Goal: Task Accomplishment & Management: Use online tool/utility

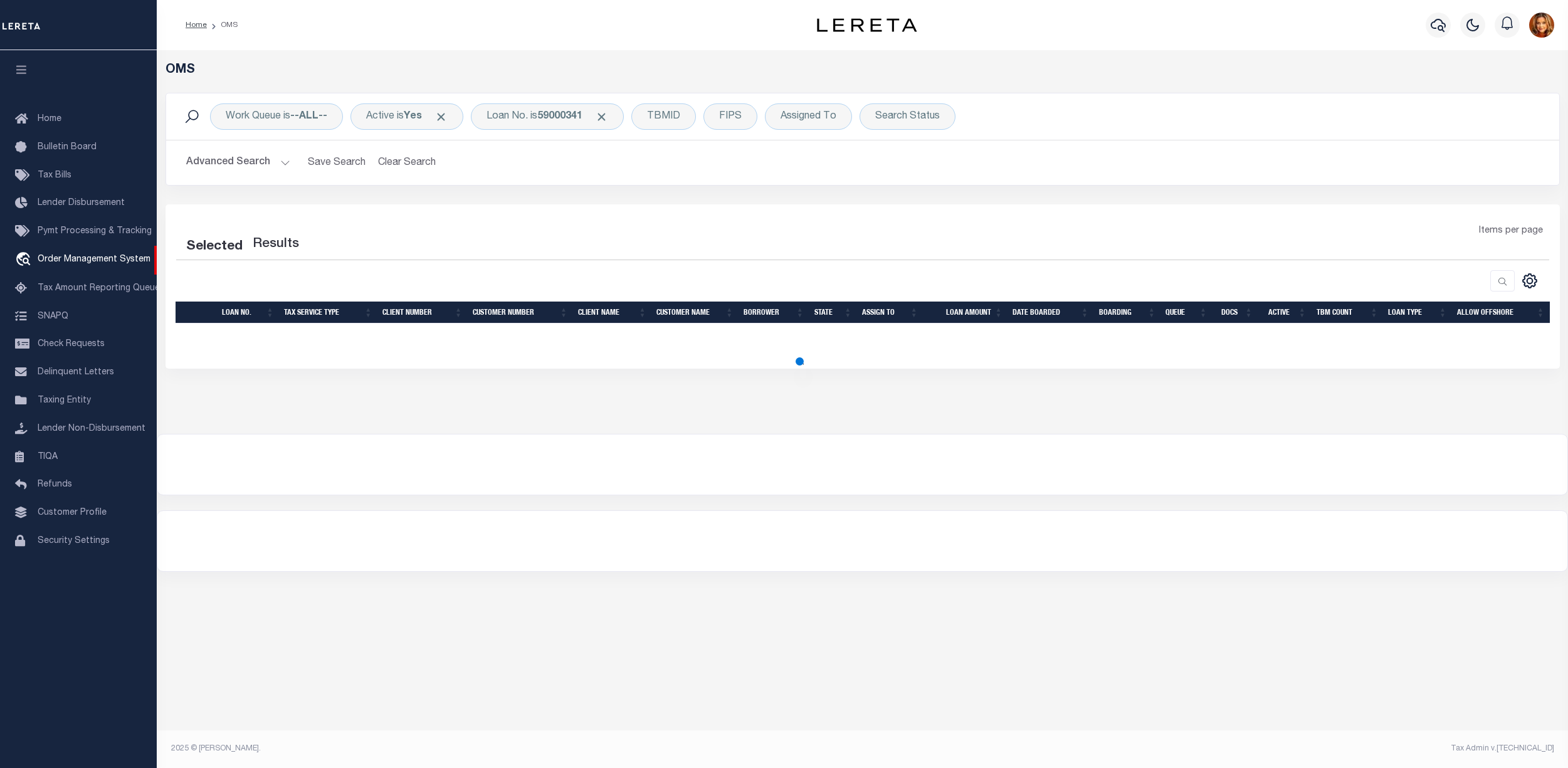
select select "200"
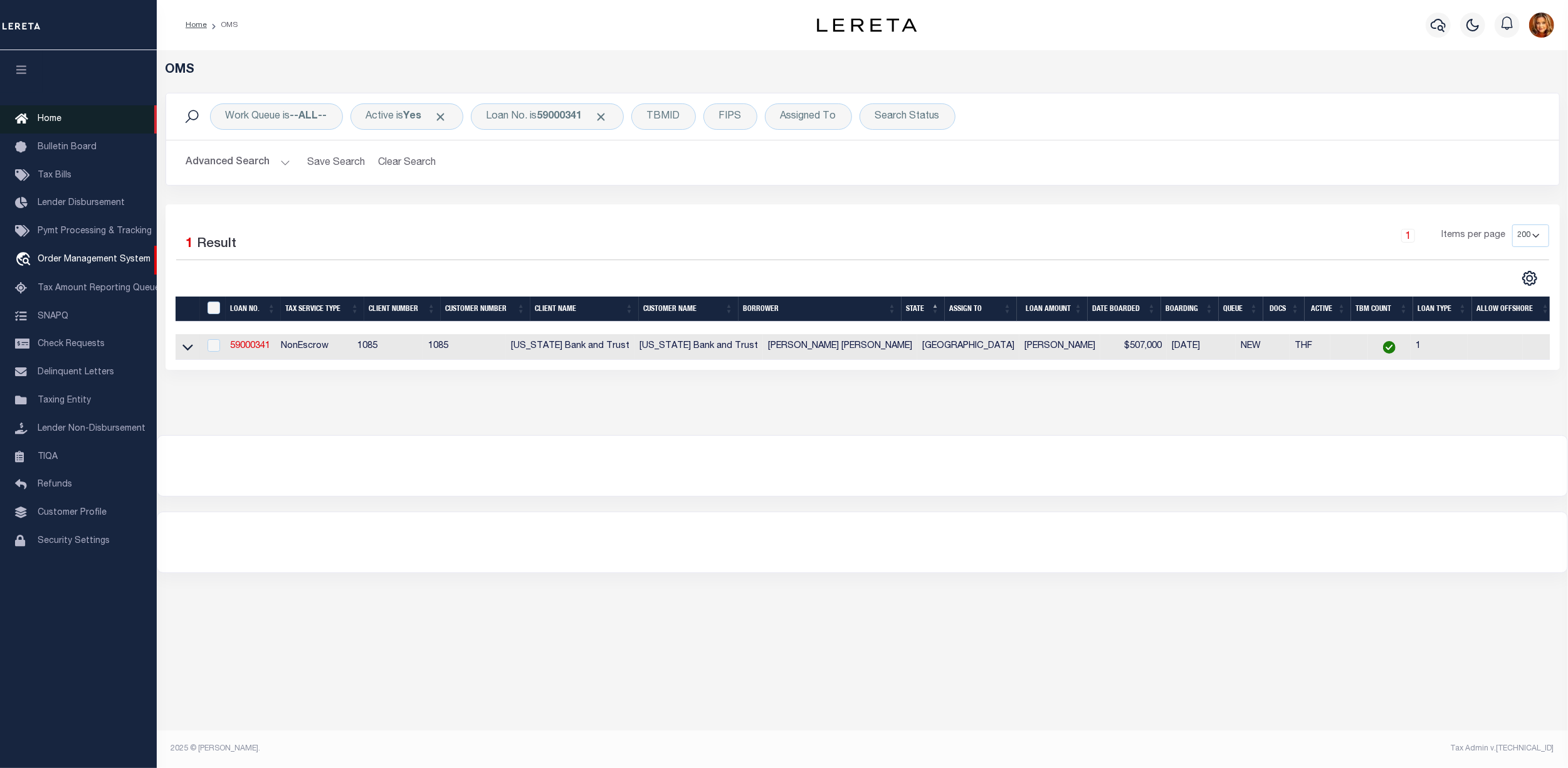
click at [48, 118] on span "Home" at bounding box center [50, 118] width 24 height 9
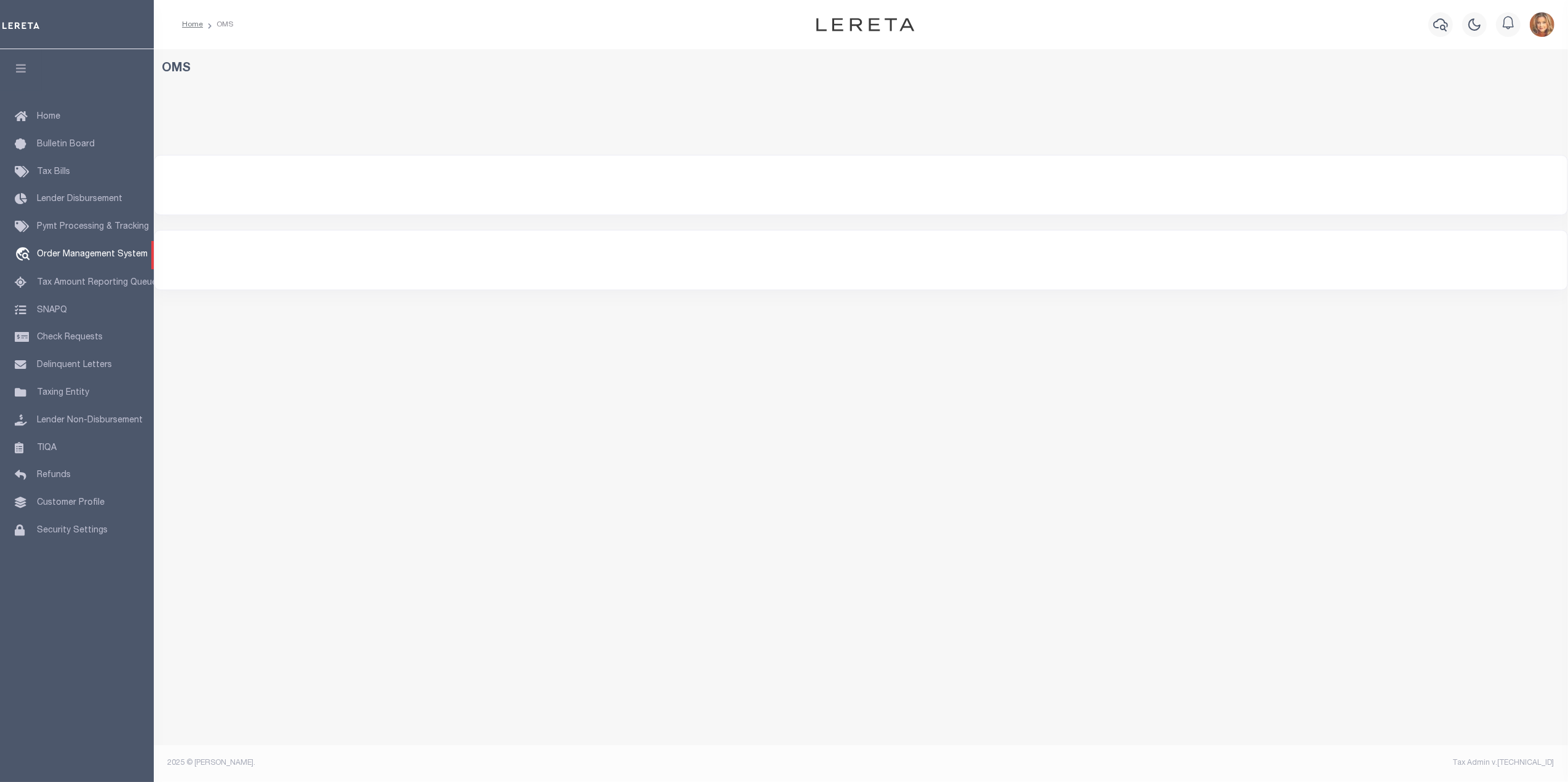
select select "200"
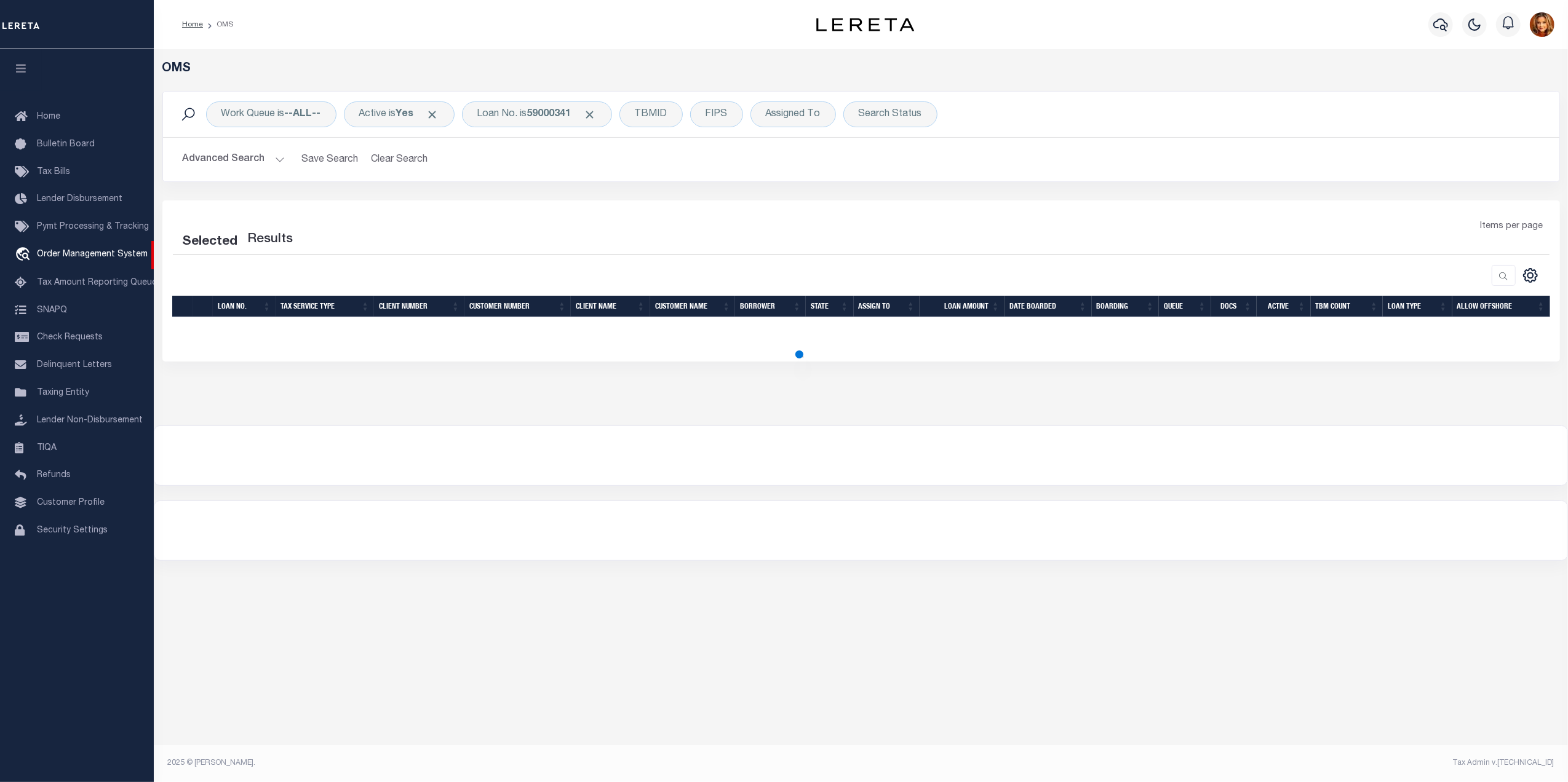
select select "200"
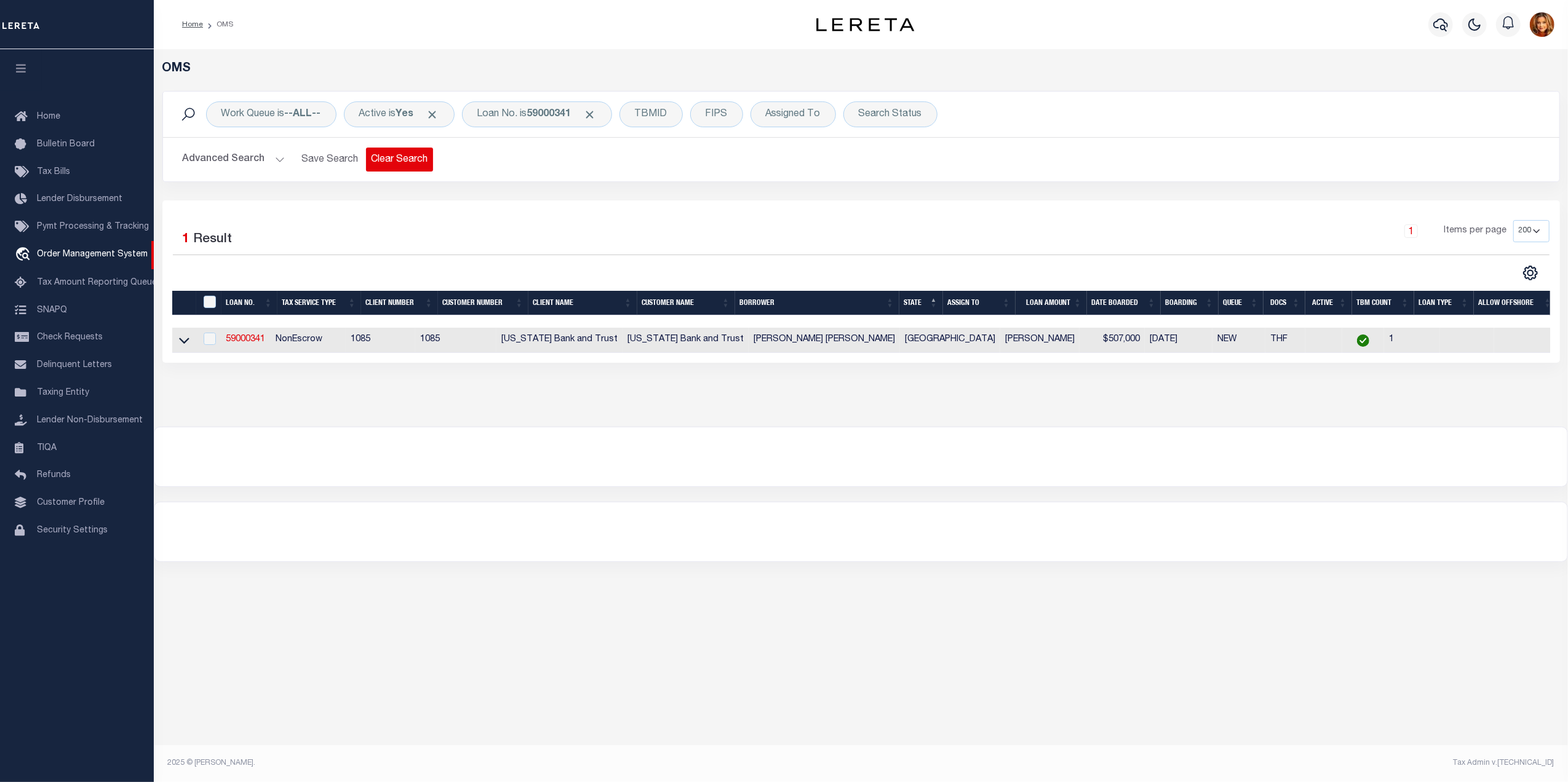
click at [385, 156] on button "Clear Search" at bounding box center [399, 159] width 67 height 24
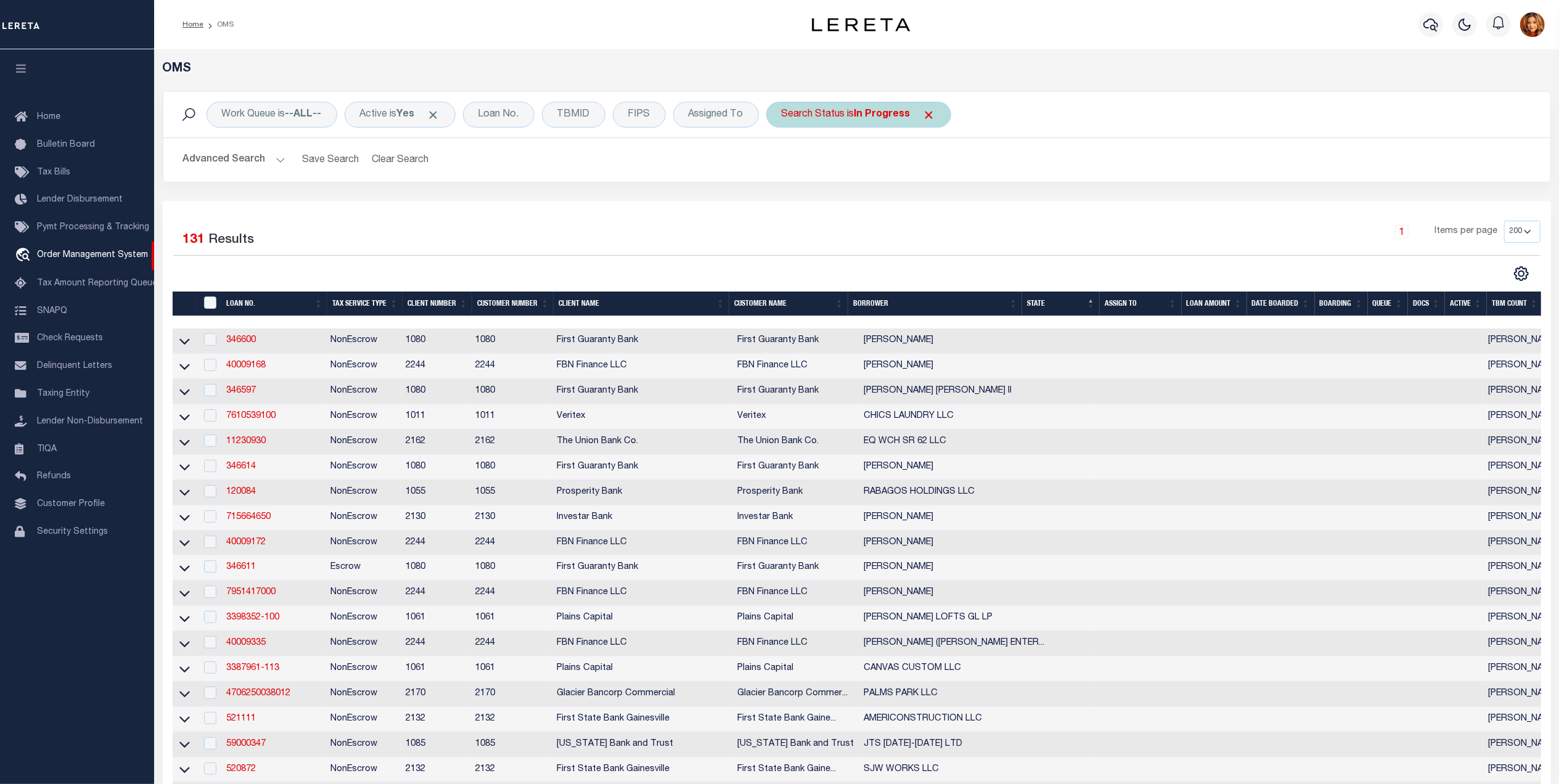
click at [879, 116] on b "In Progress" at bounding box center [882, 115] width 56 height 10
click at [827, 169] on select "Automated Search Bad Parcel Complete Duplicate Parcel High Dollar Reporting In …" at bounding box center [873, 175] width 181 height 24
select select "QC"
click at [786, 164] on select "Automated Search Bad Parcel Complete Duplicate Parcel High Dollar Reporting In …" at bounding box center [873, 175] width 181 height 24
click at [953, 205] on input "Apply" at bounding box center [945, 202] width 36 height 20
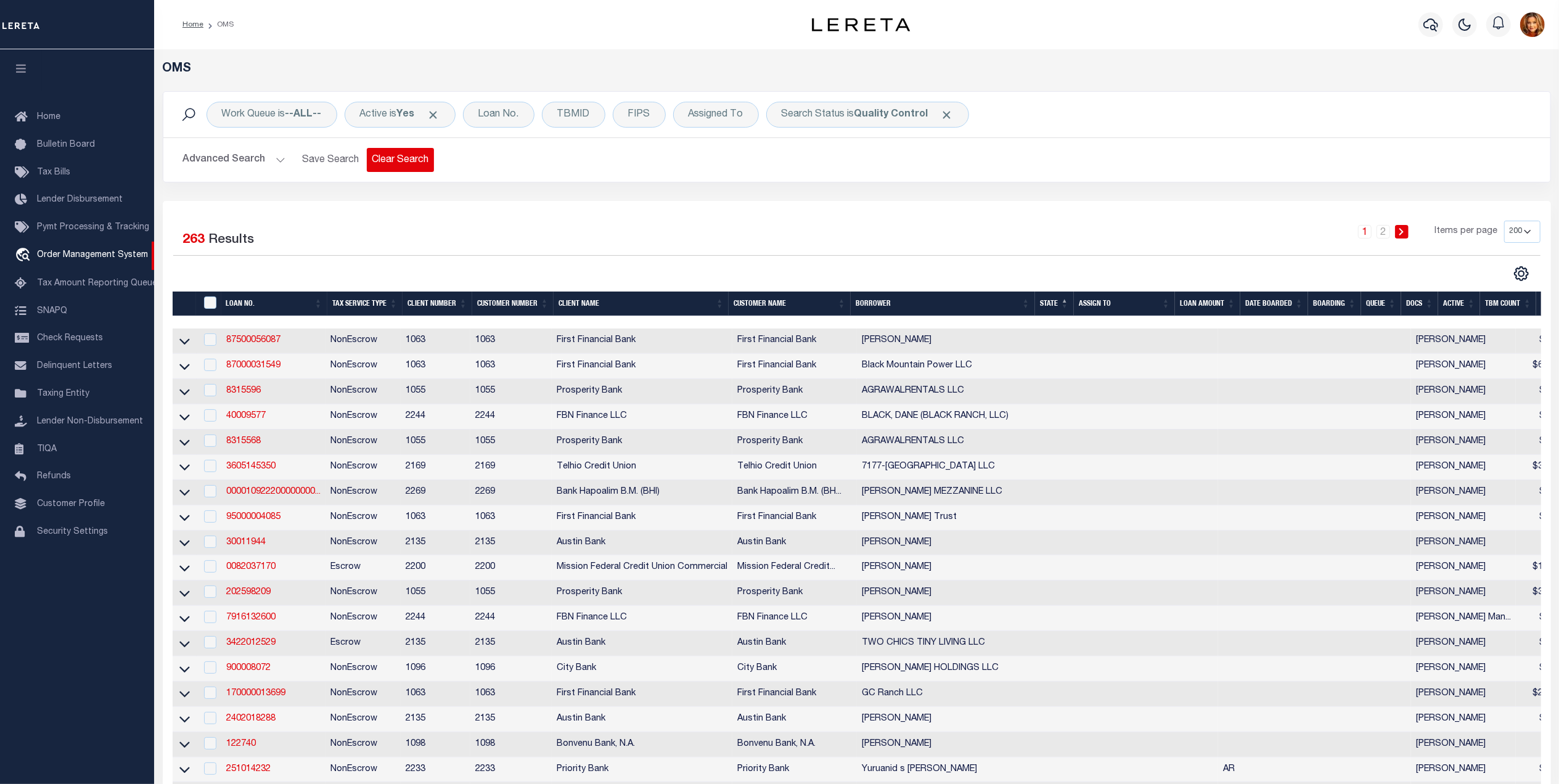
click at [398, 158] on button "Clear Search" at bounding box center [400, 160] width 67 height 24
click at [888, 110] on b "In Progress" at bounding box center [882, 115] width 56 height 10
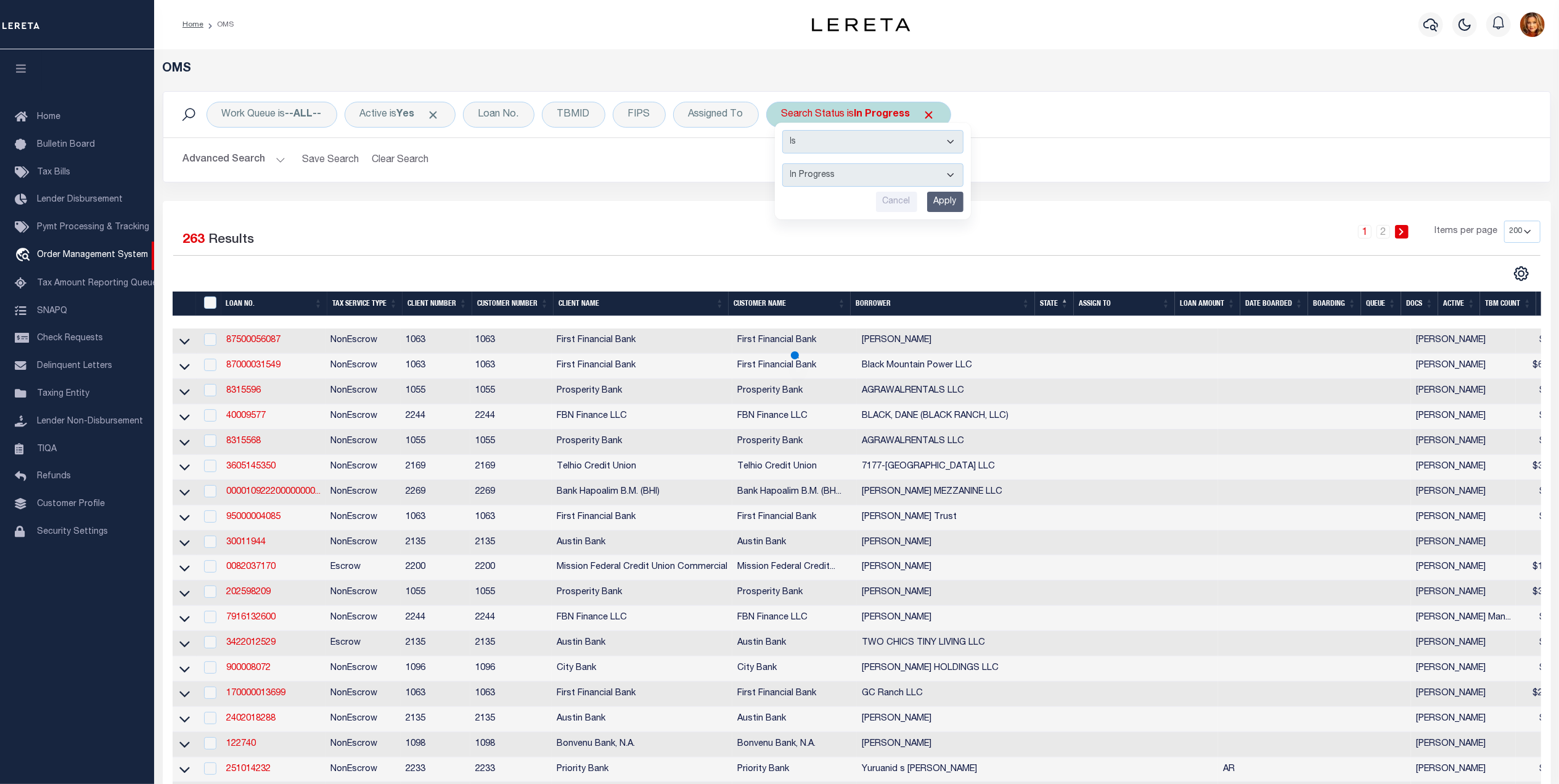
click at [811, 171] on select "Automated Search Bad Parcel Complete Duplicate Parcel High Dollar Reporting In …" at bounding box center [873, 175] width 181 height 24
select select "SL"
click at [786, 164] on select "Automated Search Bad Parcel Complete Duplicate Parcel High Dollar Reporting In …" at bounding box center [873, 175] width 181 height 24
click at [943, 205] on input "Apply" at bounding box center [945, 202] width 36 height 20
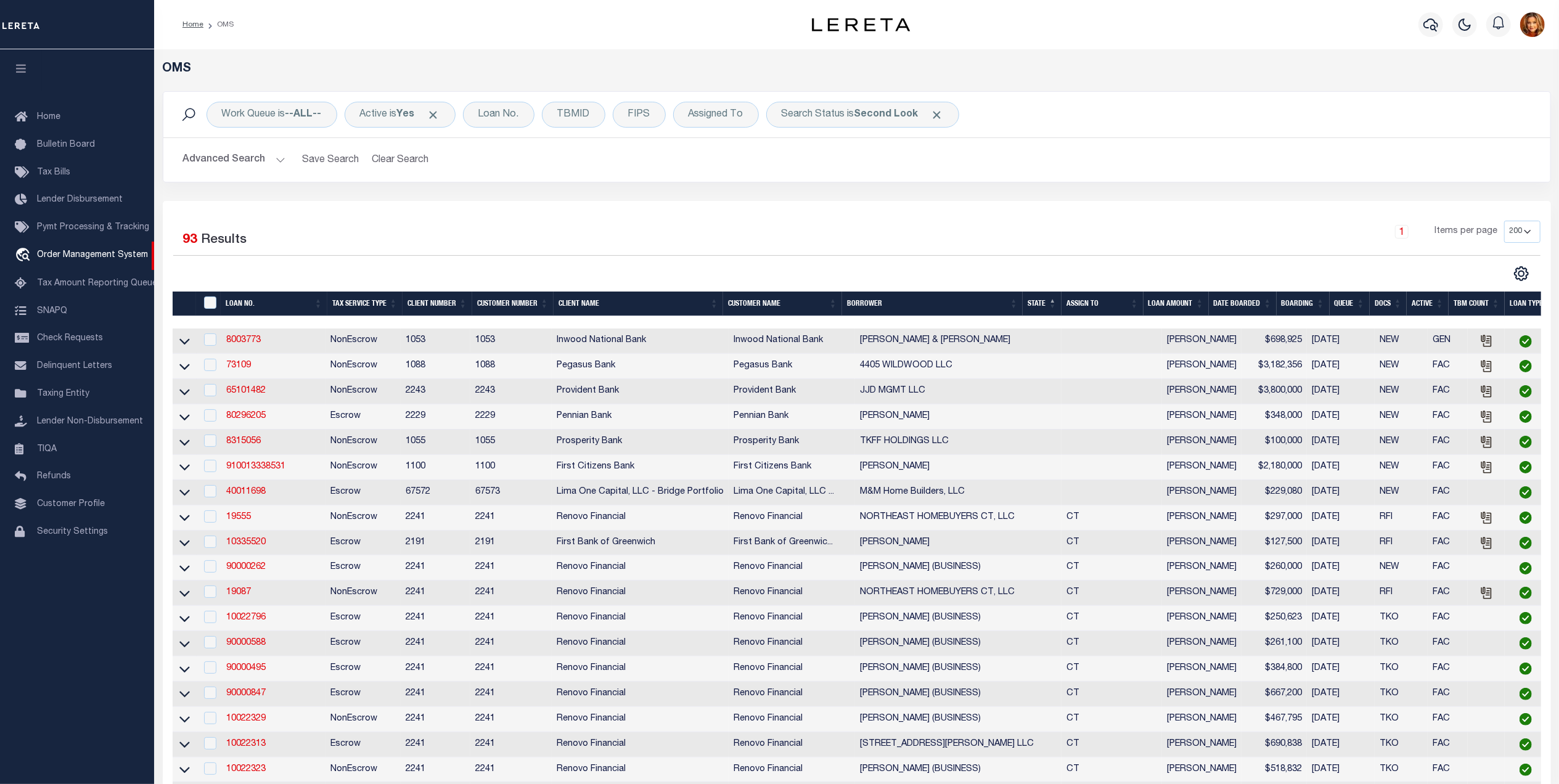
click at [240, 343] on link "8003773" at bounding box center [244, 340] width 35 height 9
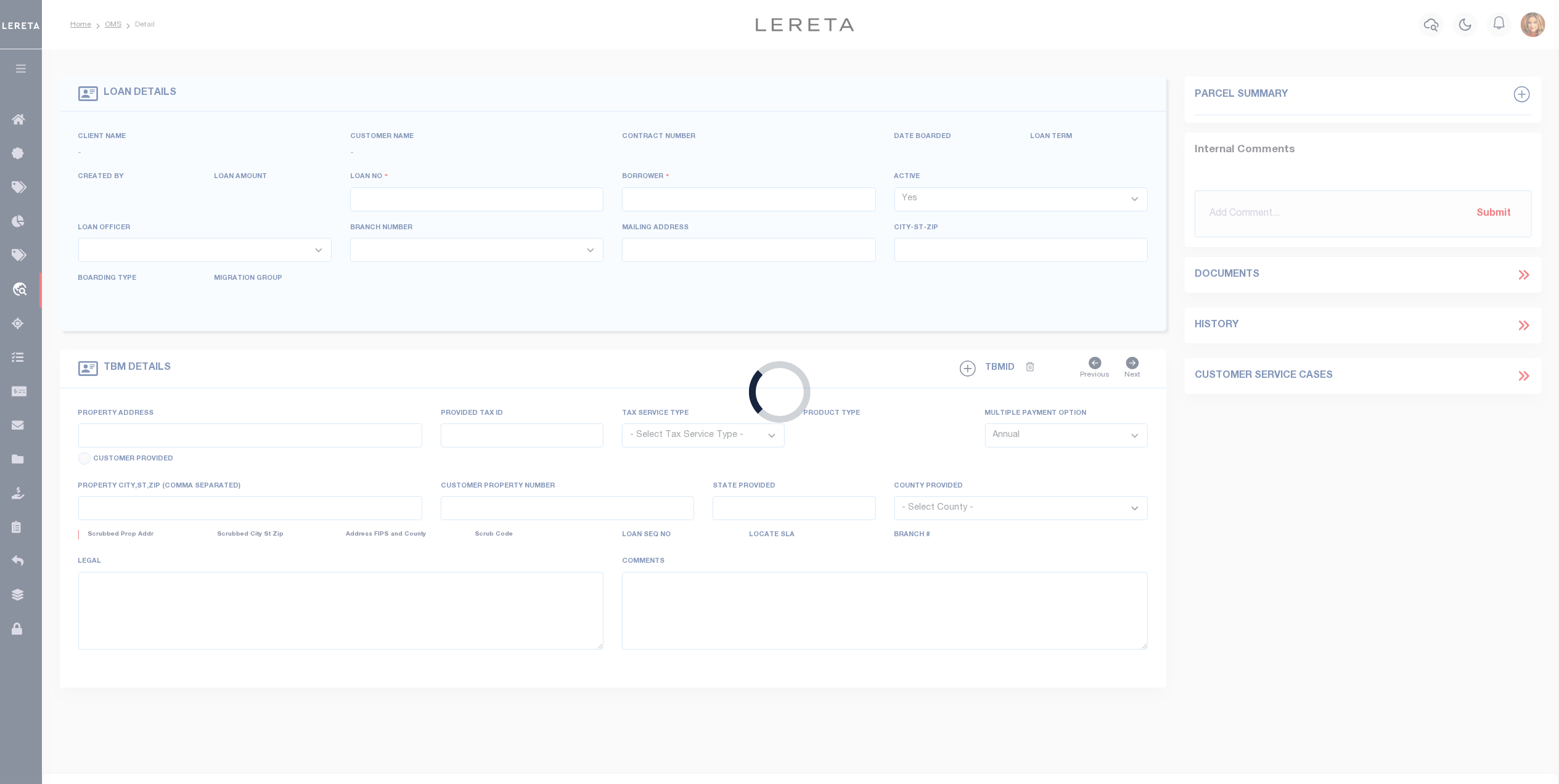
type input "8003773"
type input "SAMUEL & DONNA THORNTON"
select select
select select "NonEscrow"
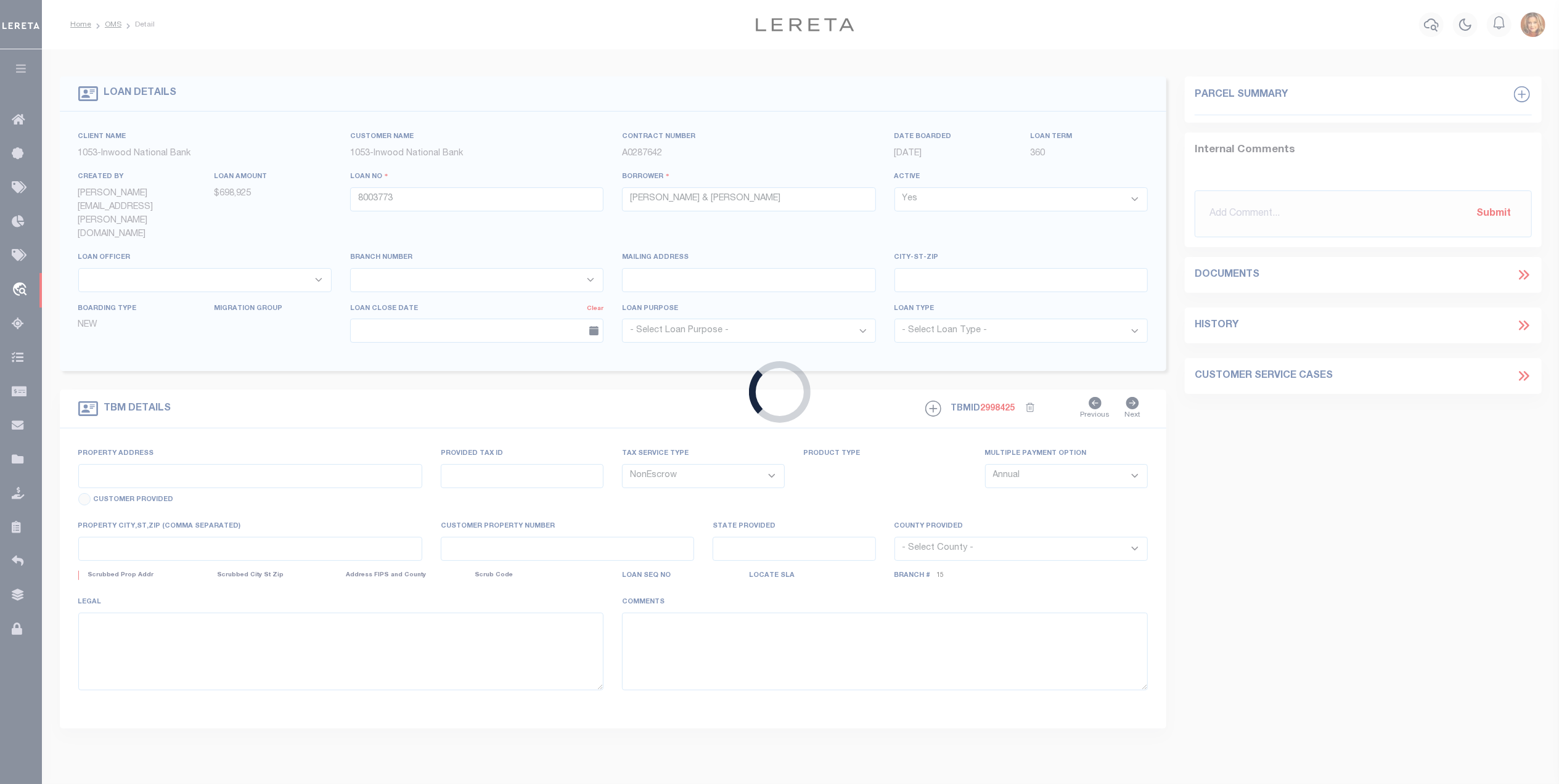
select select "260"
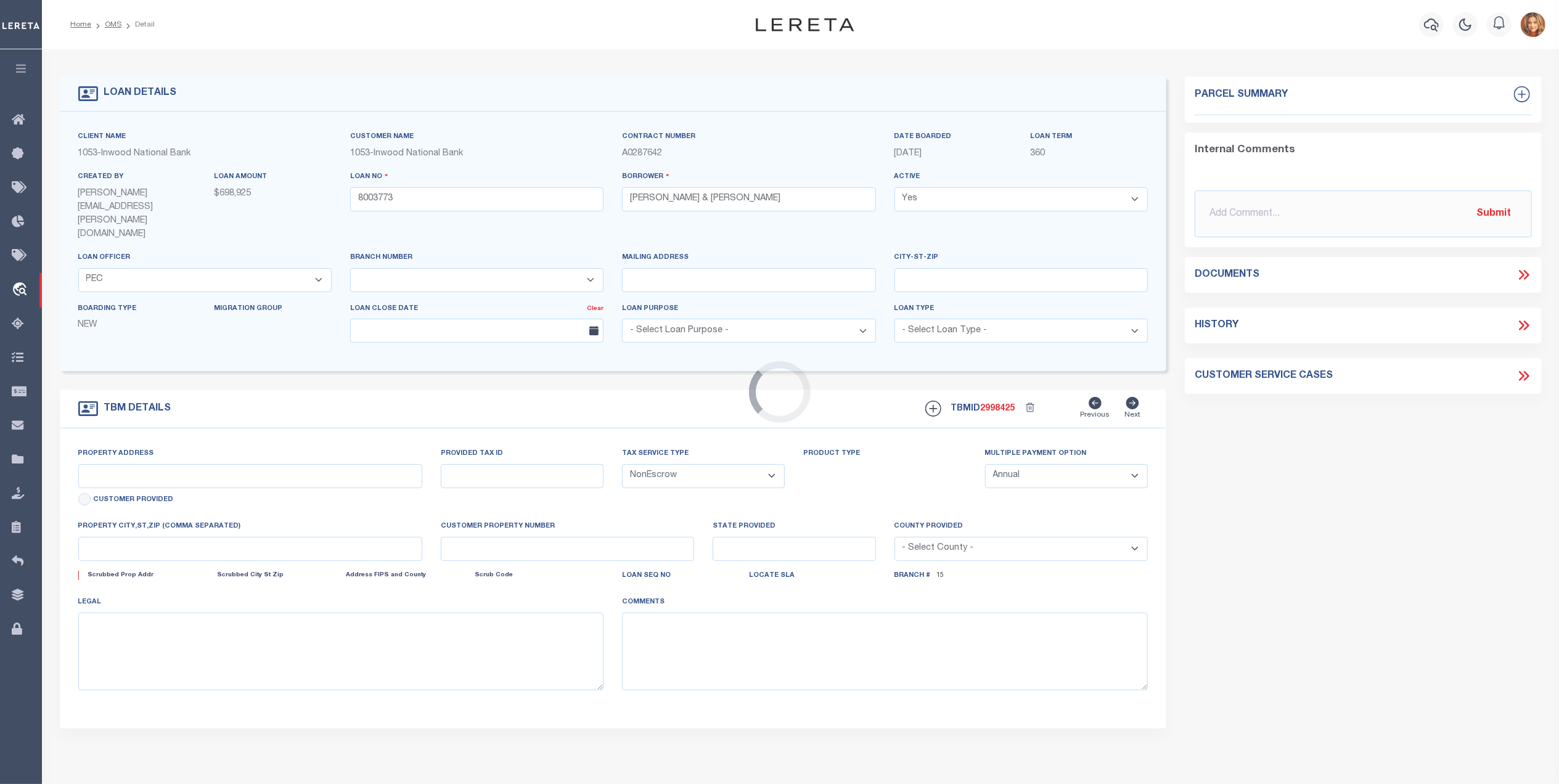
type input "113368"
select select
type textarea "ALL THAT CERTAIN LOT, TRACT OR PARCEL OF LAND SITUATED IN THE THOMAS WELCH SURV…"
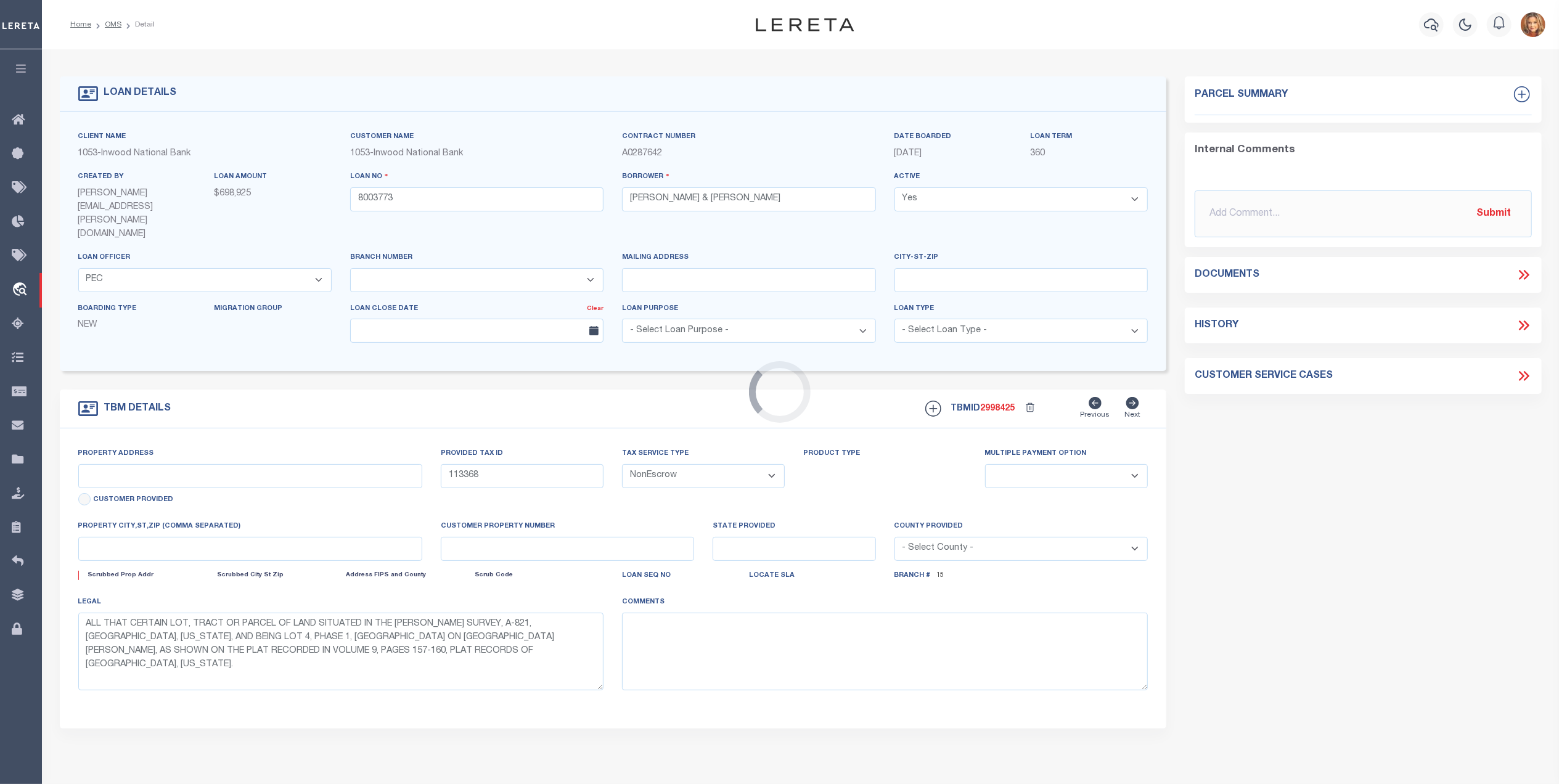
select select "97"
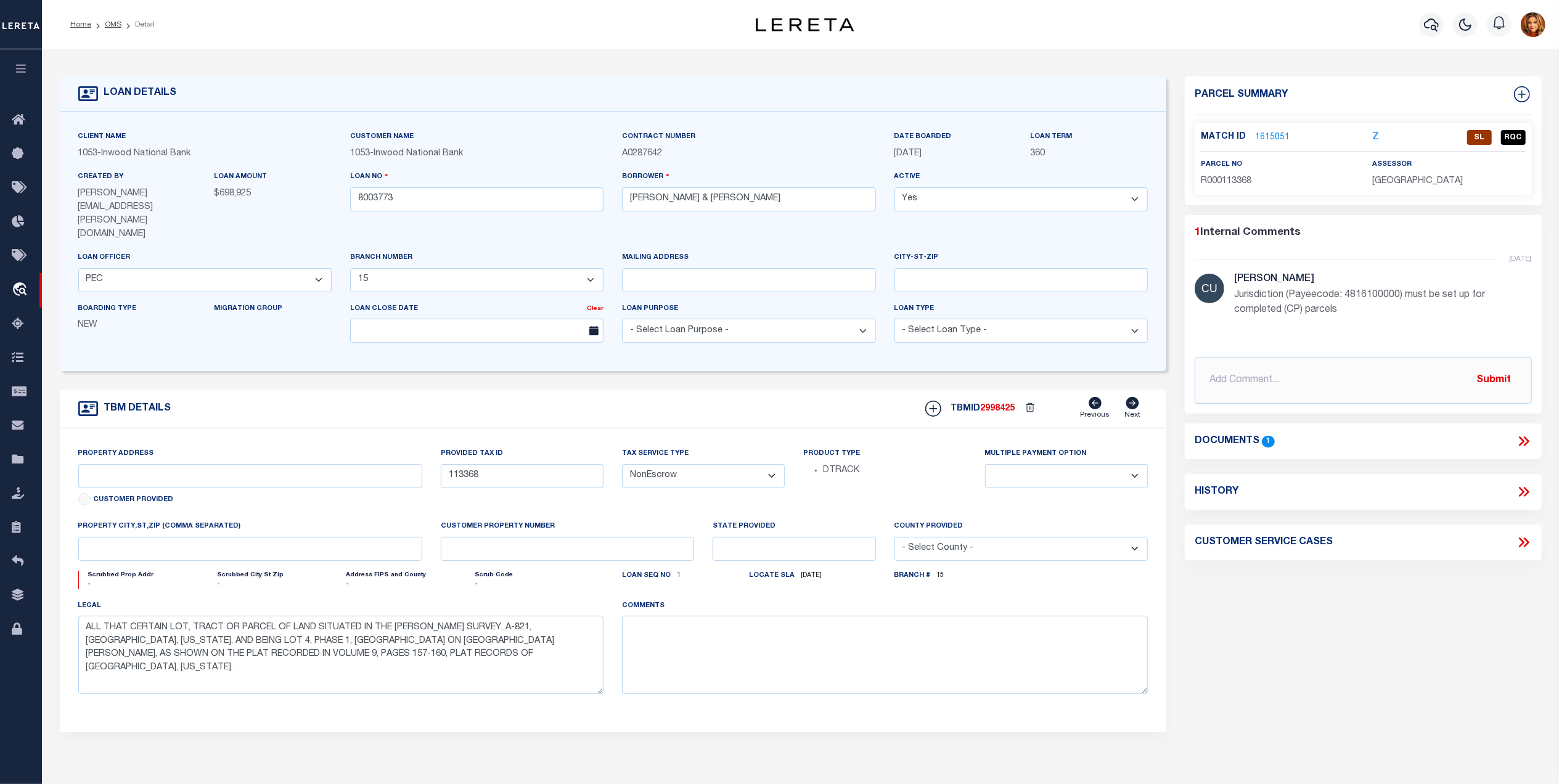
click at [1260, 135] on link "1615051" at bounding box center [1273, 138] width 35 height 13
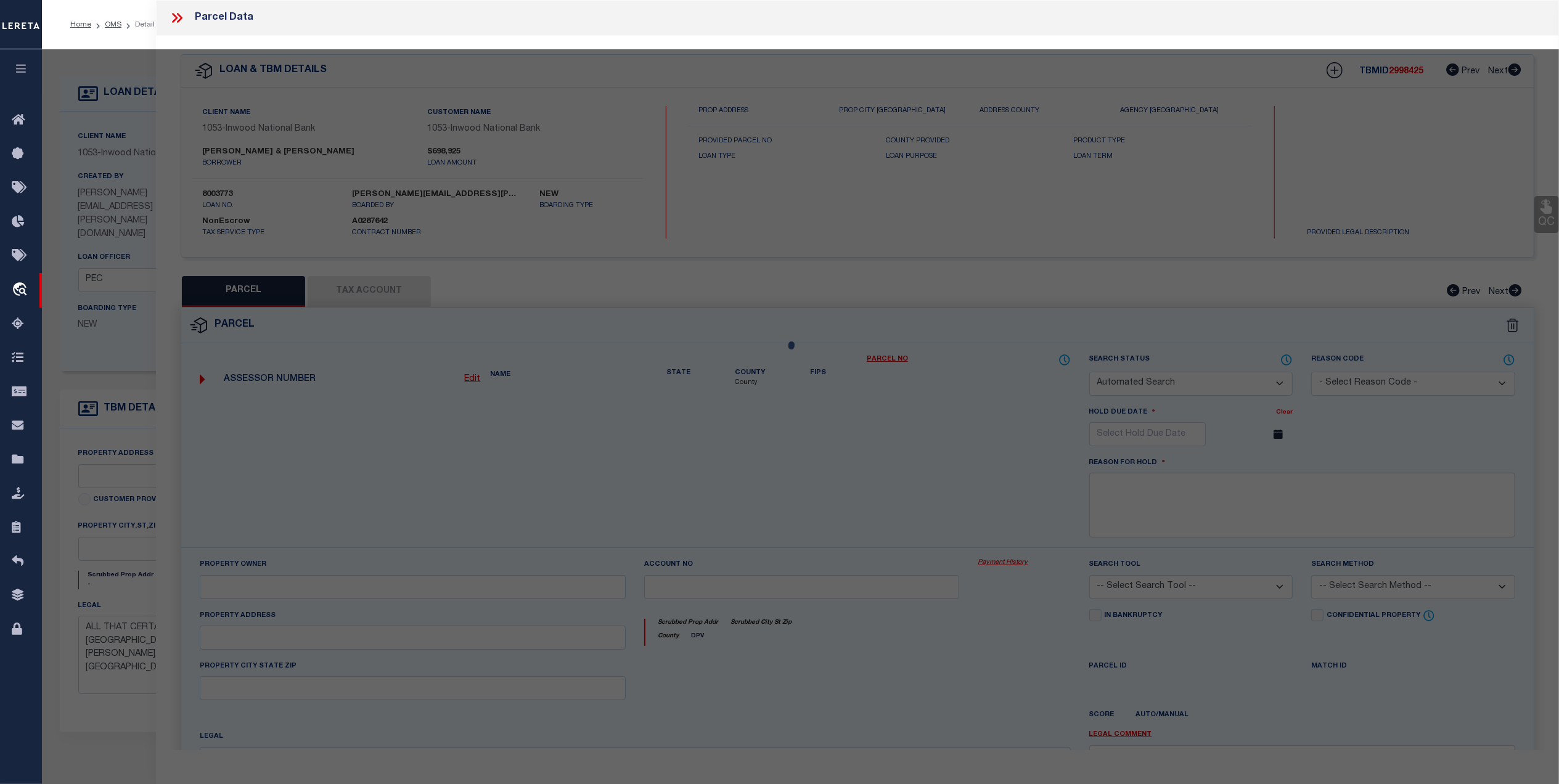
checkbox input "false"
select select "SL"
select select "099"
type input "THORNTON SAM & DONNA"
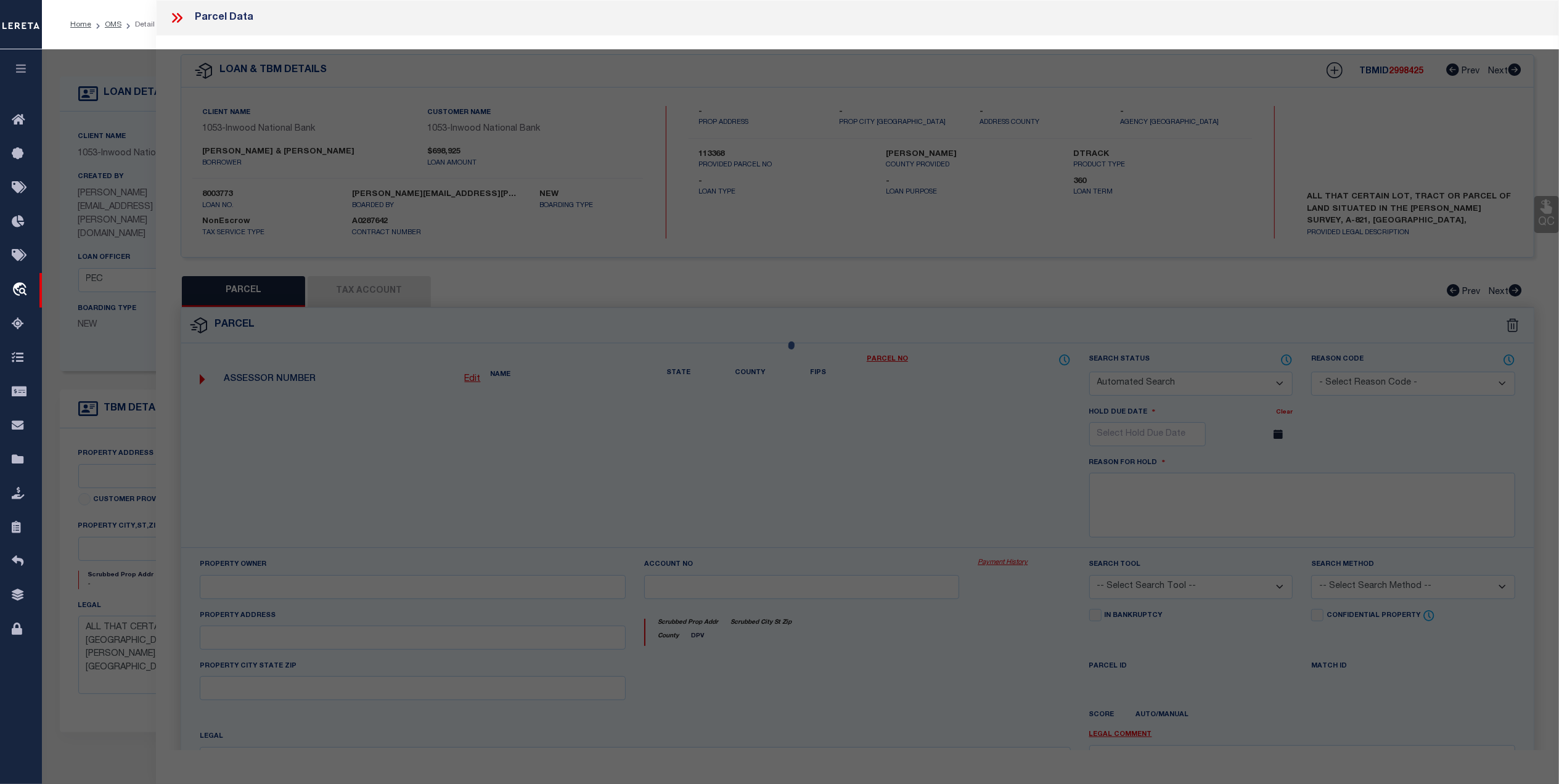
select select "AGF"
select select "ADD"
type input "121 NAUTICAL COURT"
type input "TX"
type textarea "A0500.01 ADMIRAL SHORES ON RICHLAND CHAMBERS LAKE PH 1 LOT 4 1.0361 ACRES"
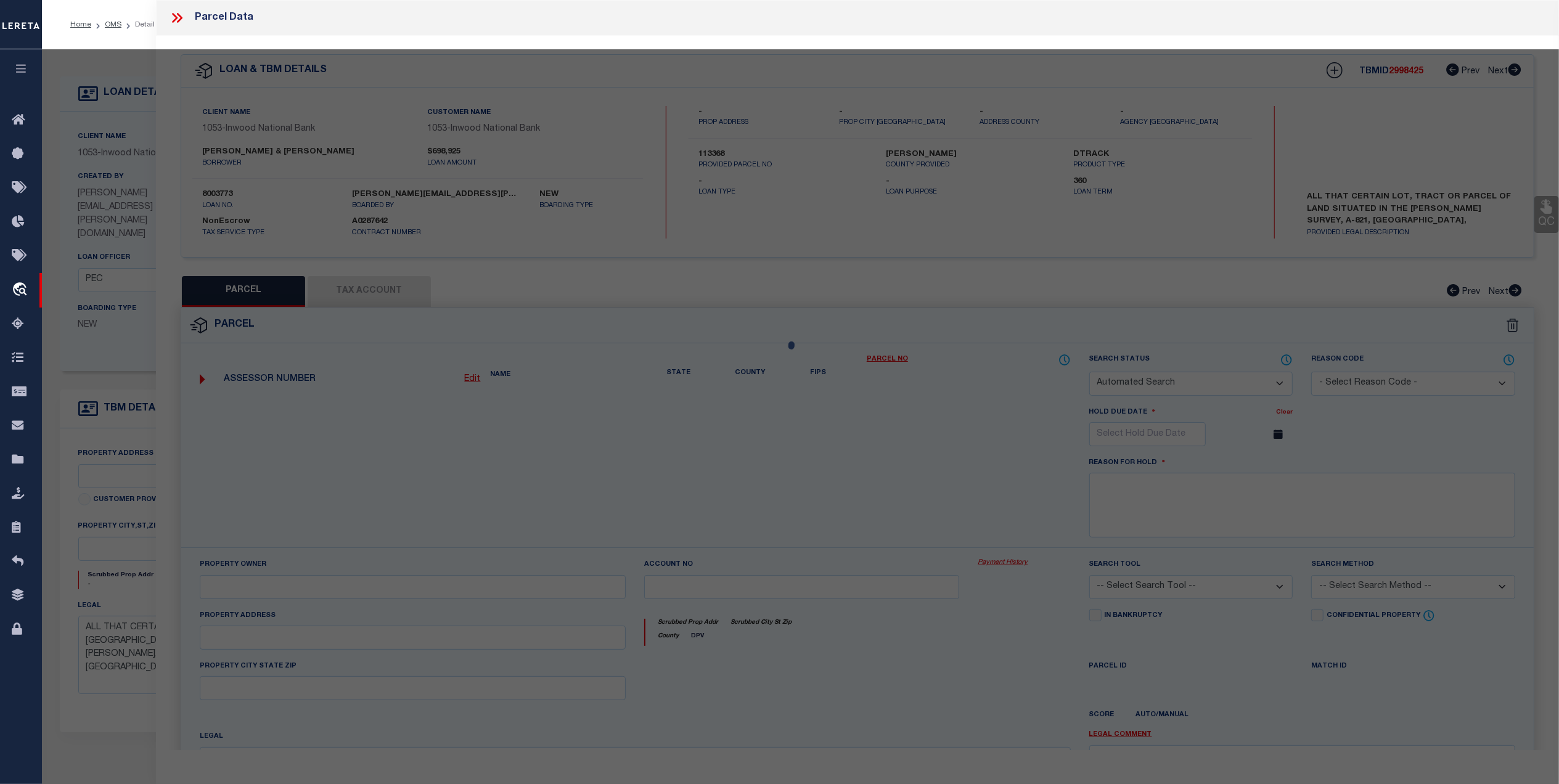
type textarea "Jurisdiction (Payeecode: 4816100000) must be set up for completed (CP) parcels"
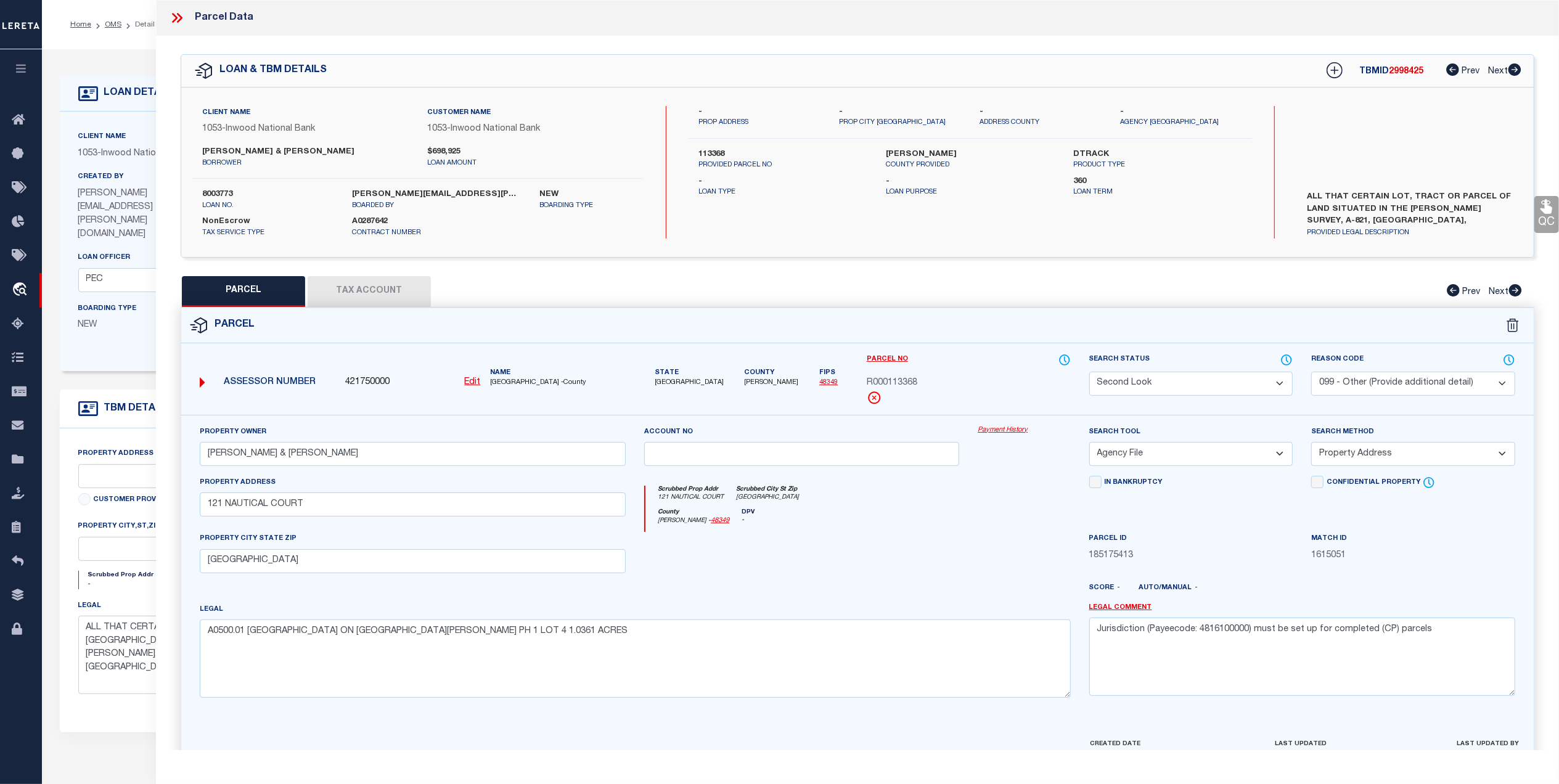
click at [359, 284] on button "Tax Account" at bounding box center [369, 291] width 123 height 31
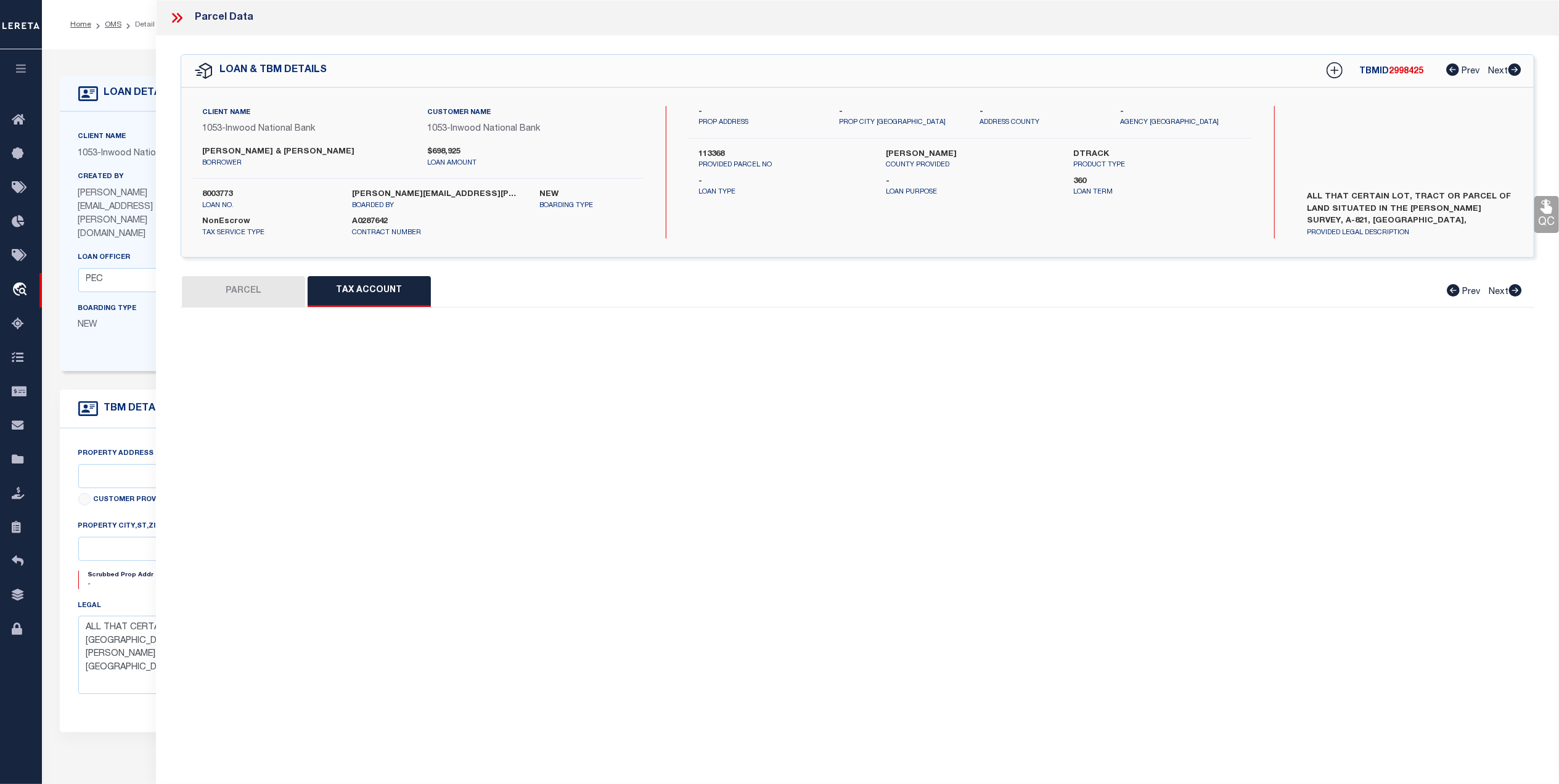
select select "100"
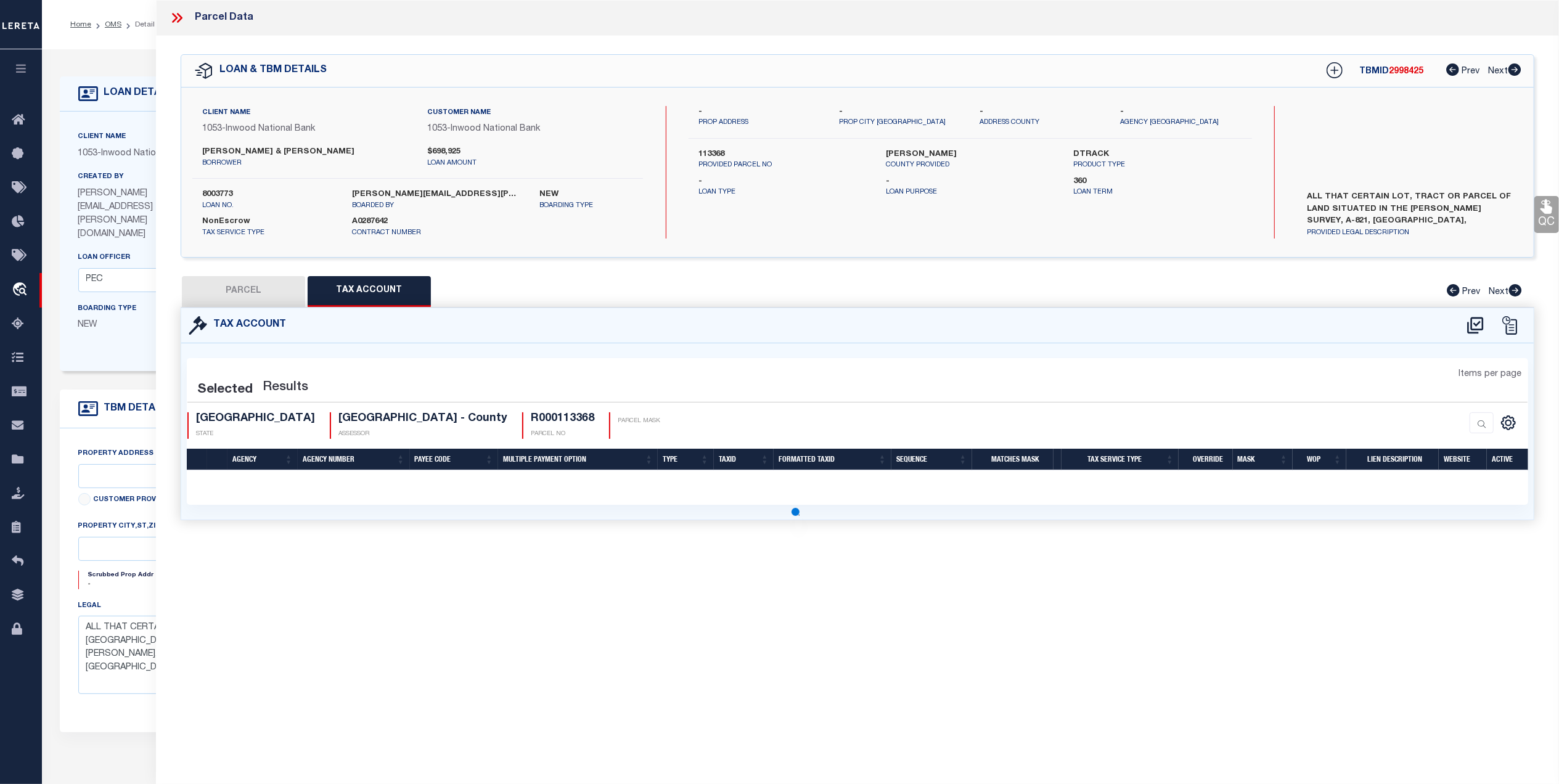
select select "100"
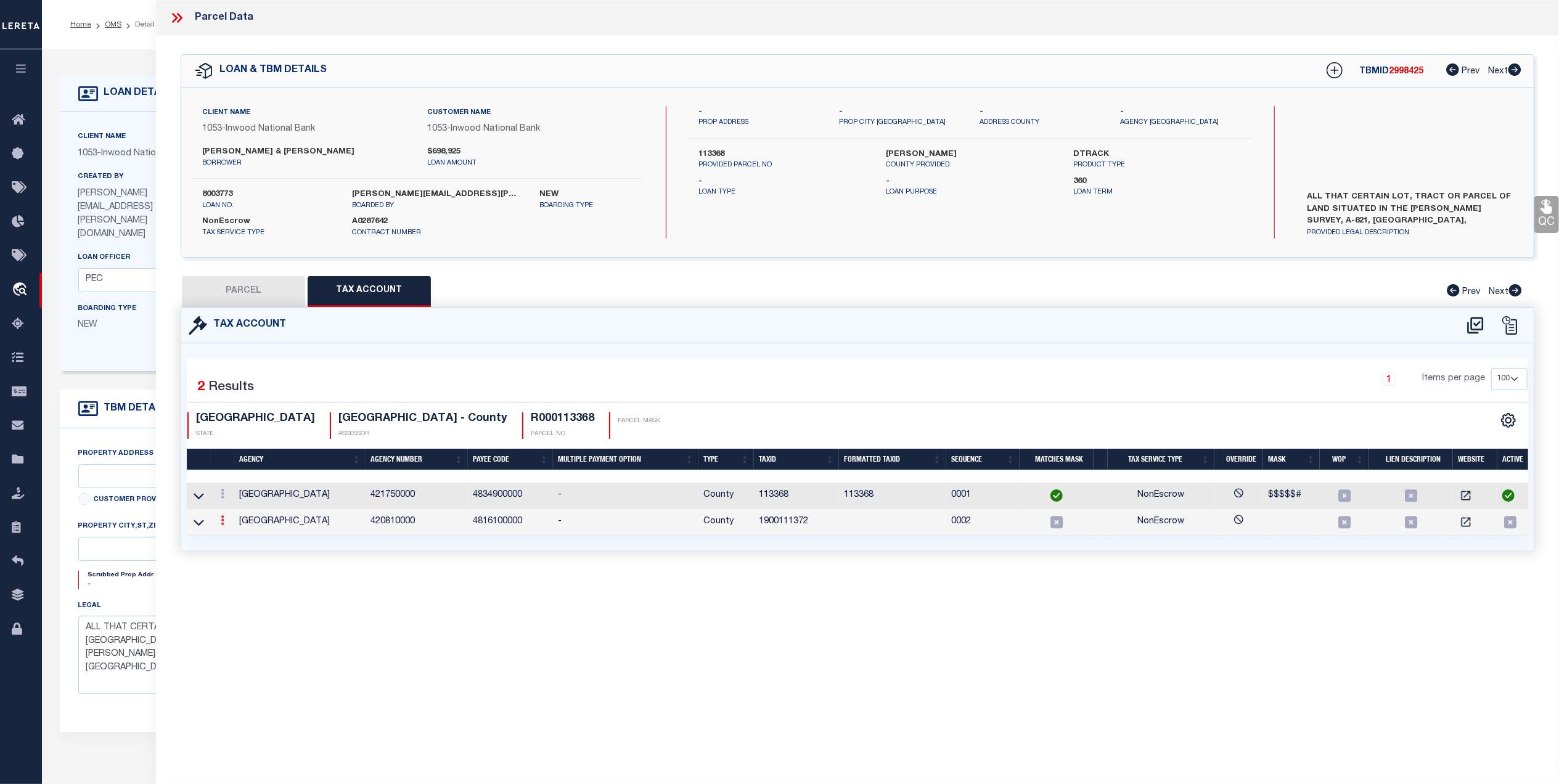
click at [221, 521] on icon at bounding box center [223, 520] width 4 height 10
click at [232, 543] on icon "" at bounding box center [236, 539] width 9 height 9
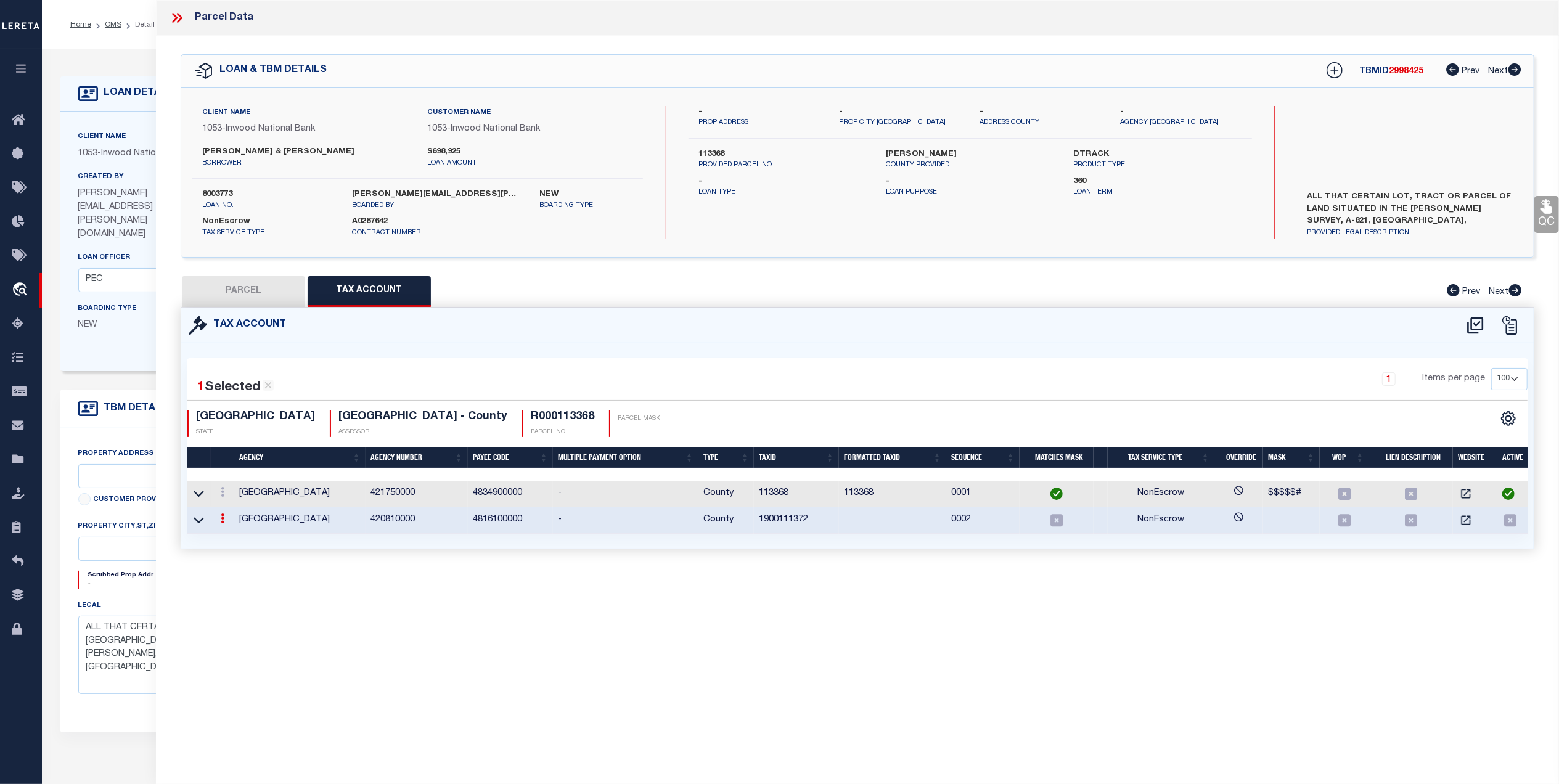
type input "1900111372"
type textarea "$$$$$$$$$$$$$$$$$$$$$ $$$$$#### $$$$$$$$$$$$$$$$$$$$$OWN$$$$$"
select select "ACT"
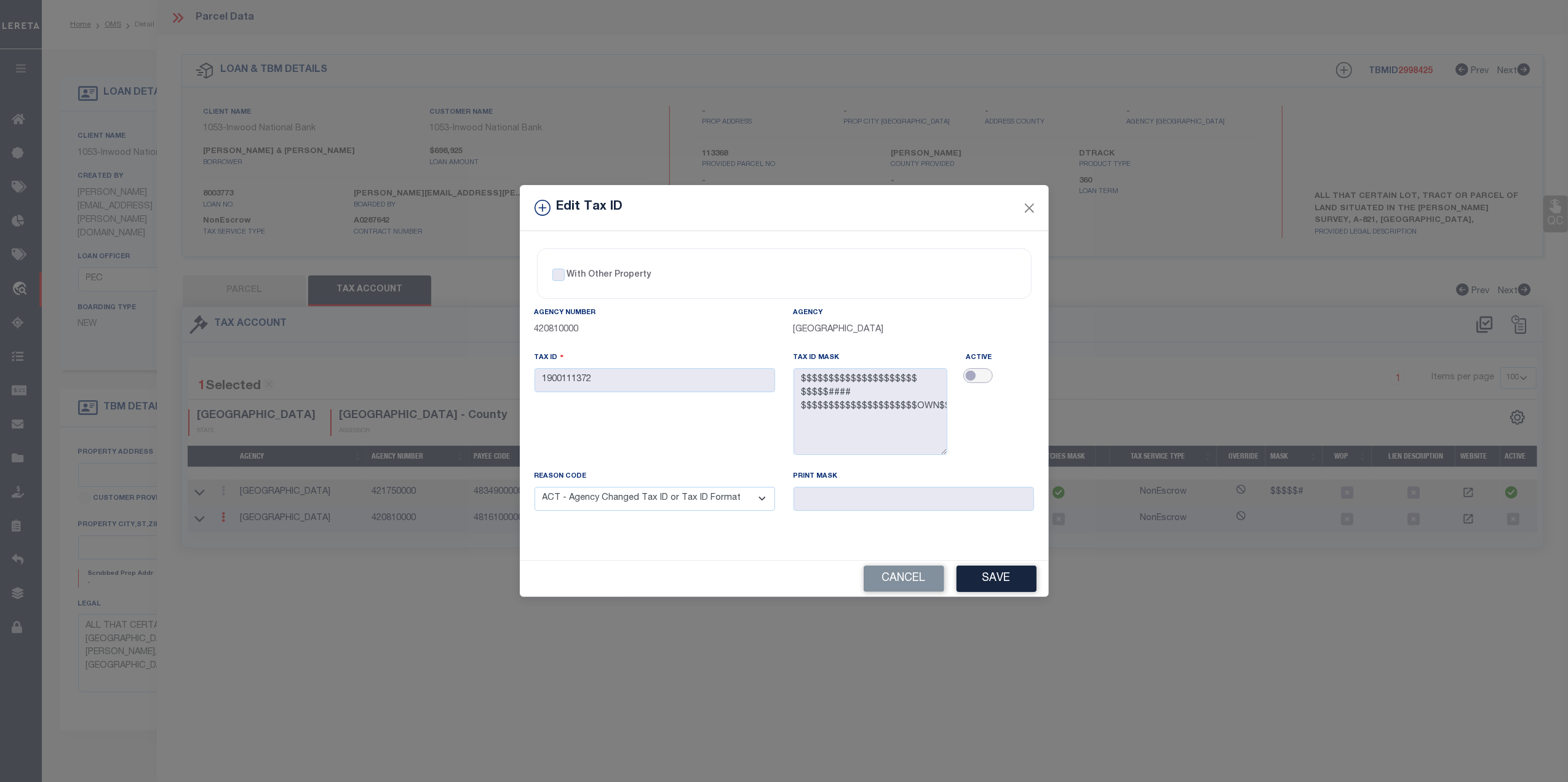
click at [977, 374] on input "checkbox" at bounding box center [978, 375] width 30 height 15
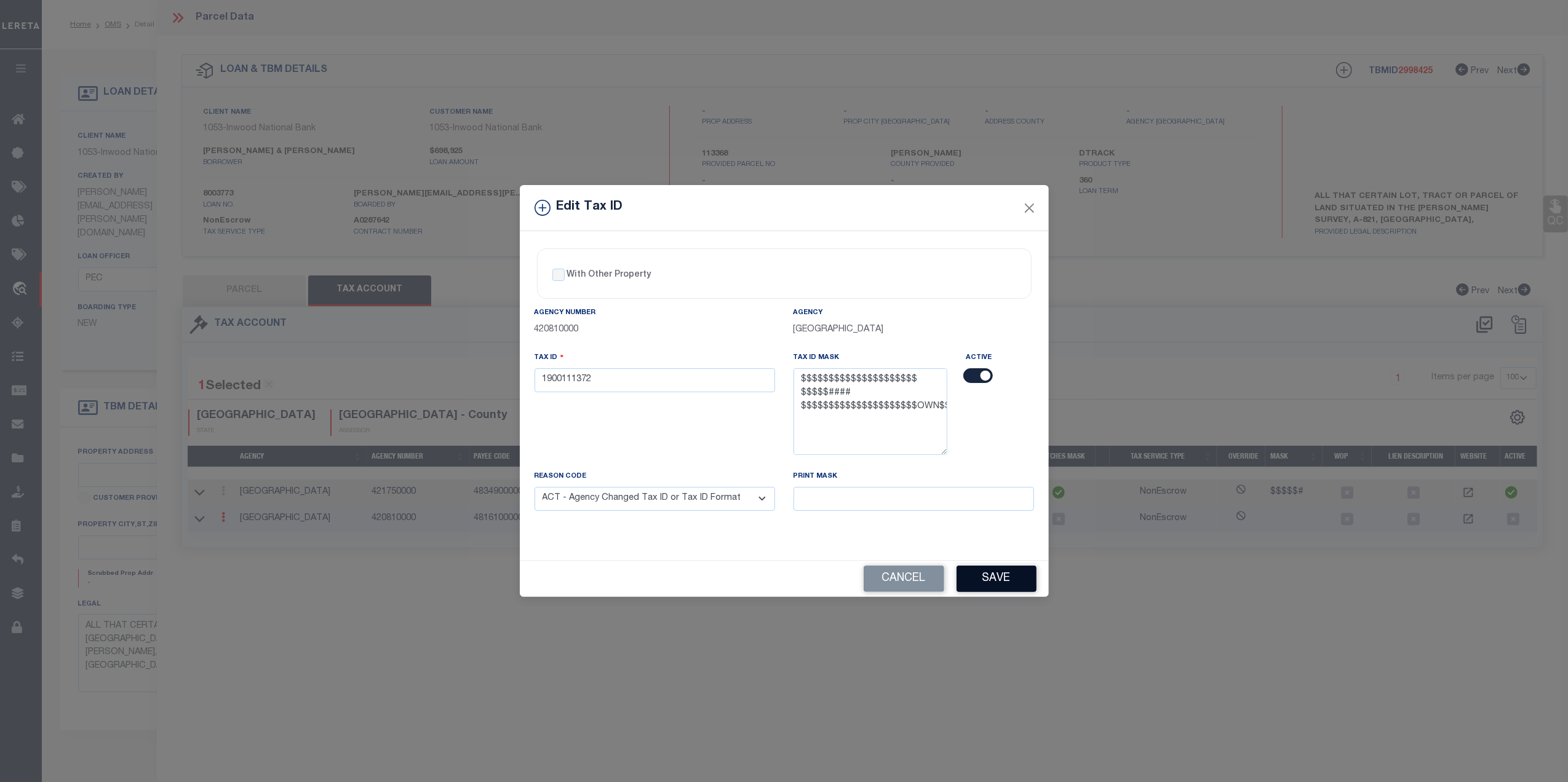
click at [1003, 576] on button "Save" at bounding box center [997, 579] width 80 height 27
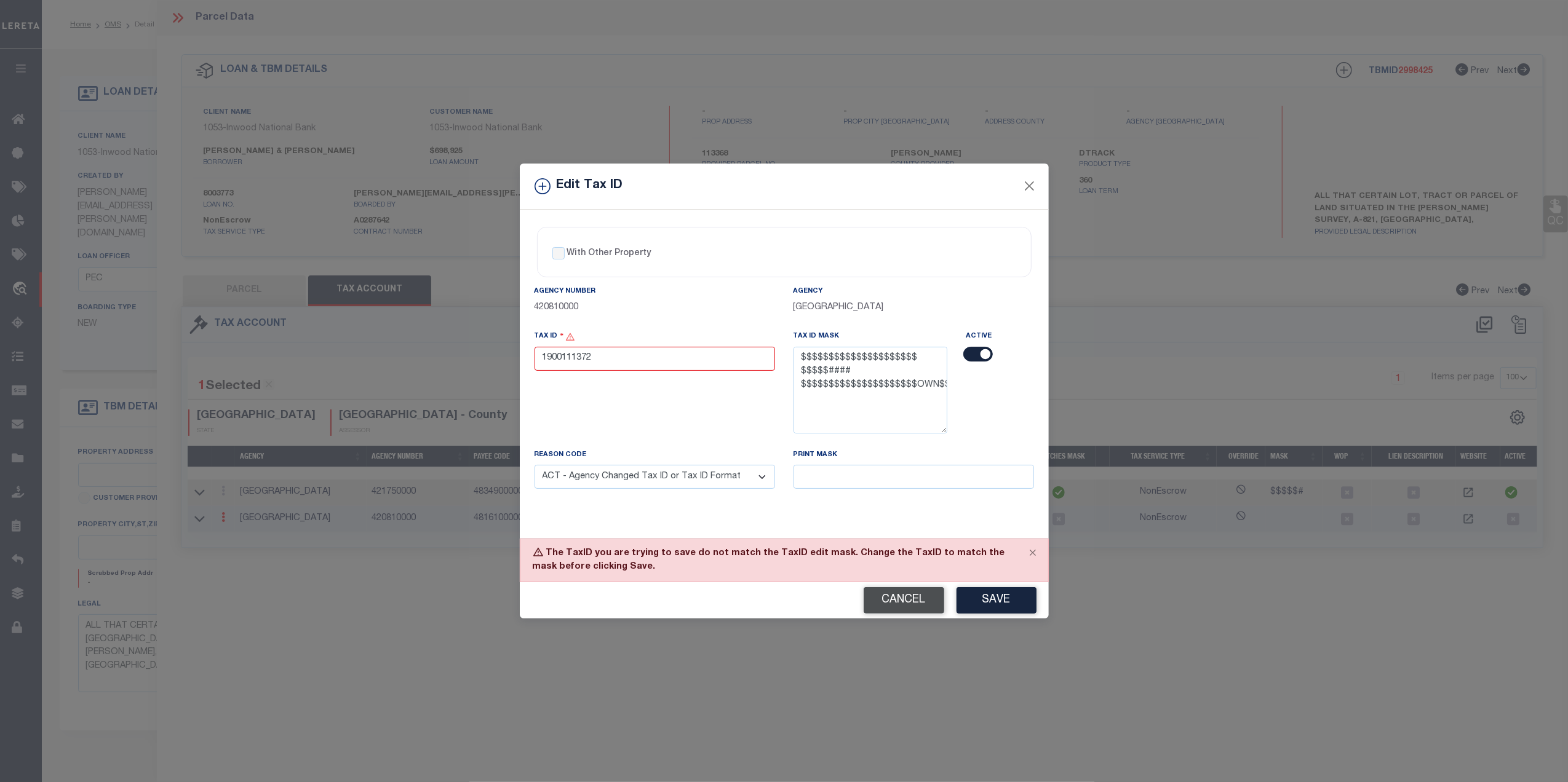
click at [894, 600] on button "Cancel" at bounding box center [903, 601] width 81 height 27
checkbox input "false"
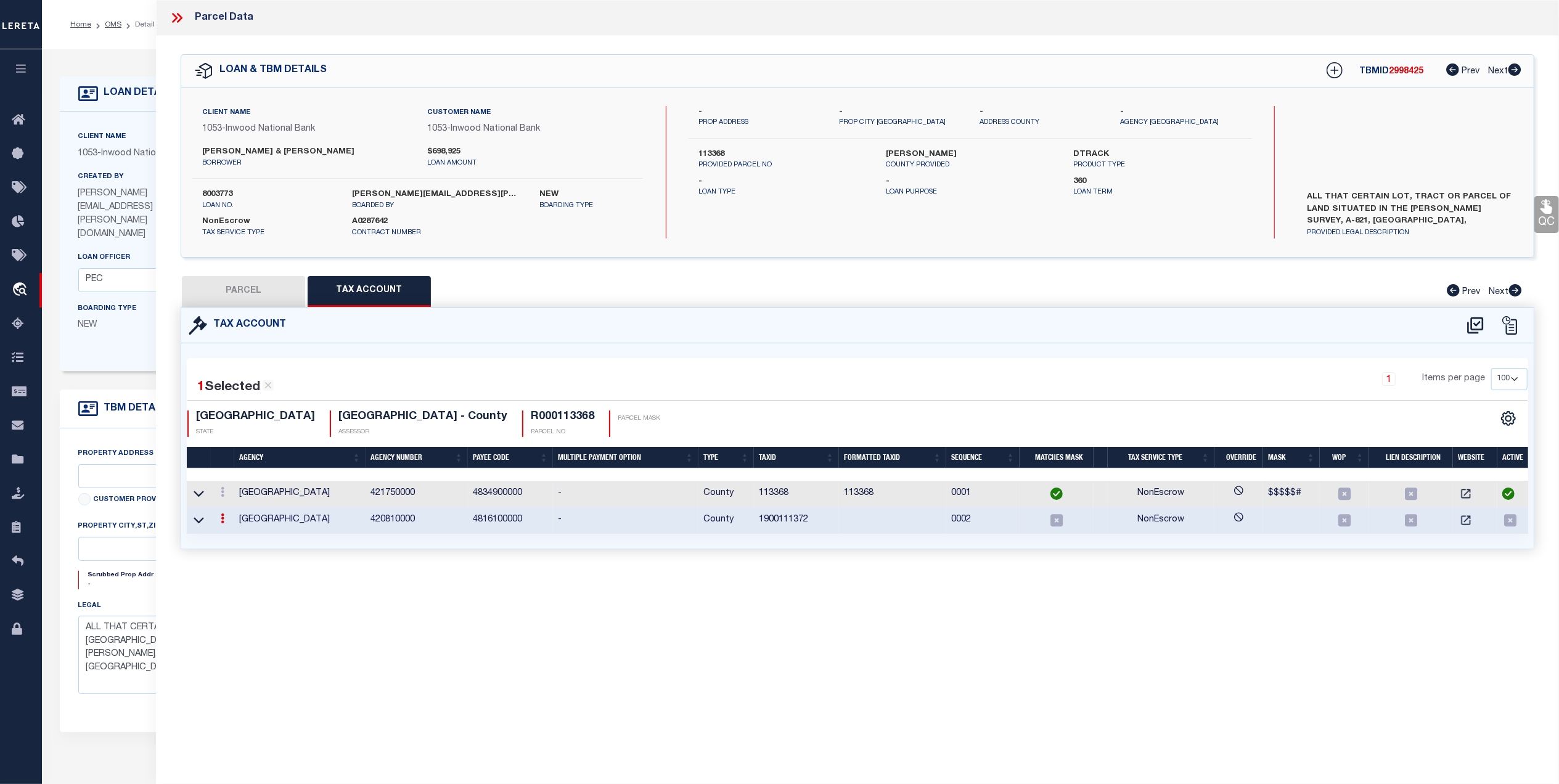
click at [233, 295] on button "PARCEL" at bounding box center [243, 291] width 123 height 31
select select "AS"
select select
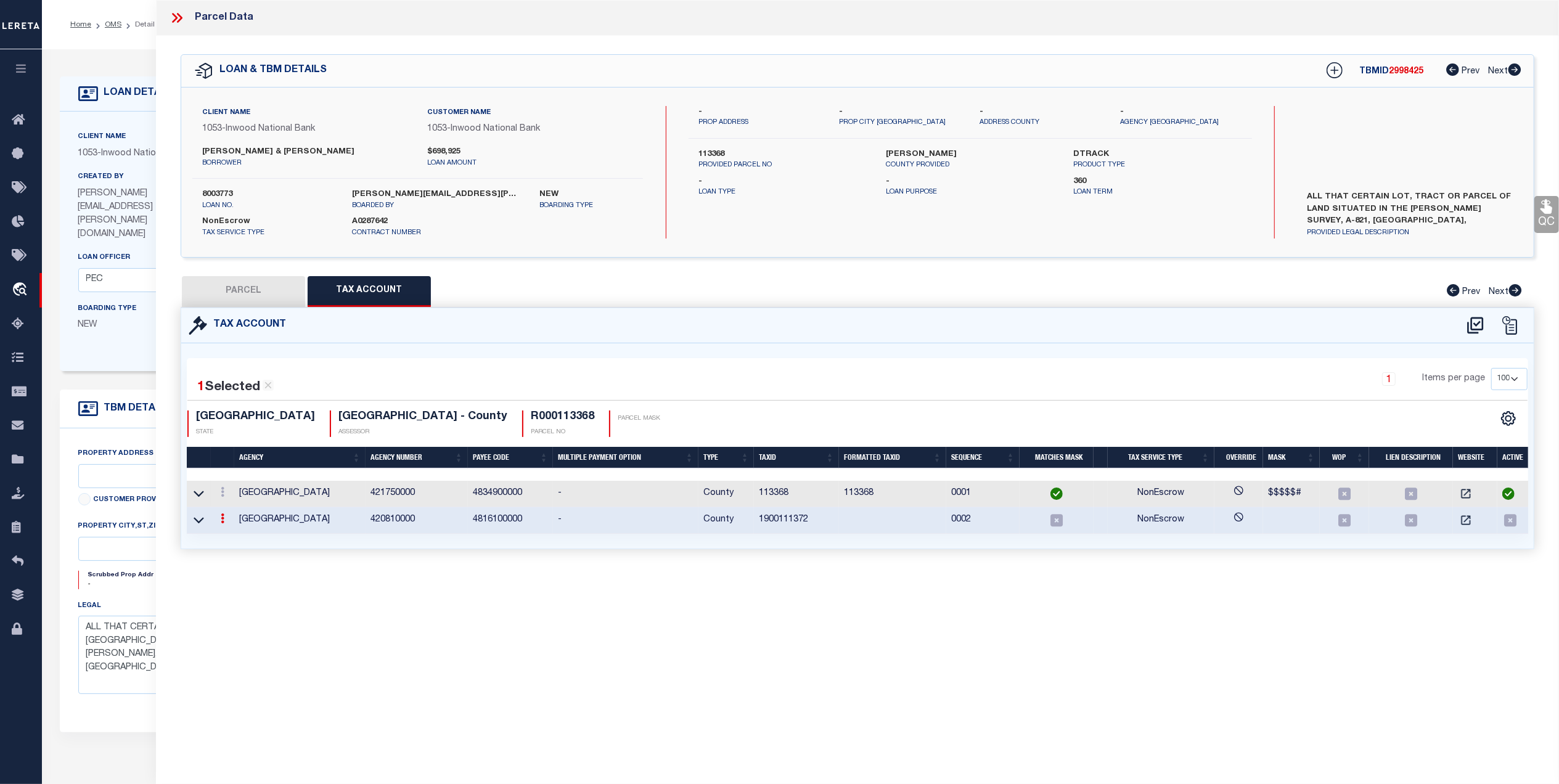
checkbox input "false"
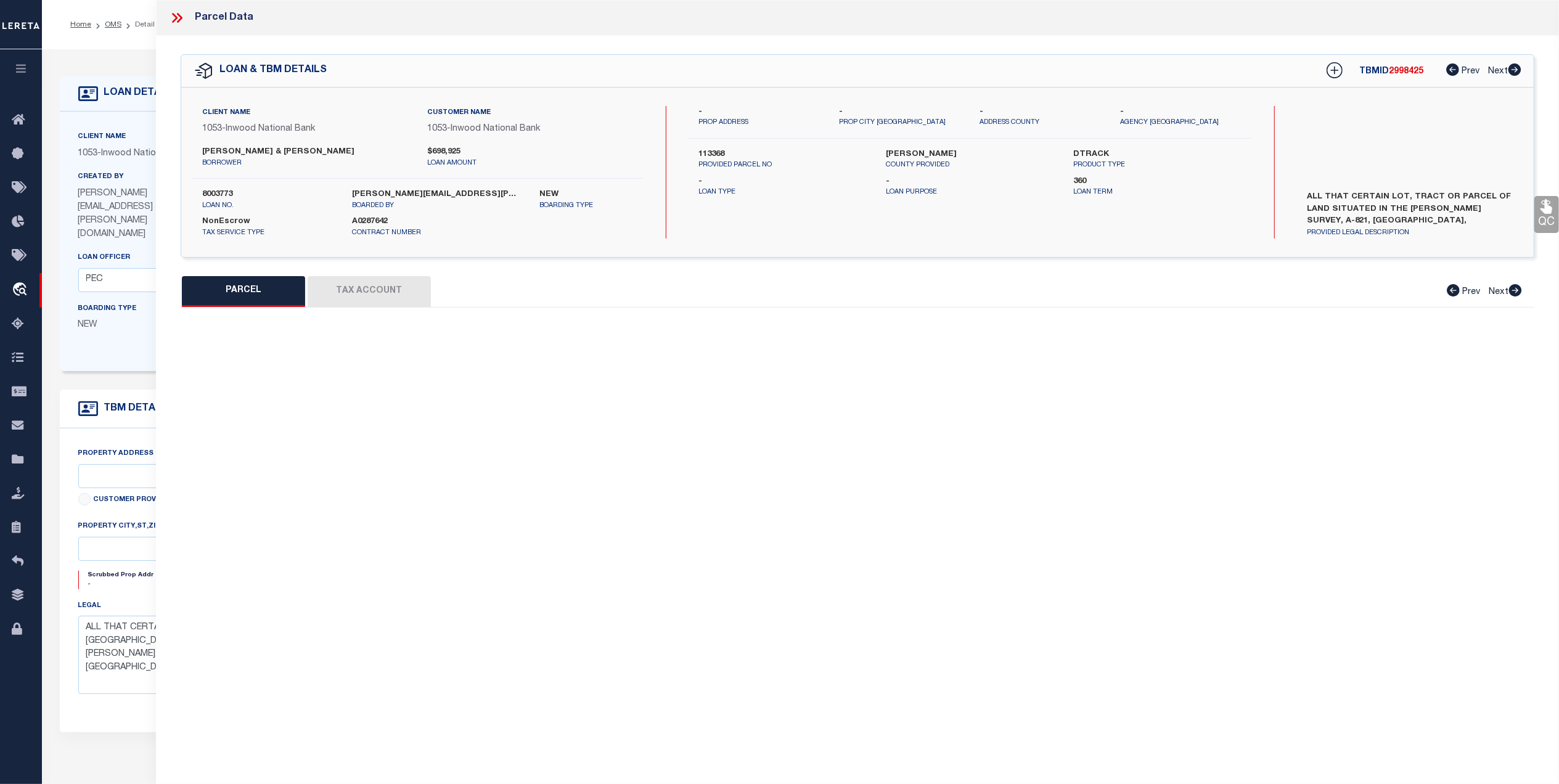
select select "SL"
select select "099"
type input "THORNTON SAM & DONNA"
select select "AGF"
select select "ADD"
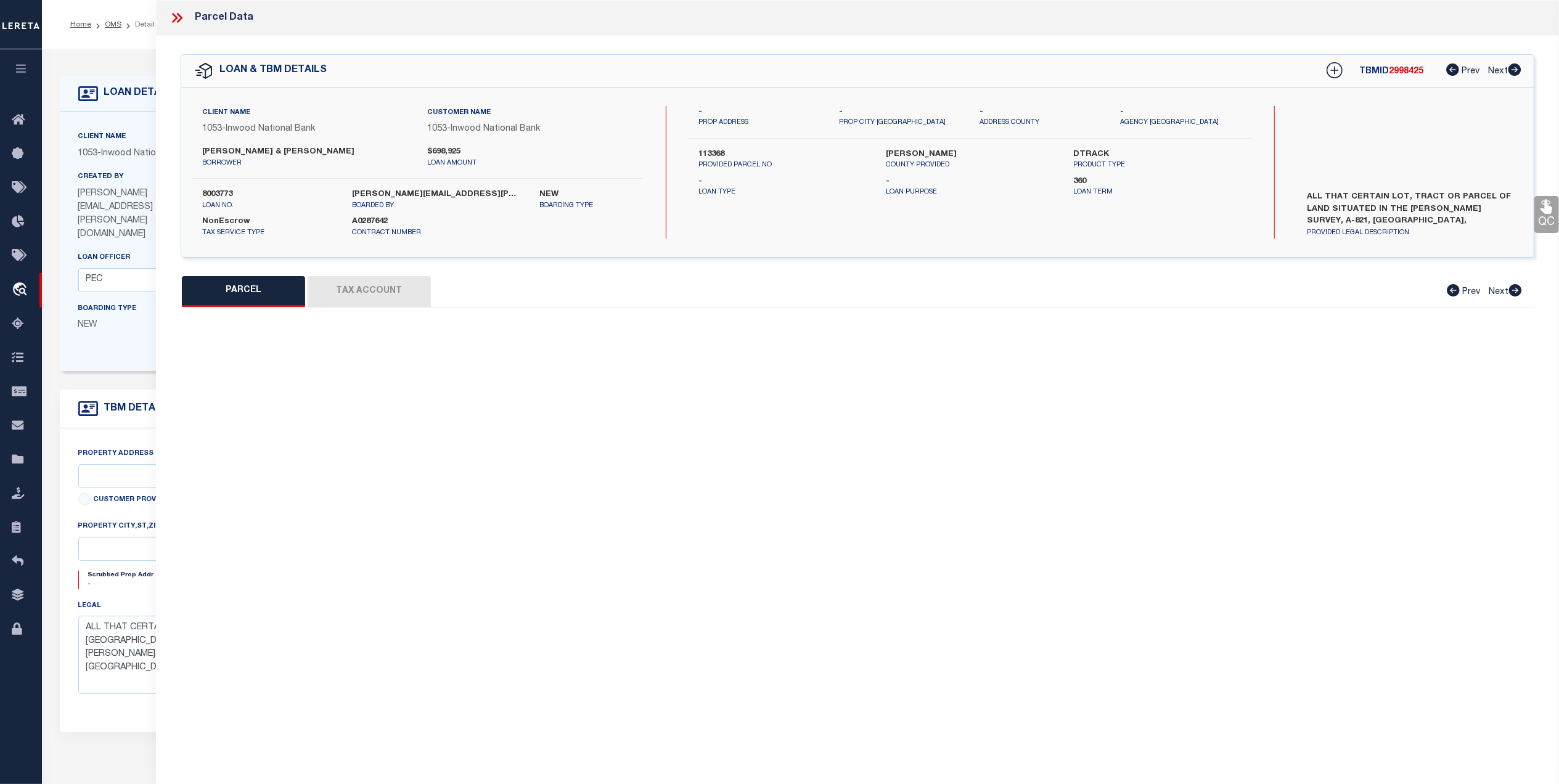
type input "121 NAUTICAL COURT"
type input "TX"
type textarea "A0500.01 ADMIRAL SHORES ON RICHLAND CHAMBERS LAKE PH 1 LOT 4 1.0361 ACRES"
type textarea "Jurisdiction (Payeecode: 4816100000) must be set up for completed (CP) parcels"
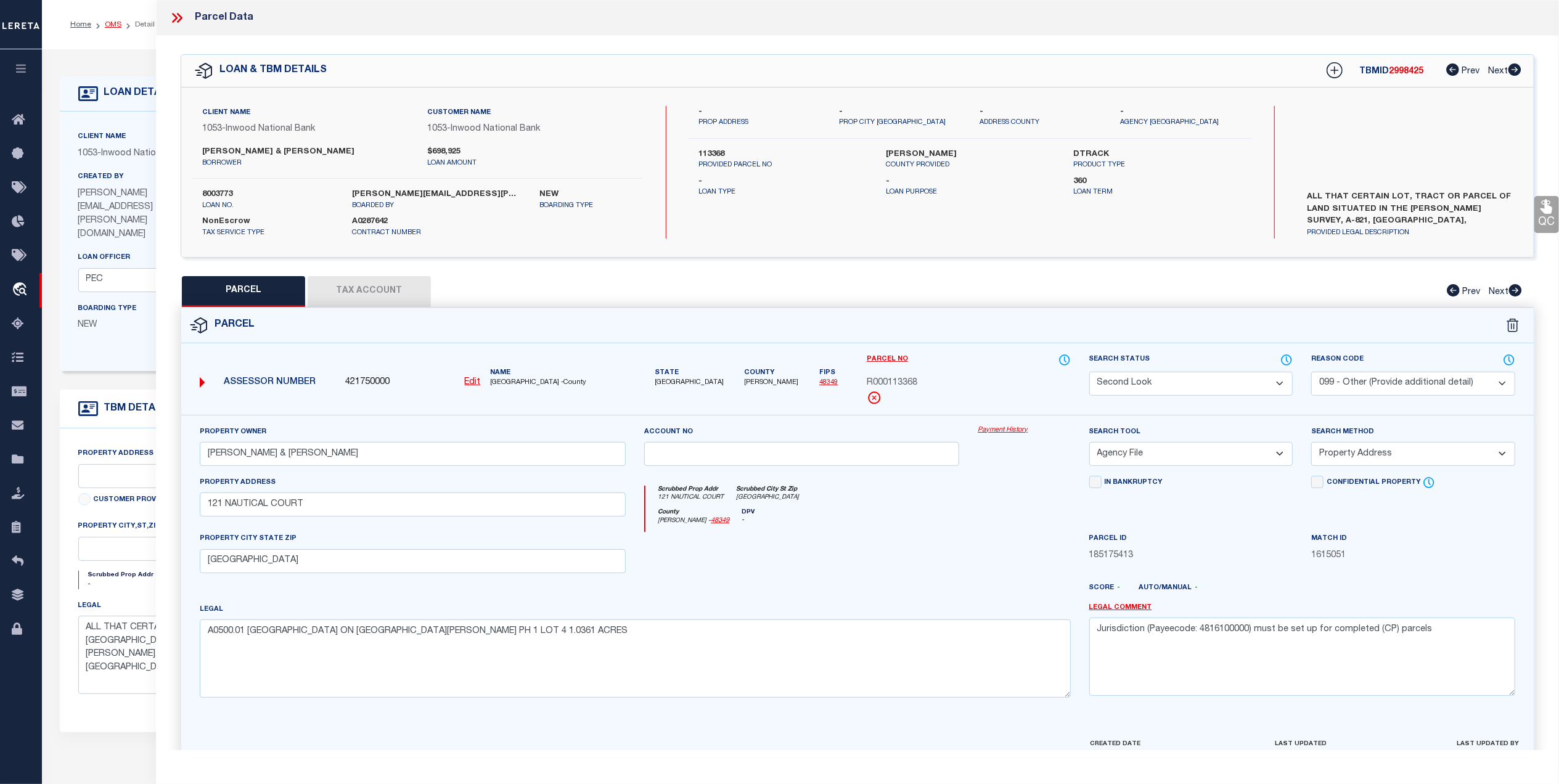
click at [112, 24] on link "OMS" at bounding box center [112, 24] width 17 height 7
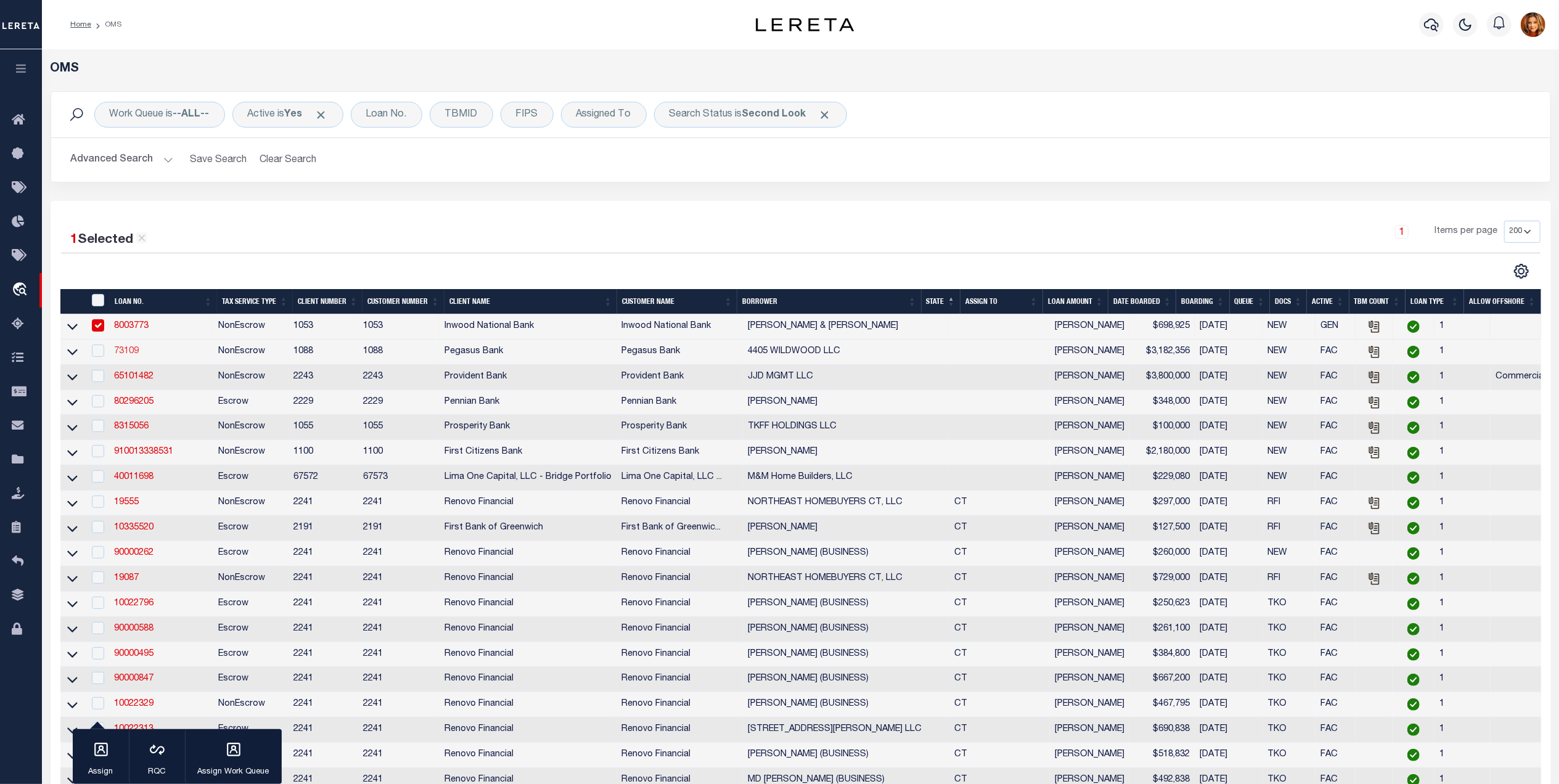
click at [123, 351] on link "73109" at bounding box center [126, 351] width 24 height 9
type input "73109"
type input "4405 WILDWOOD LLC"
select select
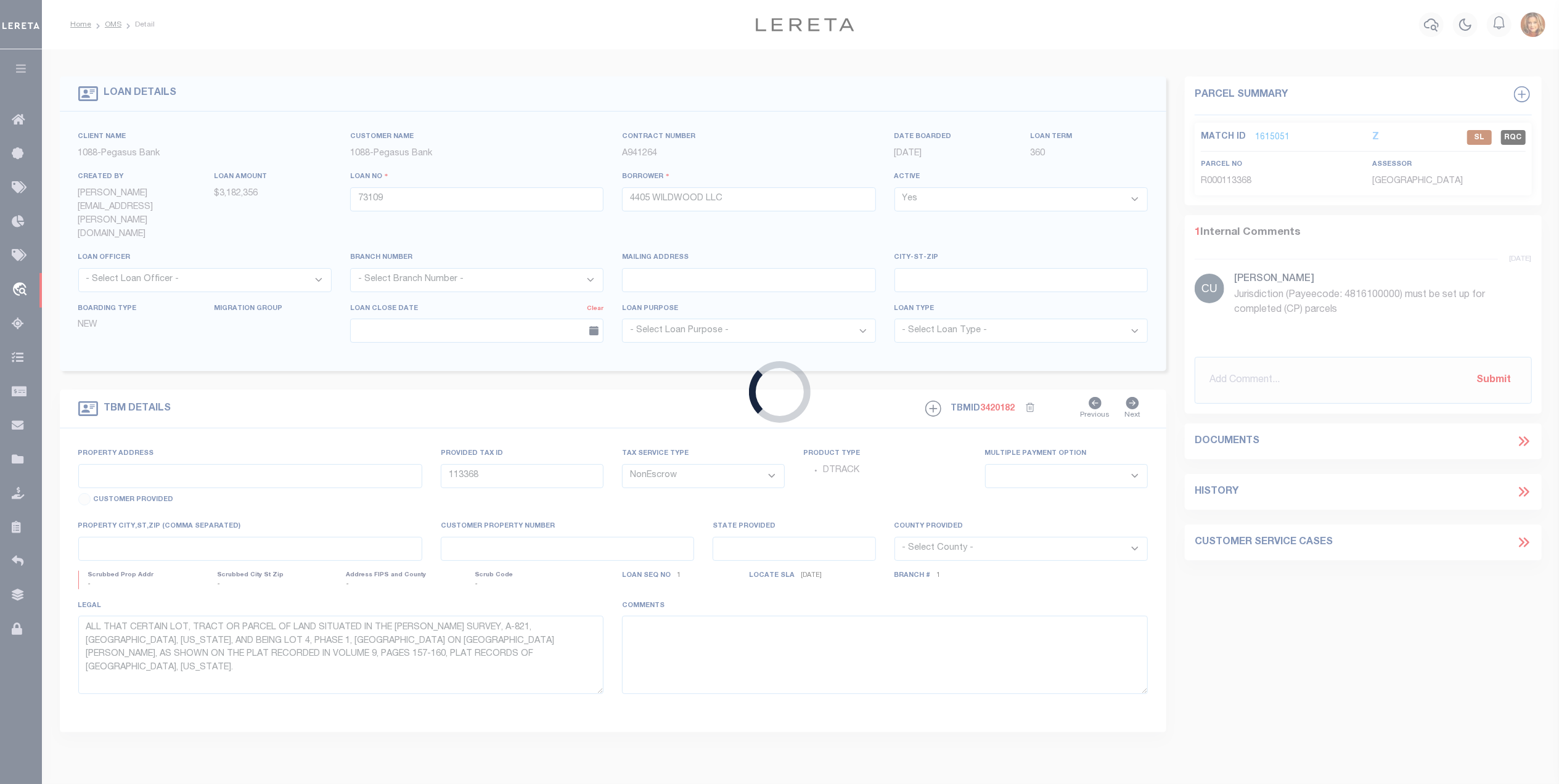
select select
select select "1871"
select select "986"
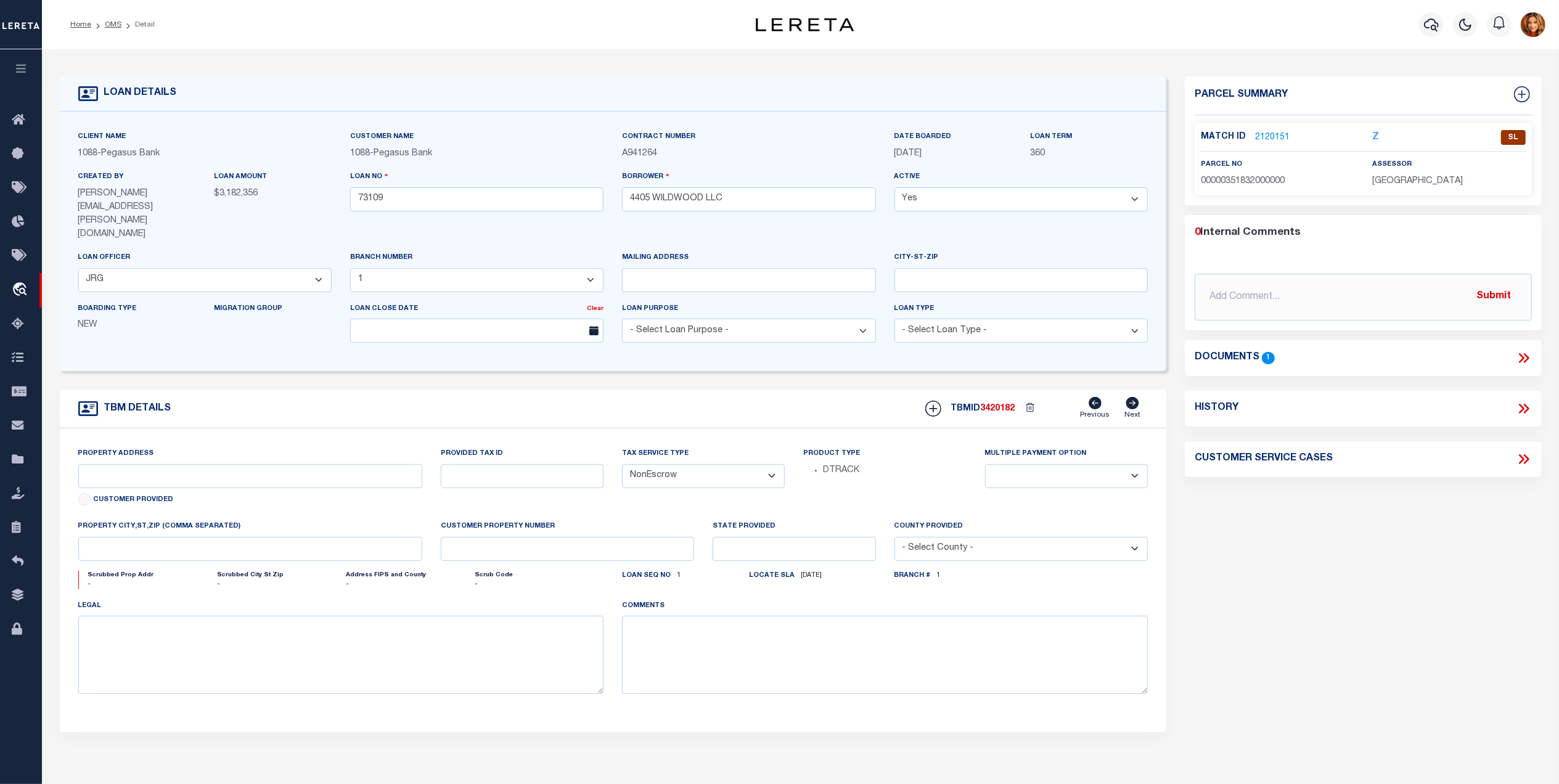
click at [1268, 134] on link "2120151" at bounding box center [1273, 138] width 35 height 13
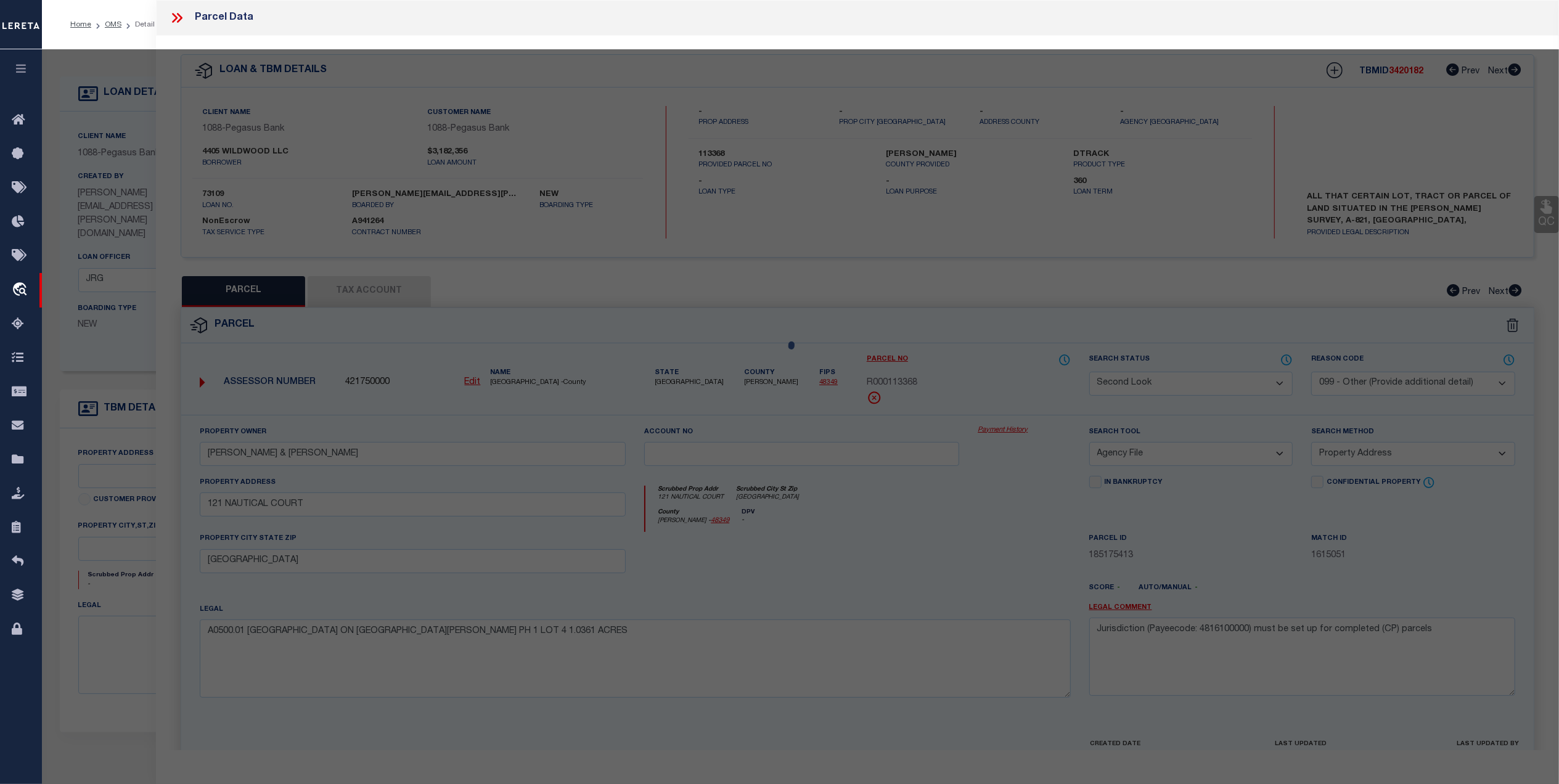
select select "AS"
select select
checkbox input "false"
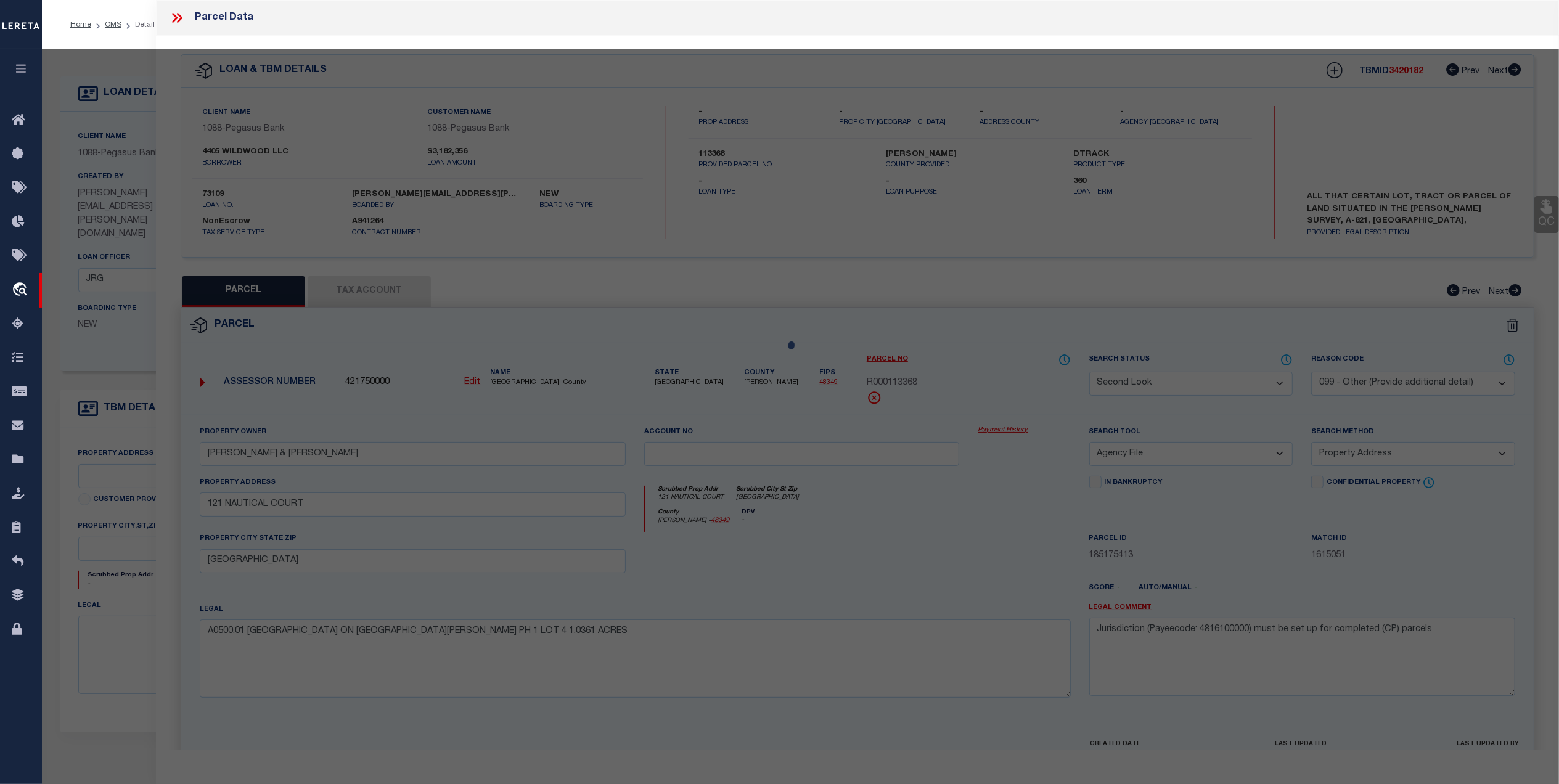
checkbox input "false"
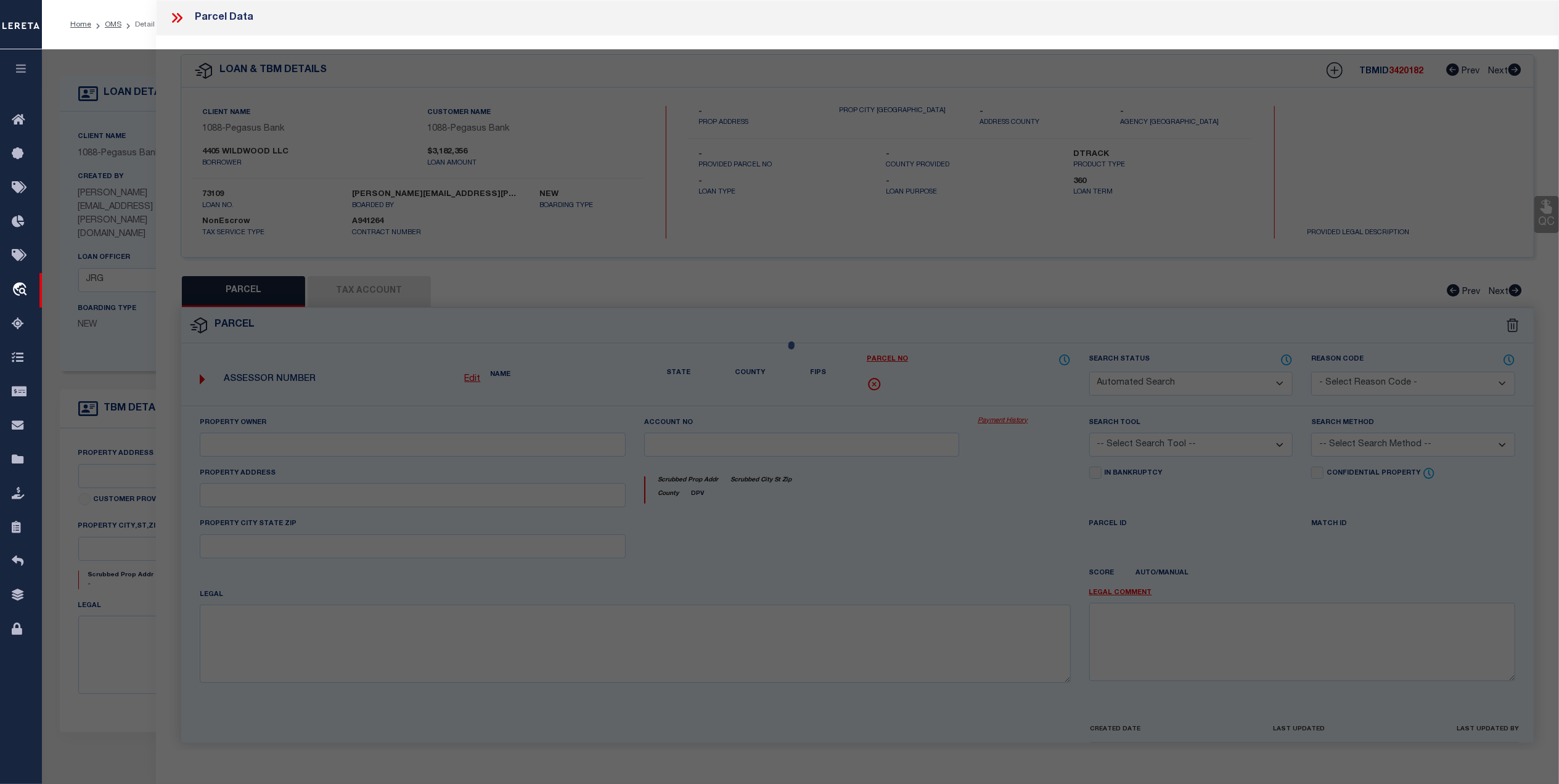
select select "SL"
type input "4405 WILDWOOD LLC"
select select
type input "4405 WILDWOOD RD"
type input "TX"
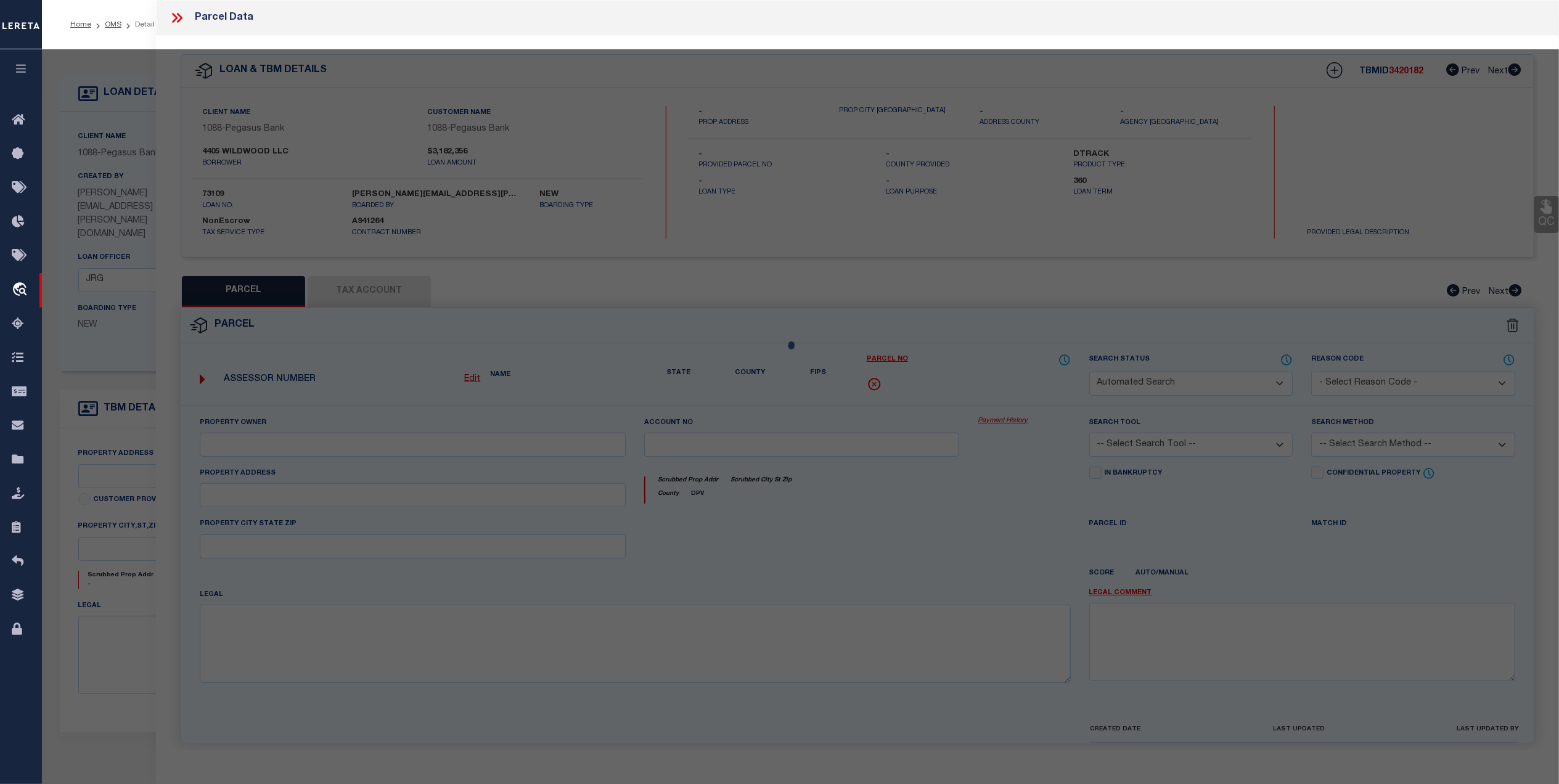
type textarea "1: BLUFFVIEW ESTATES REV 2: BLK K/4980 LOT 1-B 3: 4: INT202400210015 DD10162024…"
type textarea "Unable to untangle. MLC 8/26/2025 The TaxID you are trying to add is already as…"
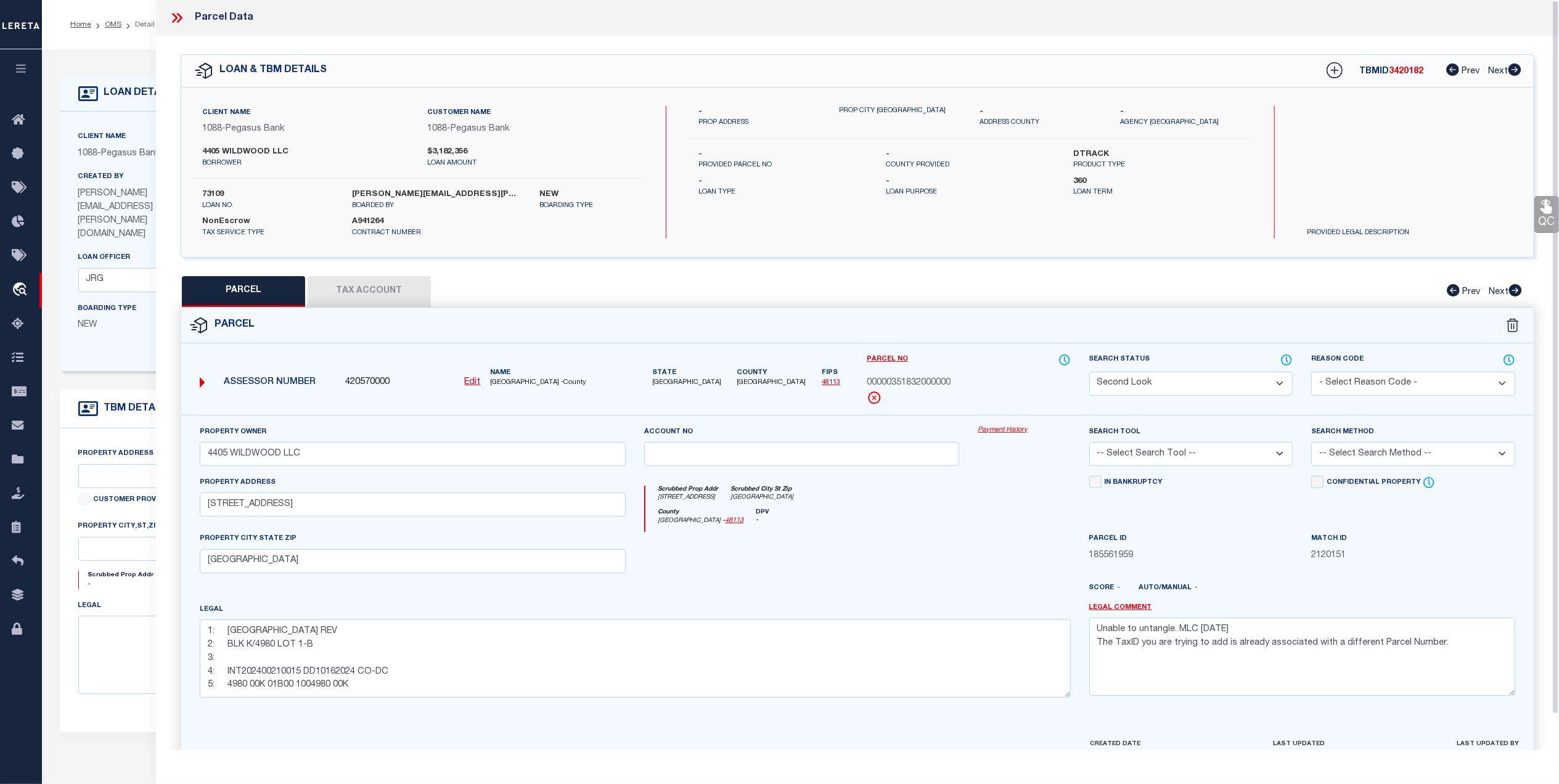
click at [175, 18] on icon at bounding box center [177, 18] width 16 height 16
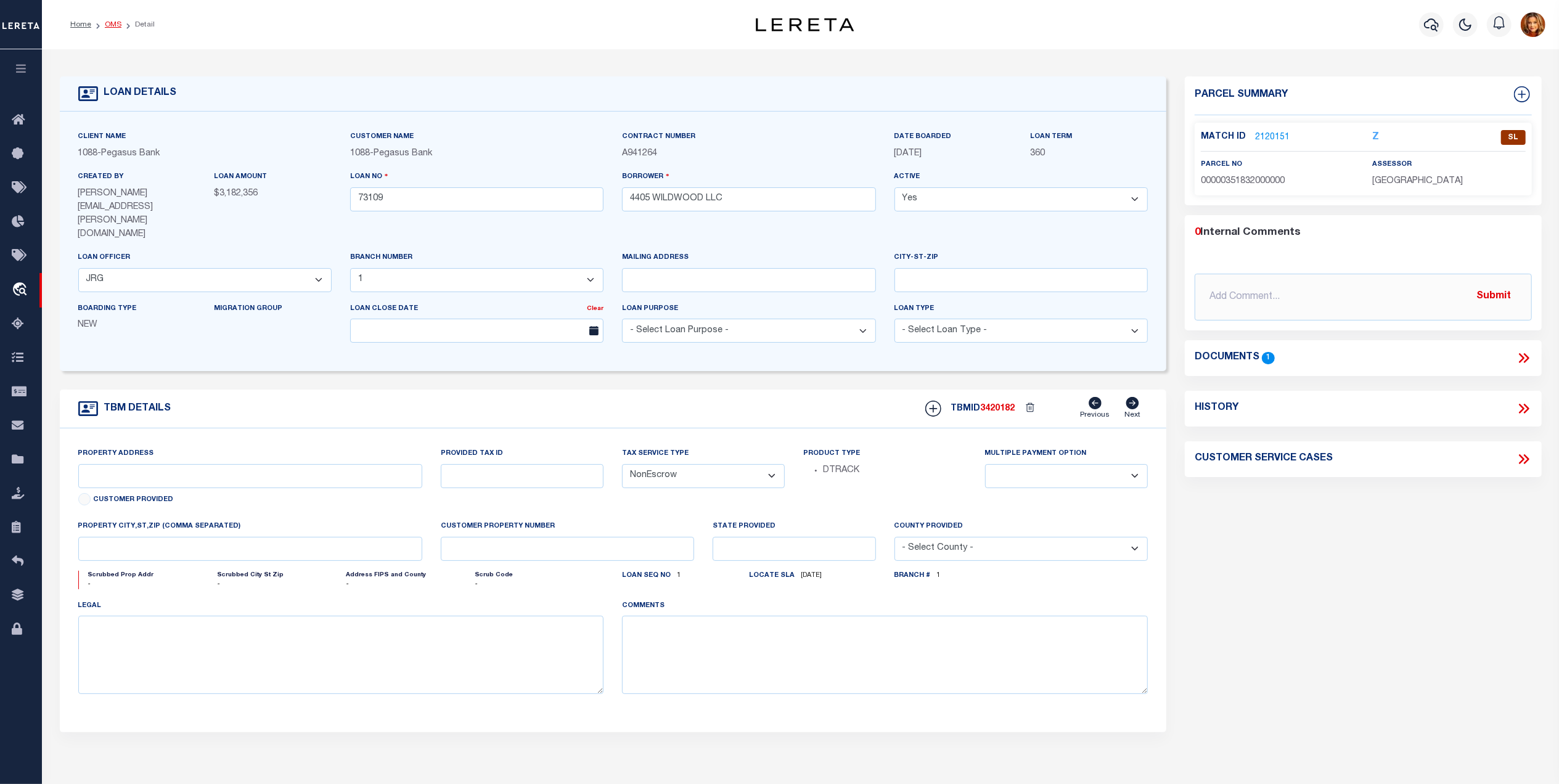
click at [115, 28] on link "OMS" at bounding box center [112, 24] width 17 height 7
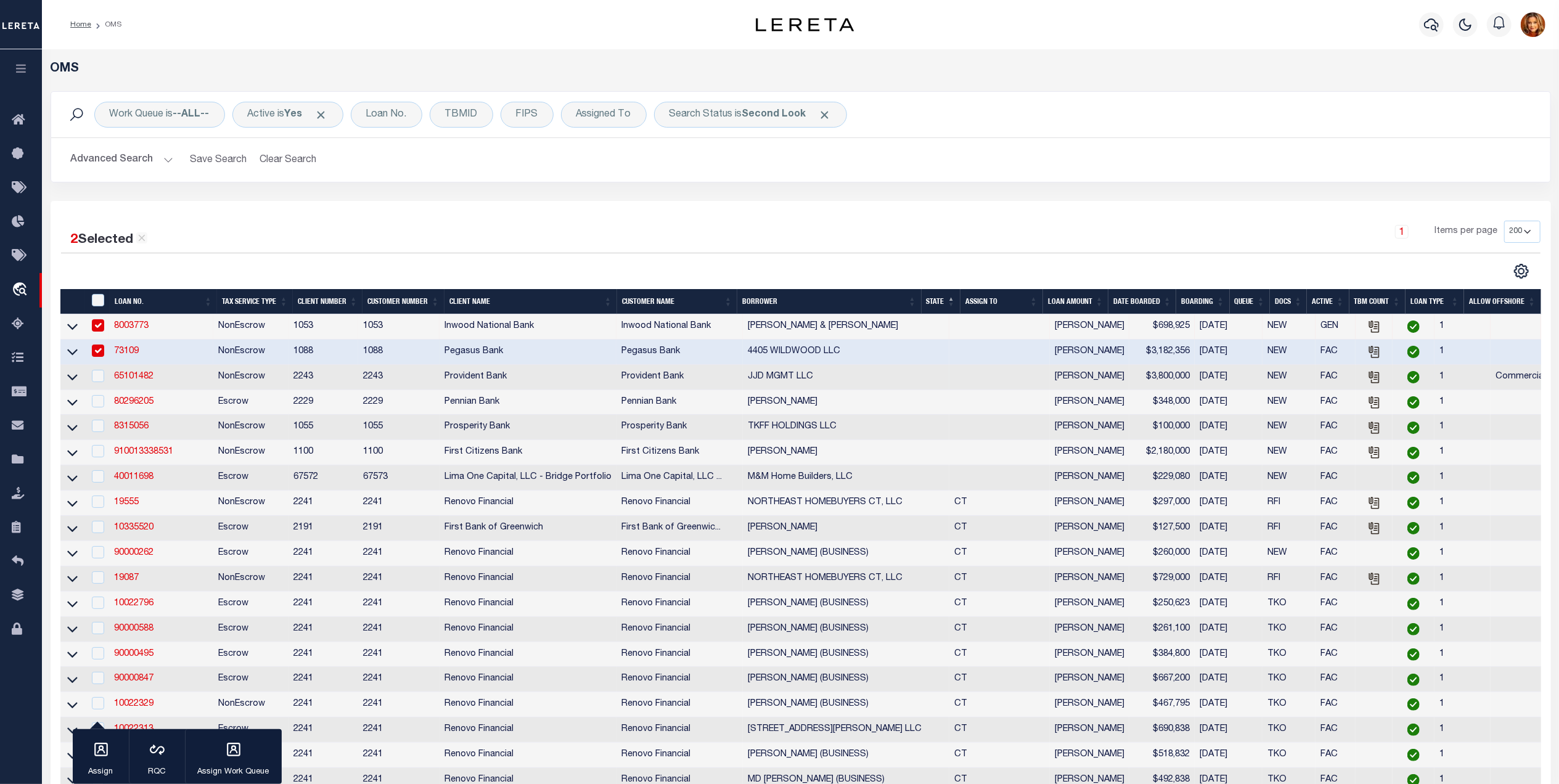
click at [124, 374] on td "65101482" at bounding box center [161, 377] width 104 height 25
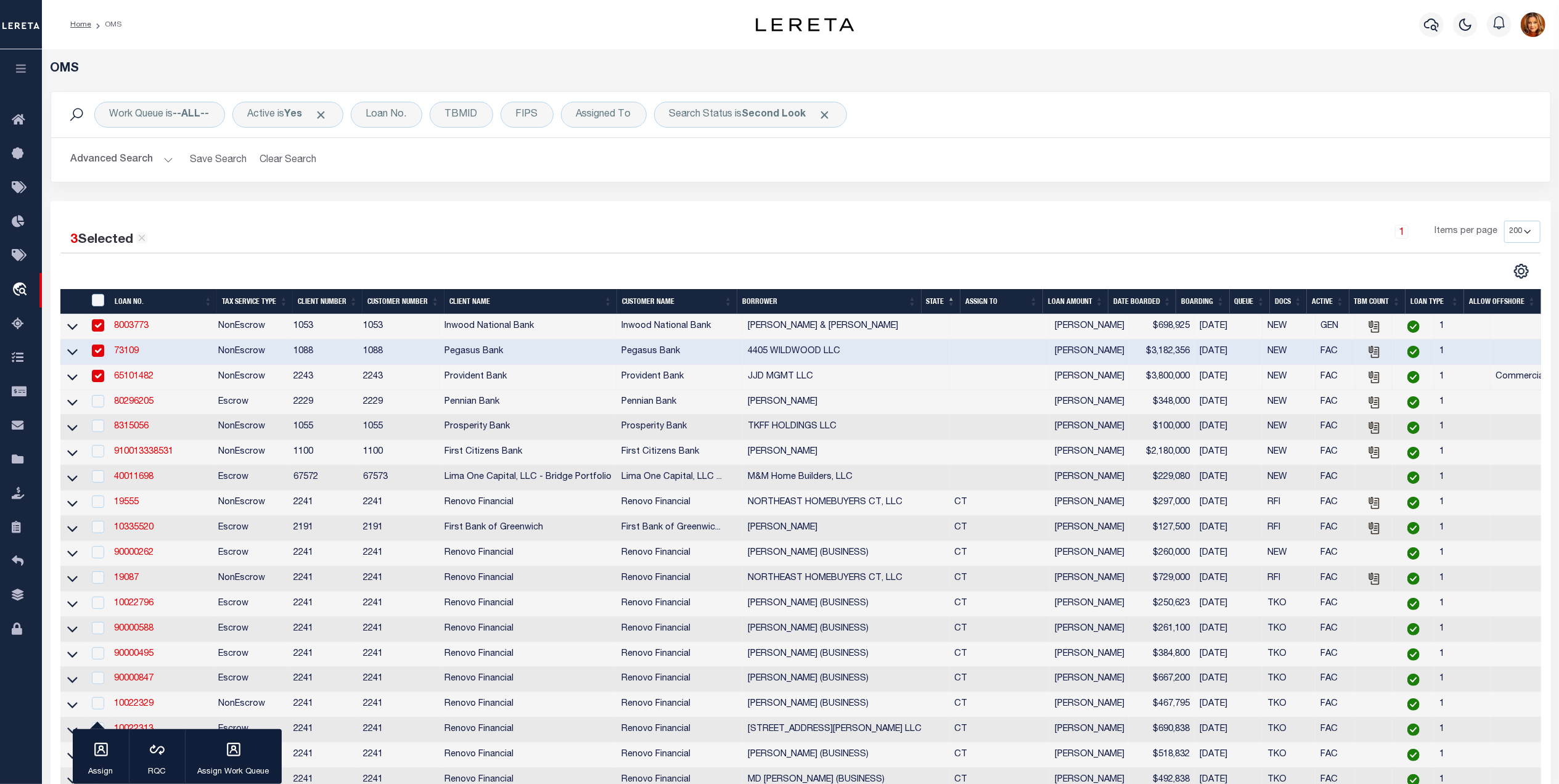
click at [121, 381] on link "65101482" at bounding box center [134, 376] width 39 height 9
checkbox input "false"
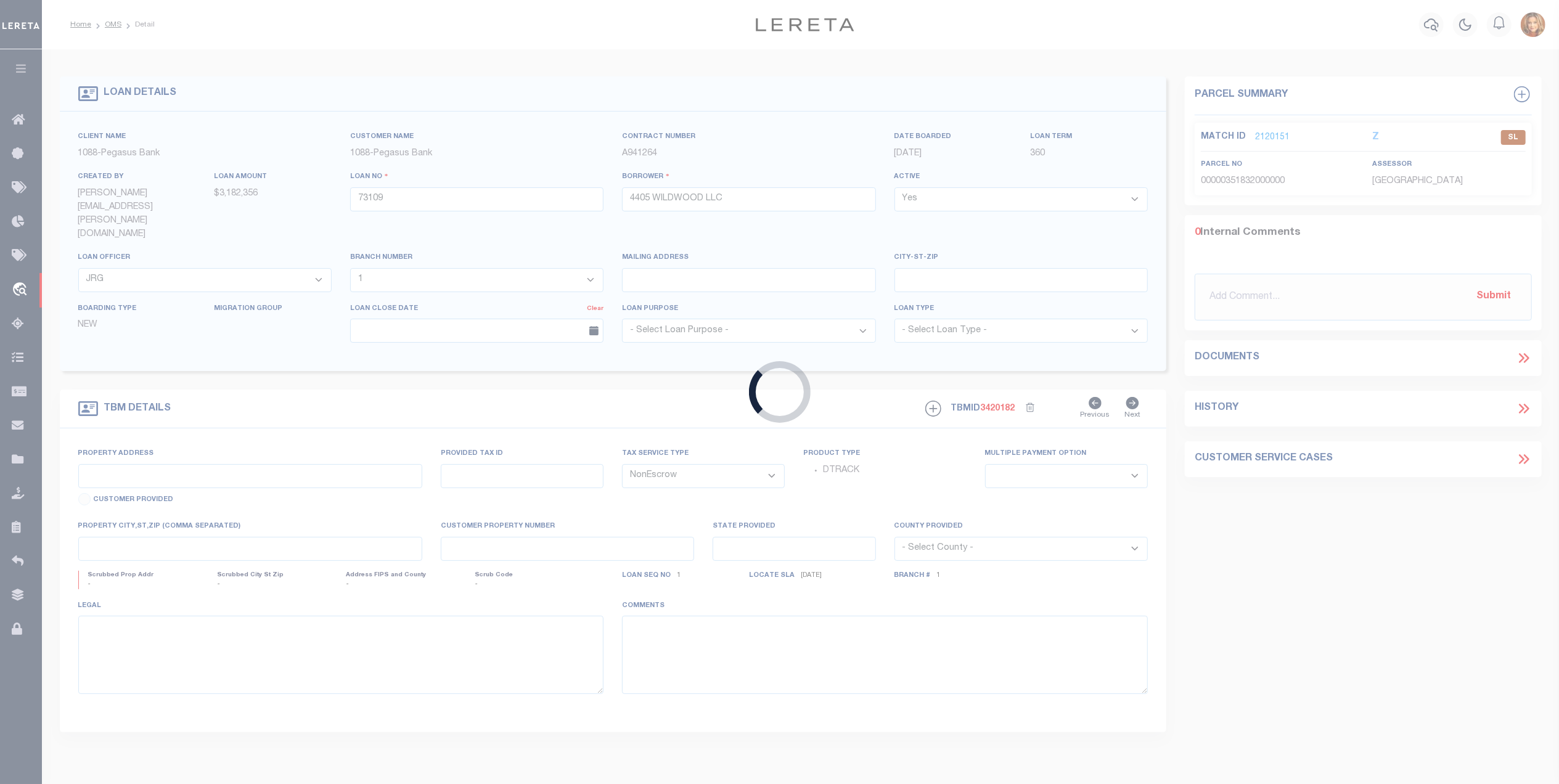
type input "65101482"
type input "JJD MGMT LLC"
select select
type input "06/16/2025"
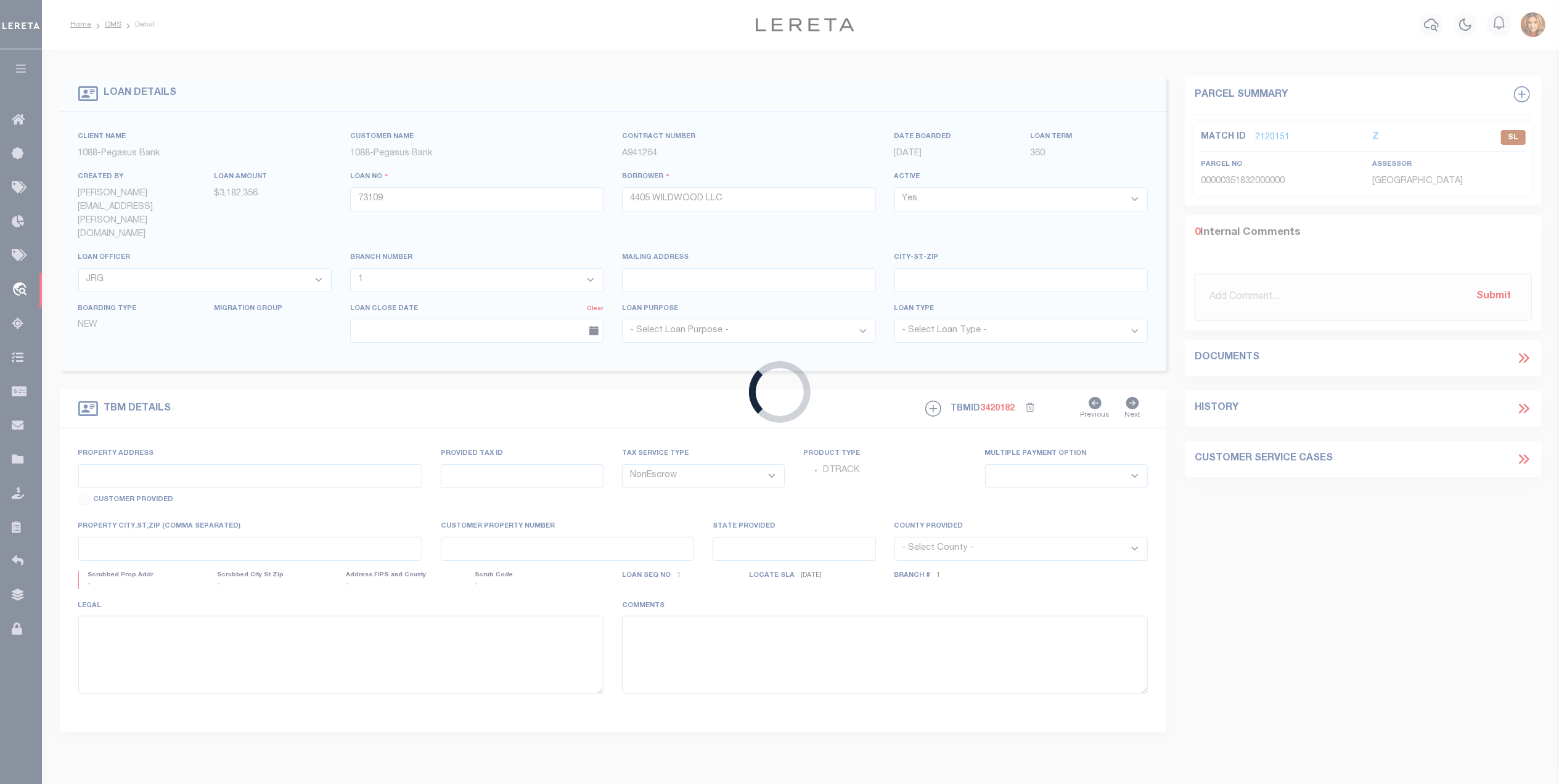
select select "20"
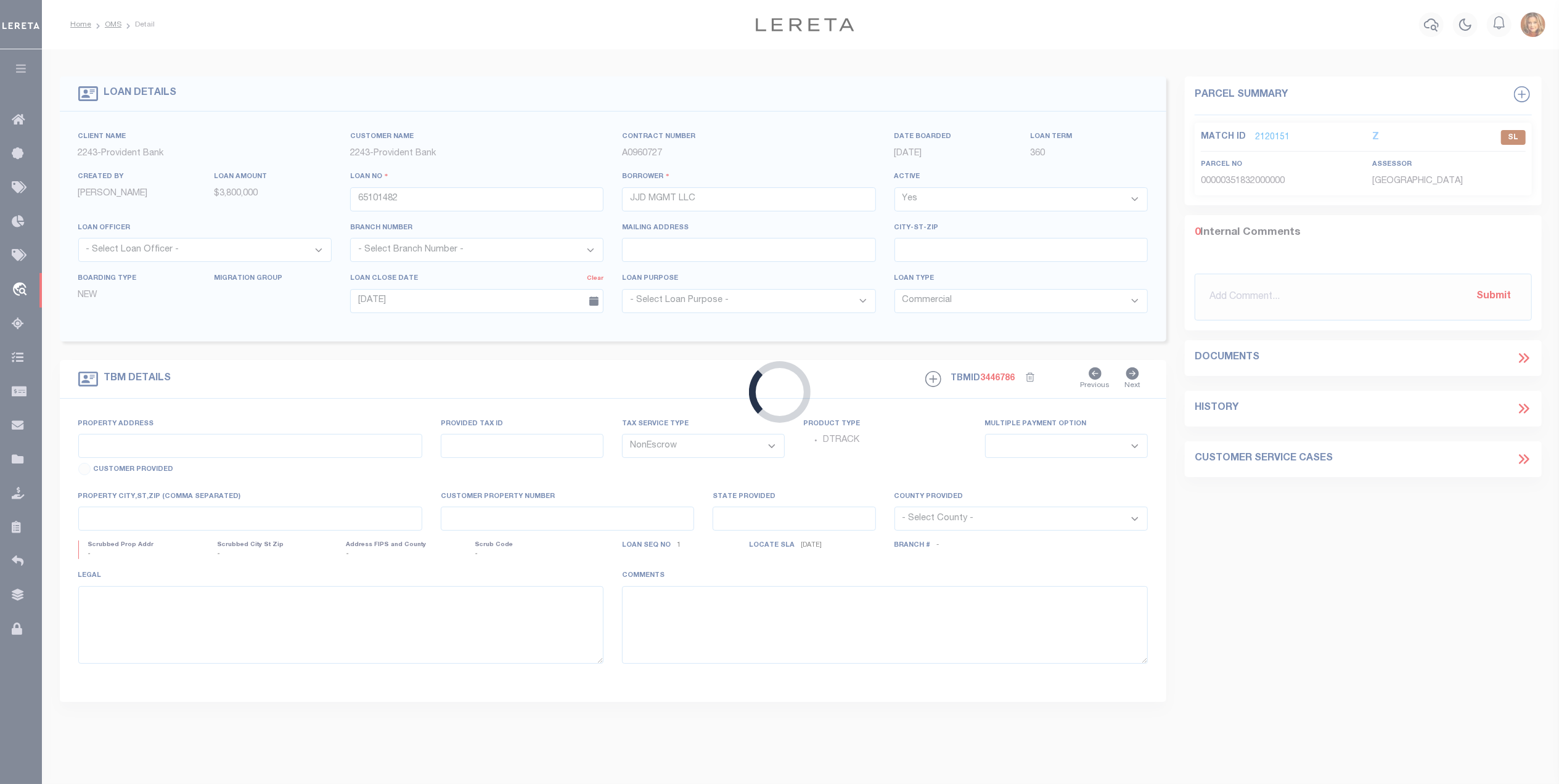
type input "161-163 1/2 MAIN STREET"
select select
type input "HACKENSACK NJ 07601"
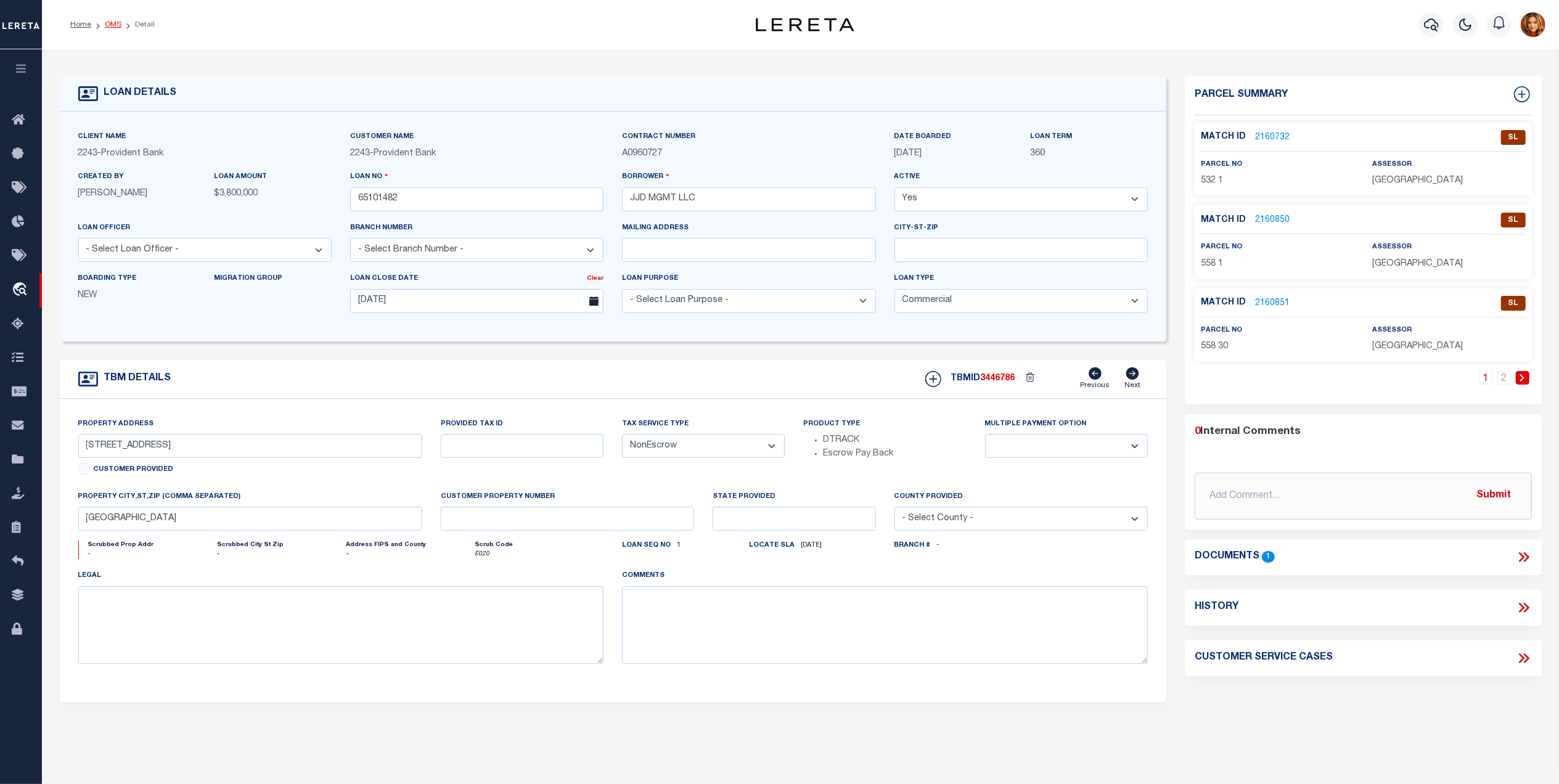
click at [109, 23] on link "OMS" at bounding box center [112, 24] width 17 height 7
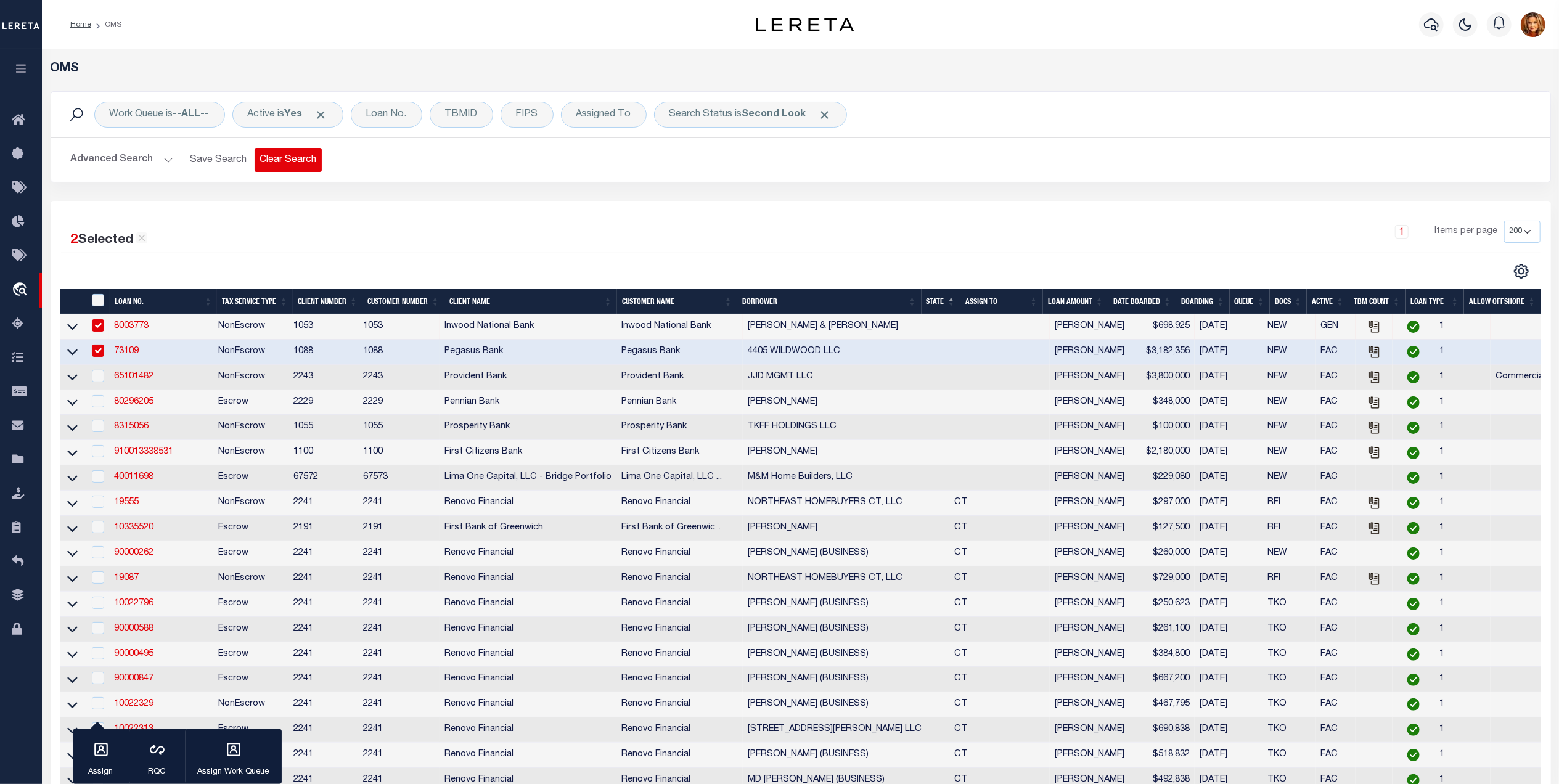
click at [262, 159] on button "Clear Search" at bounding box center [288, 160] width 67 height 24
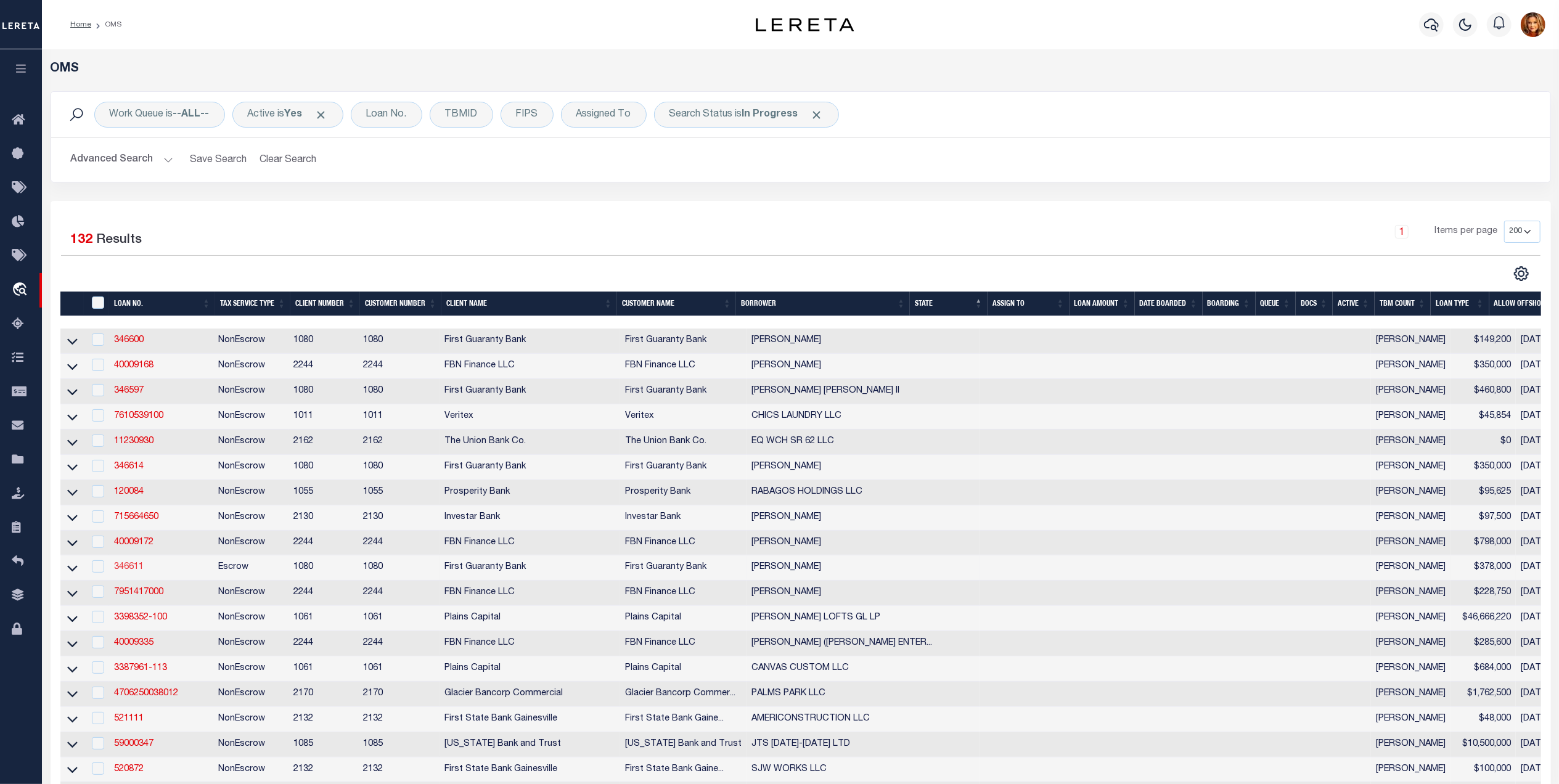
click at [126, 572] on link "346611" at bounding box center [129, 567] width 30 height 9
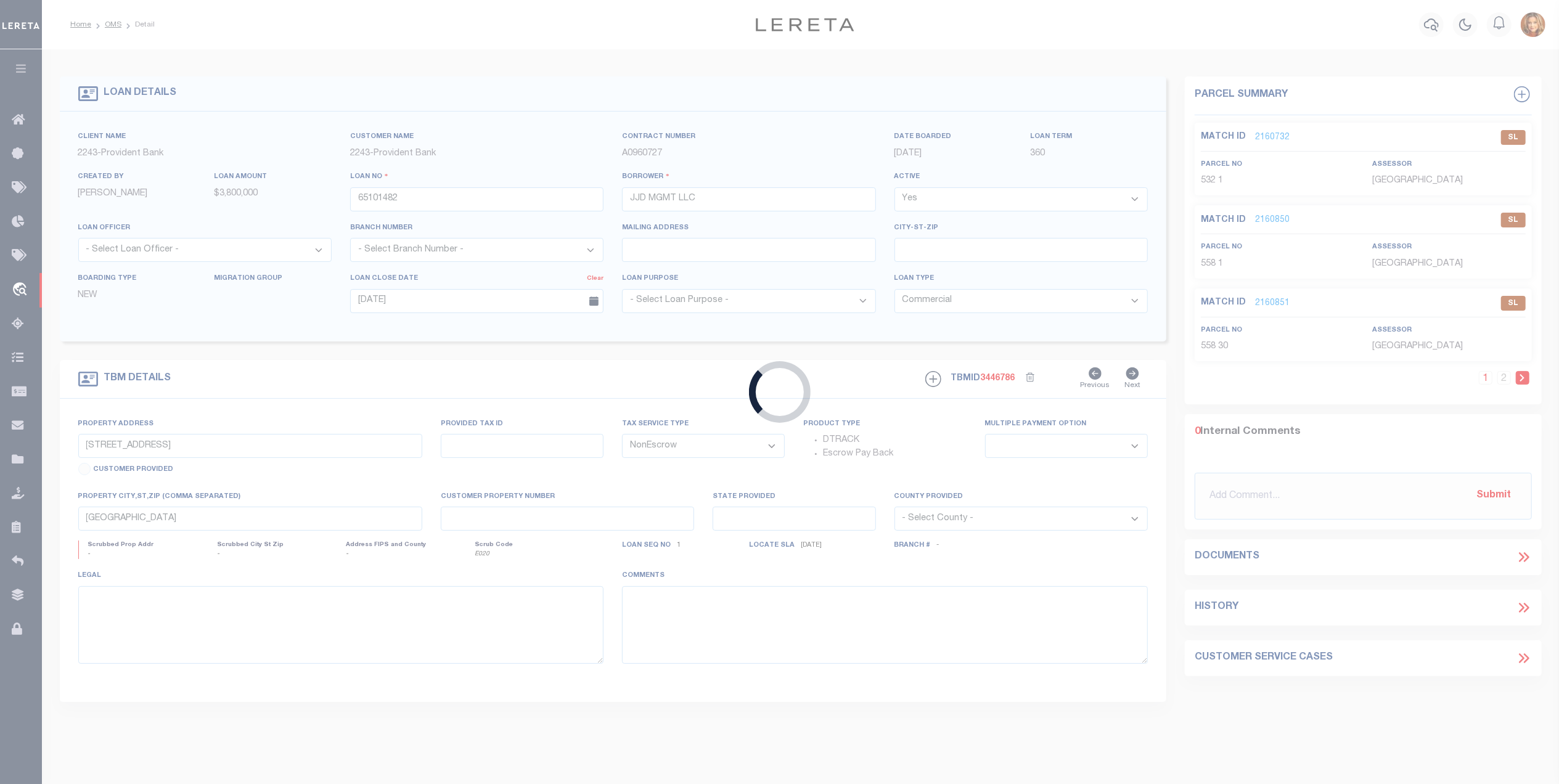
type input "346611"
type input "BRADLEY SMITH"
select select
select select "400"
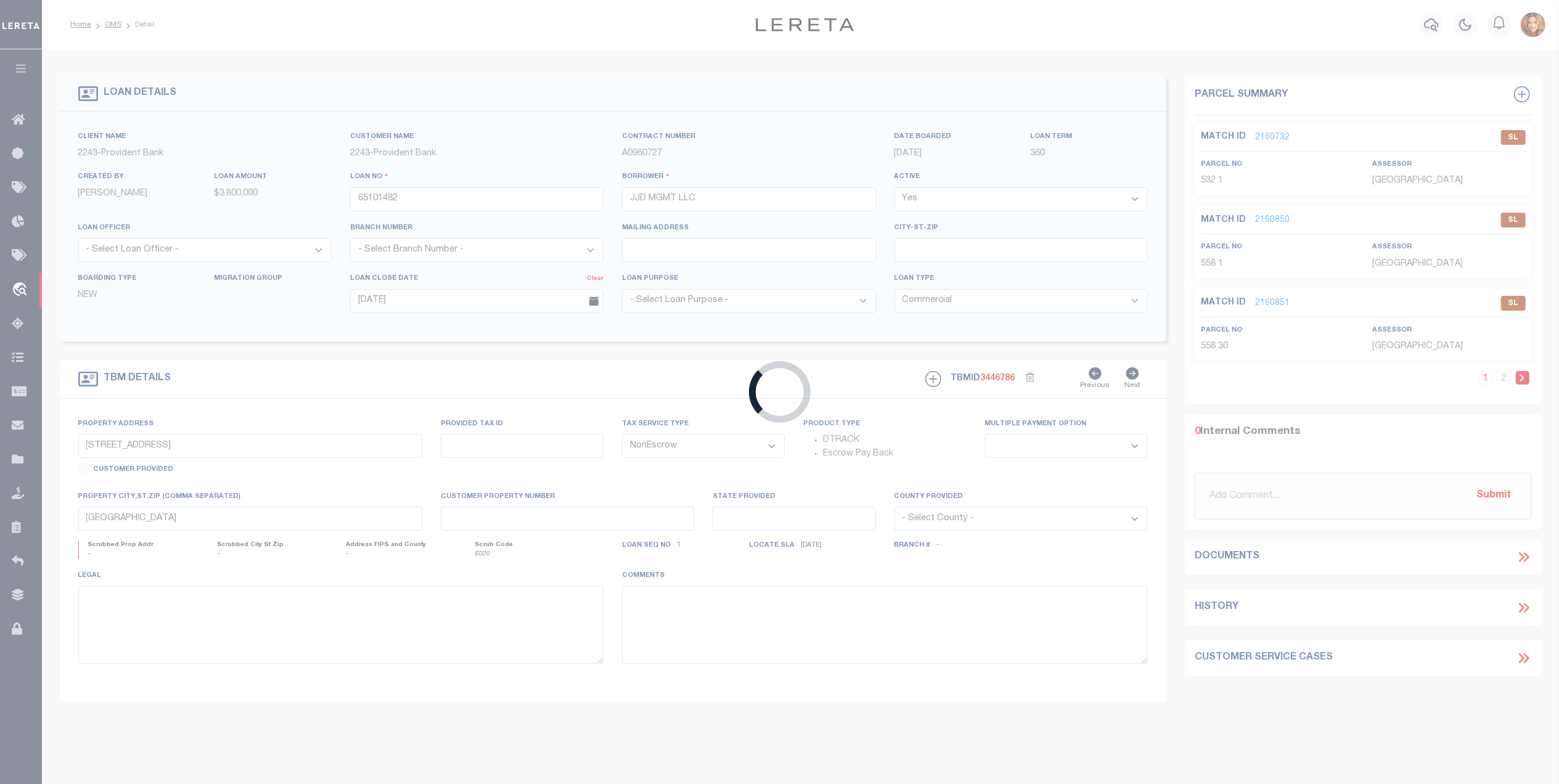
select select
select select "Escrow"
type input "157 FEATHER COVE"
type input "114106A"
select select
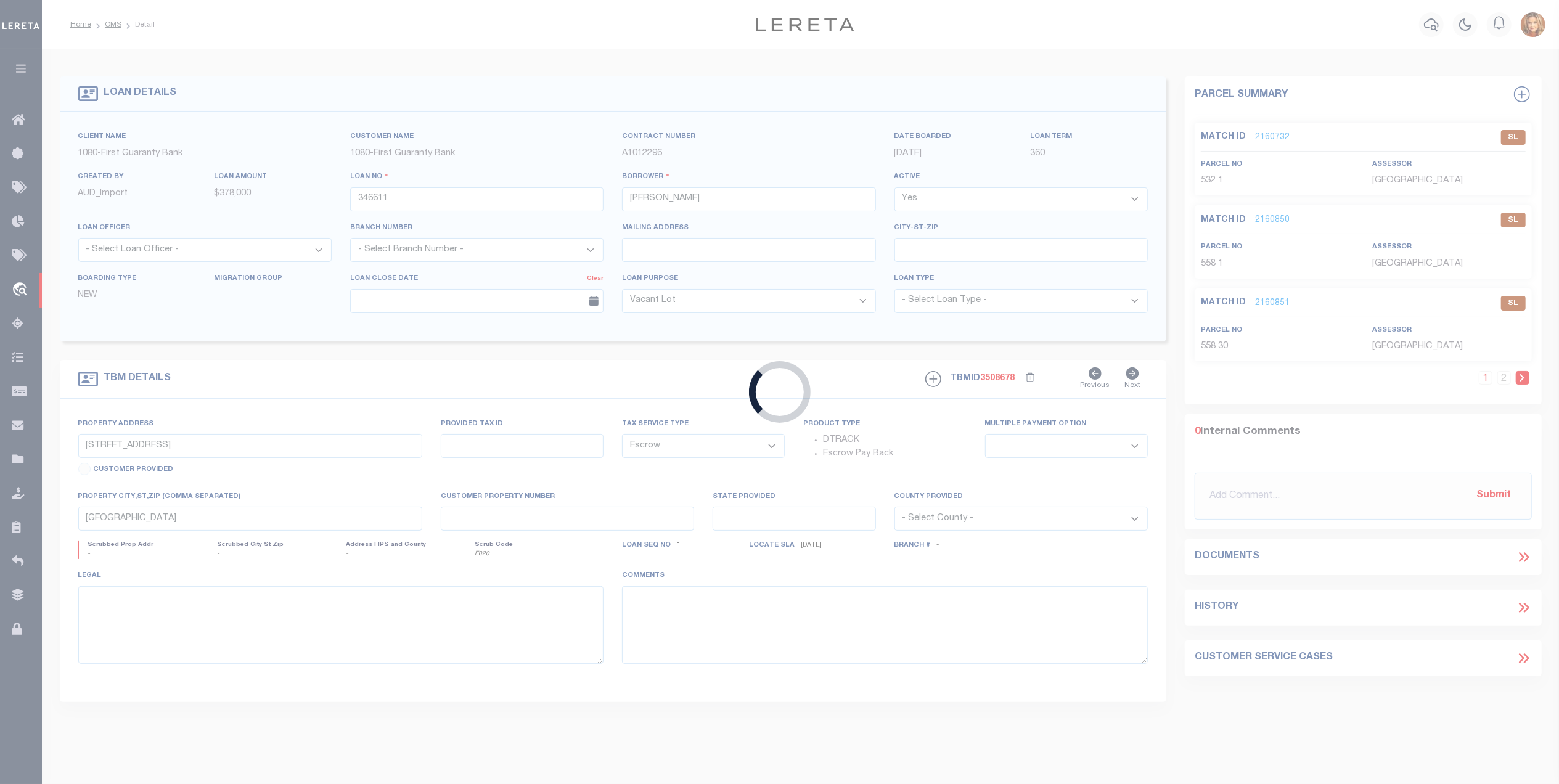
type input "JENA LA 71342"
type input "260681800"
select select "167255"
select select "1570"
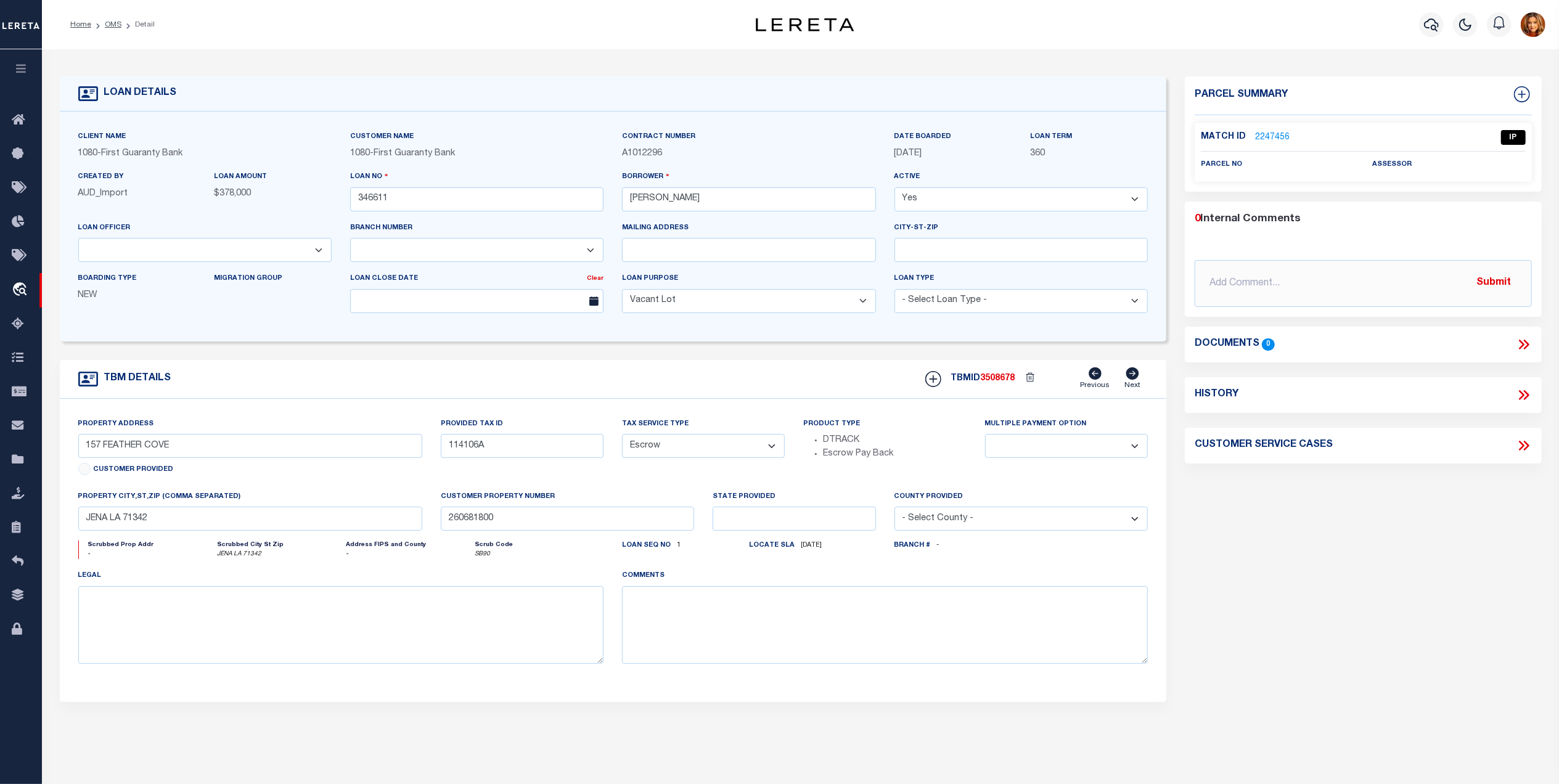
click at [1259, 137] on link "2247456" at bounding box center [1273, 138] width 35 height 13
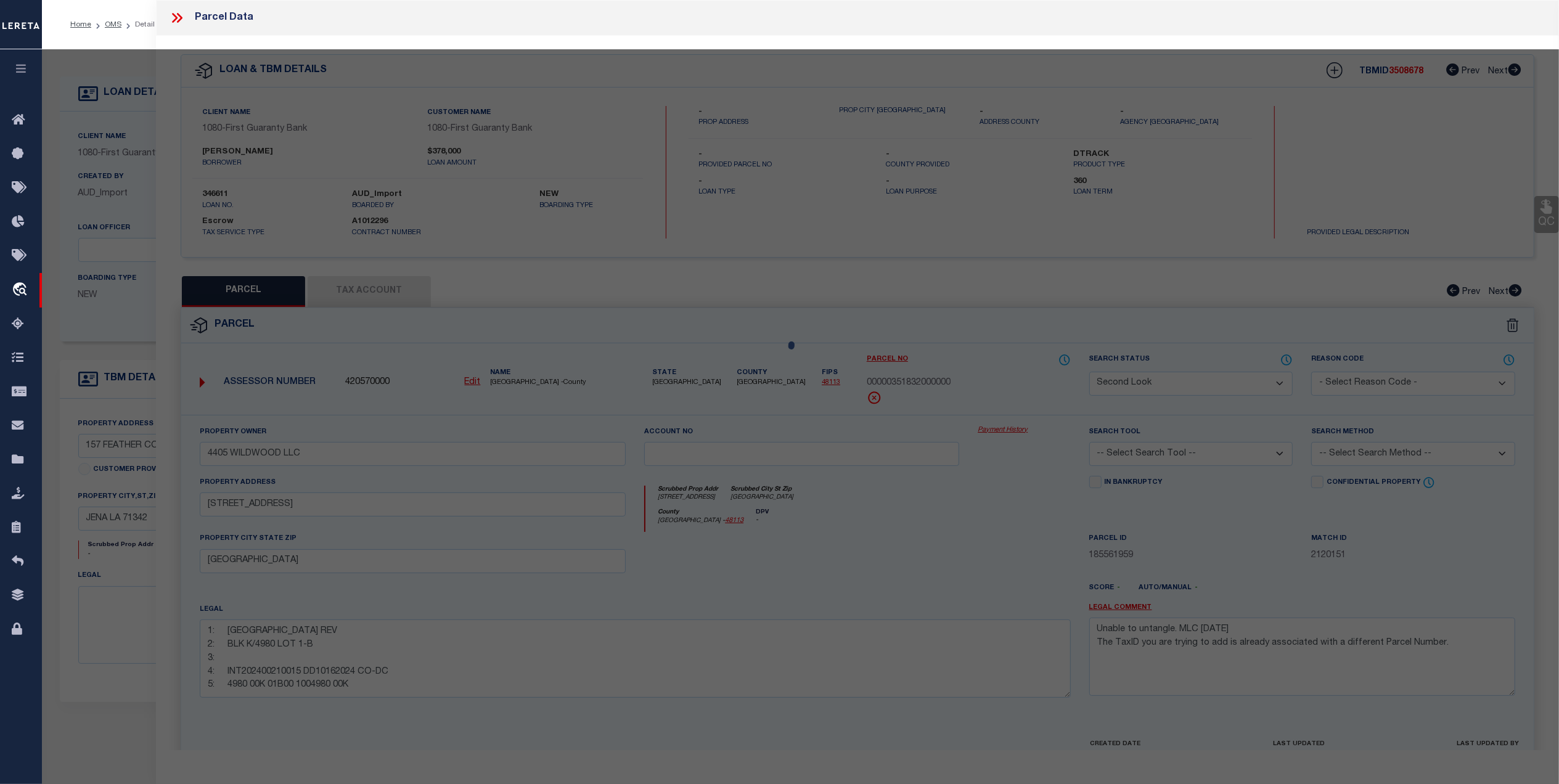
select select "AS"
checkbox input "false"
select select "IP"
checkbox input "false"
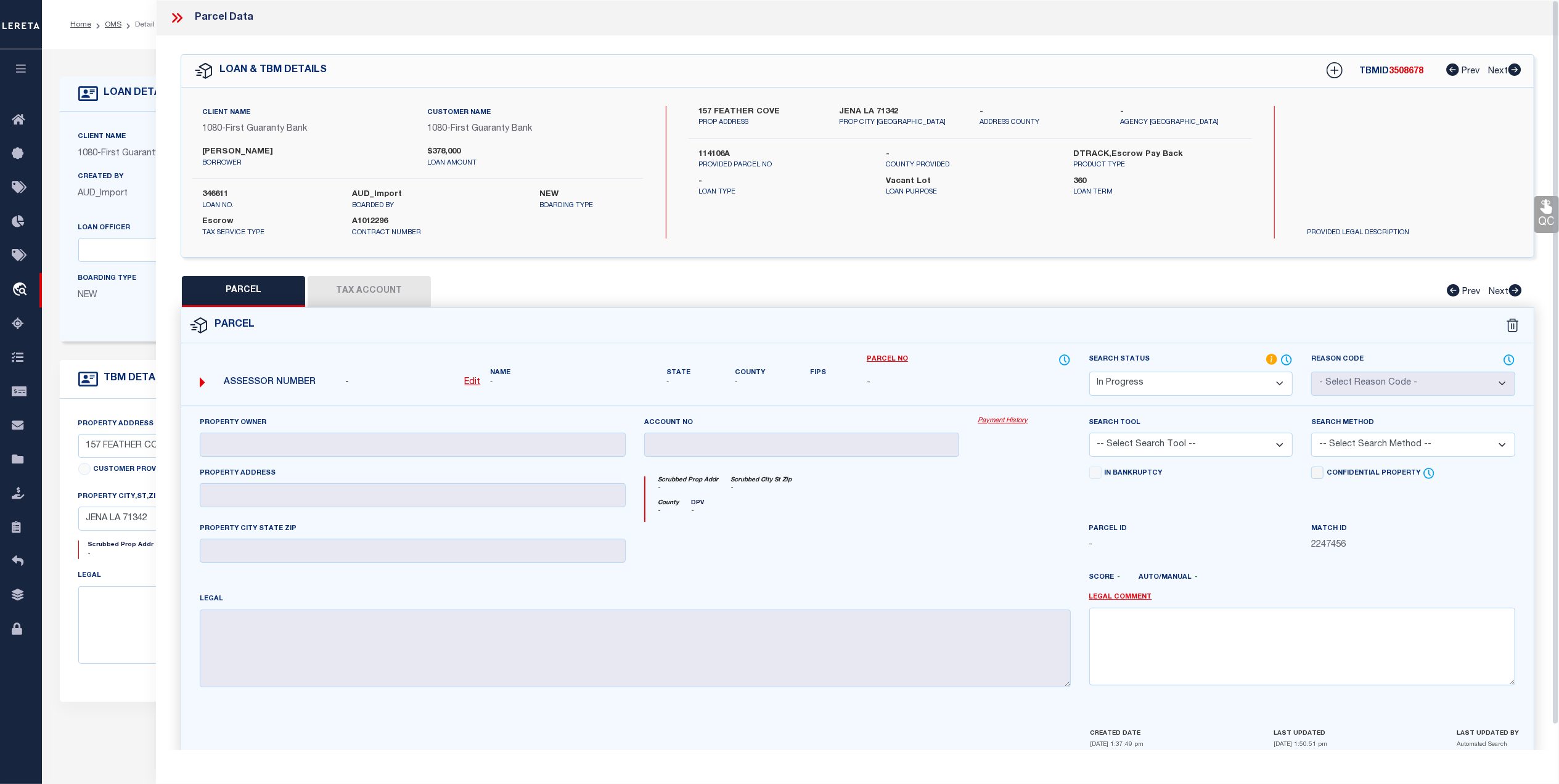
click at [181, 10] on icon at bounding box center [177, 18] width 16 height 16
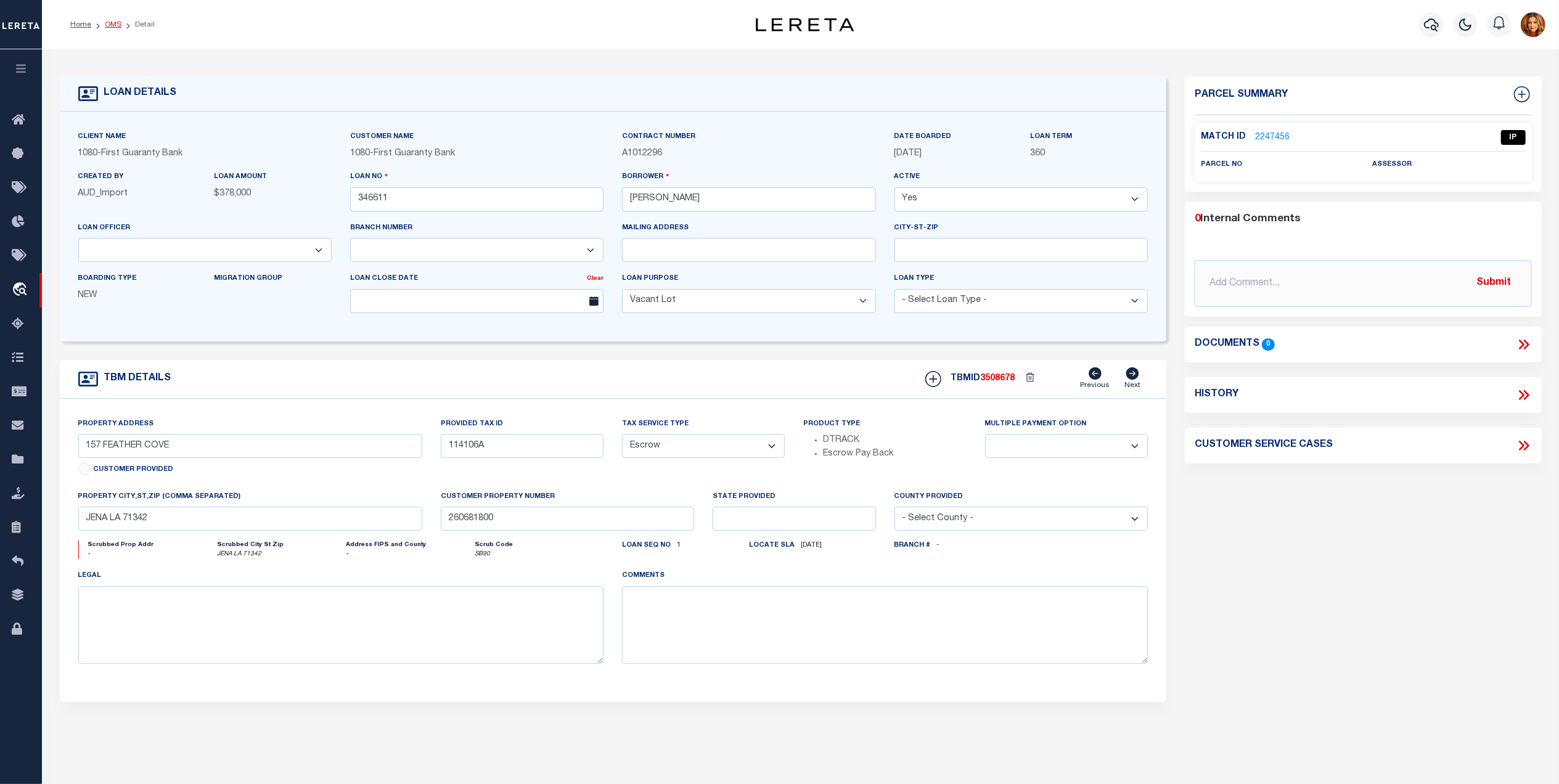
click at [112, 22] on link "OMS" at bounding box center [112, 24] width 17 height 7
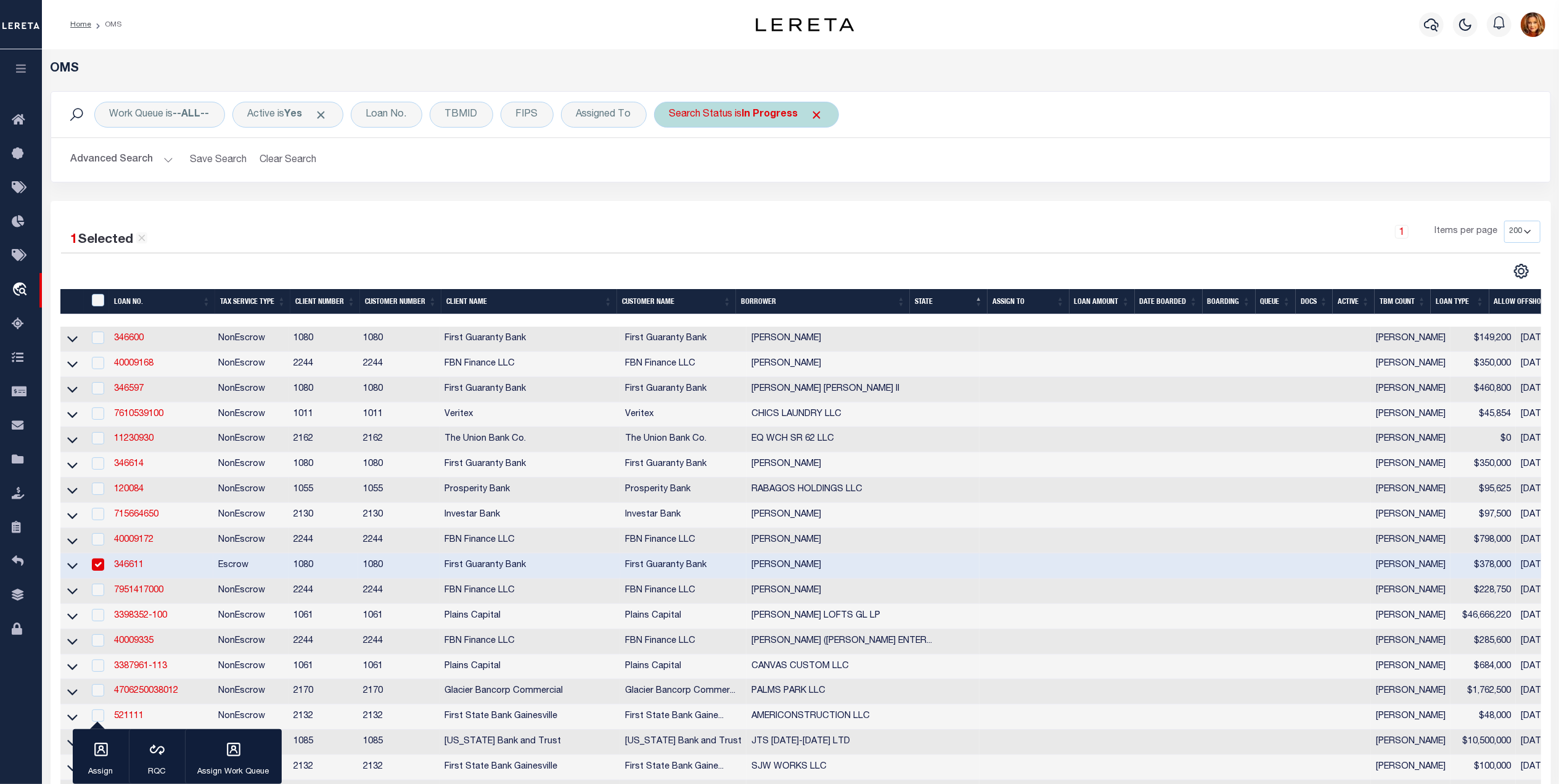
click at [762, 115] on b "In Progress" at bounding box center [770, 115] width 56 height 10
click at [704, 169] on select "Automated Search Bad Parcel Complete Duplicate Parcel High Dollar Reporting In …" at bounding box center [761, 175] width 181 height 24
select select "SL"
click at [674, 164] on select "Automated Search Bad Parcel Complete Duplicate Parcel High Dollar Reporting In …" at bounding box center [761, 175] width 181 height 24
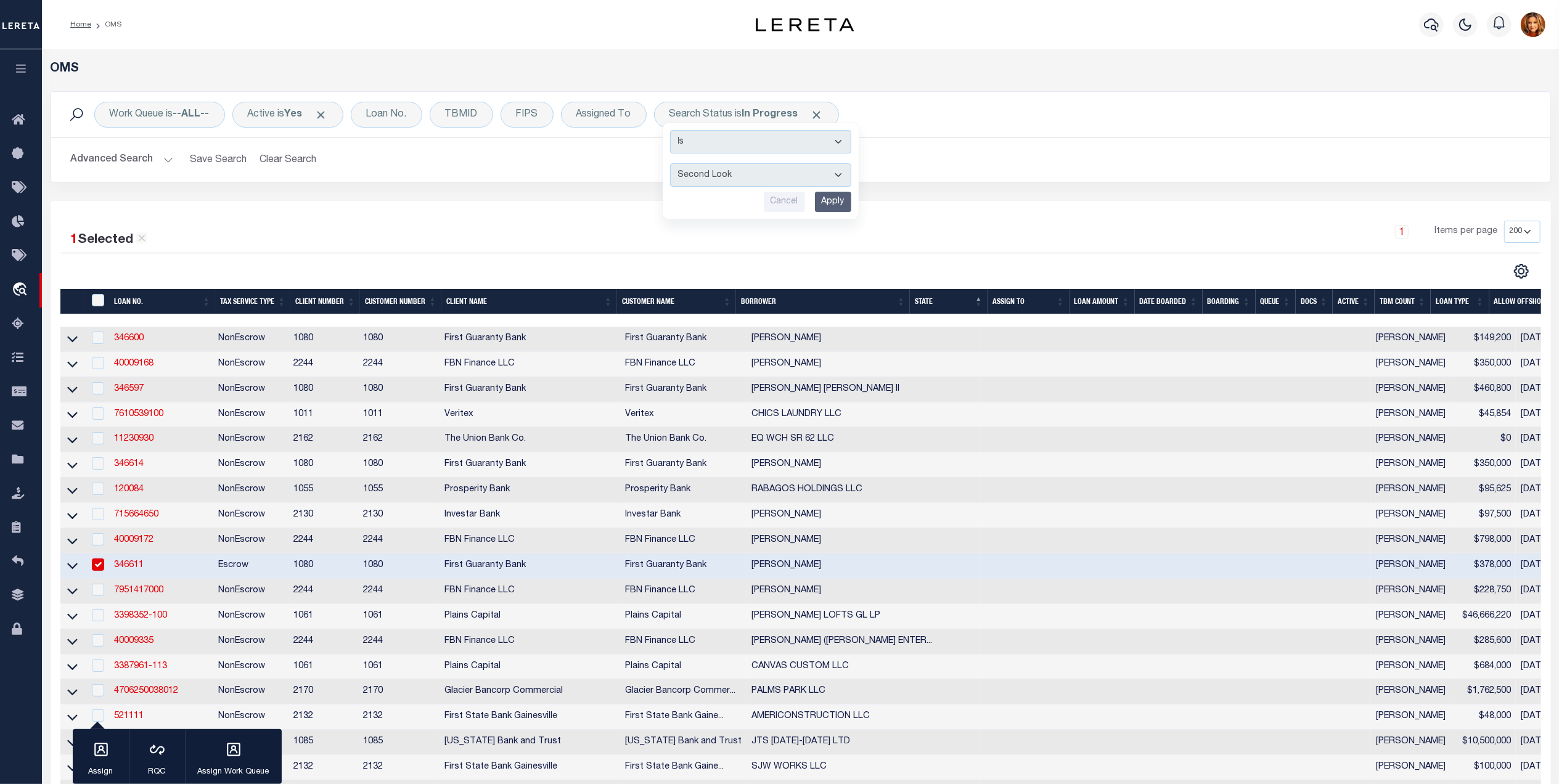
click at [826, 204] on input "Apply" at bounding box center [833, 202] width 36 height 20
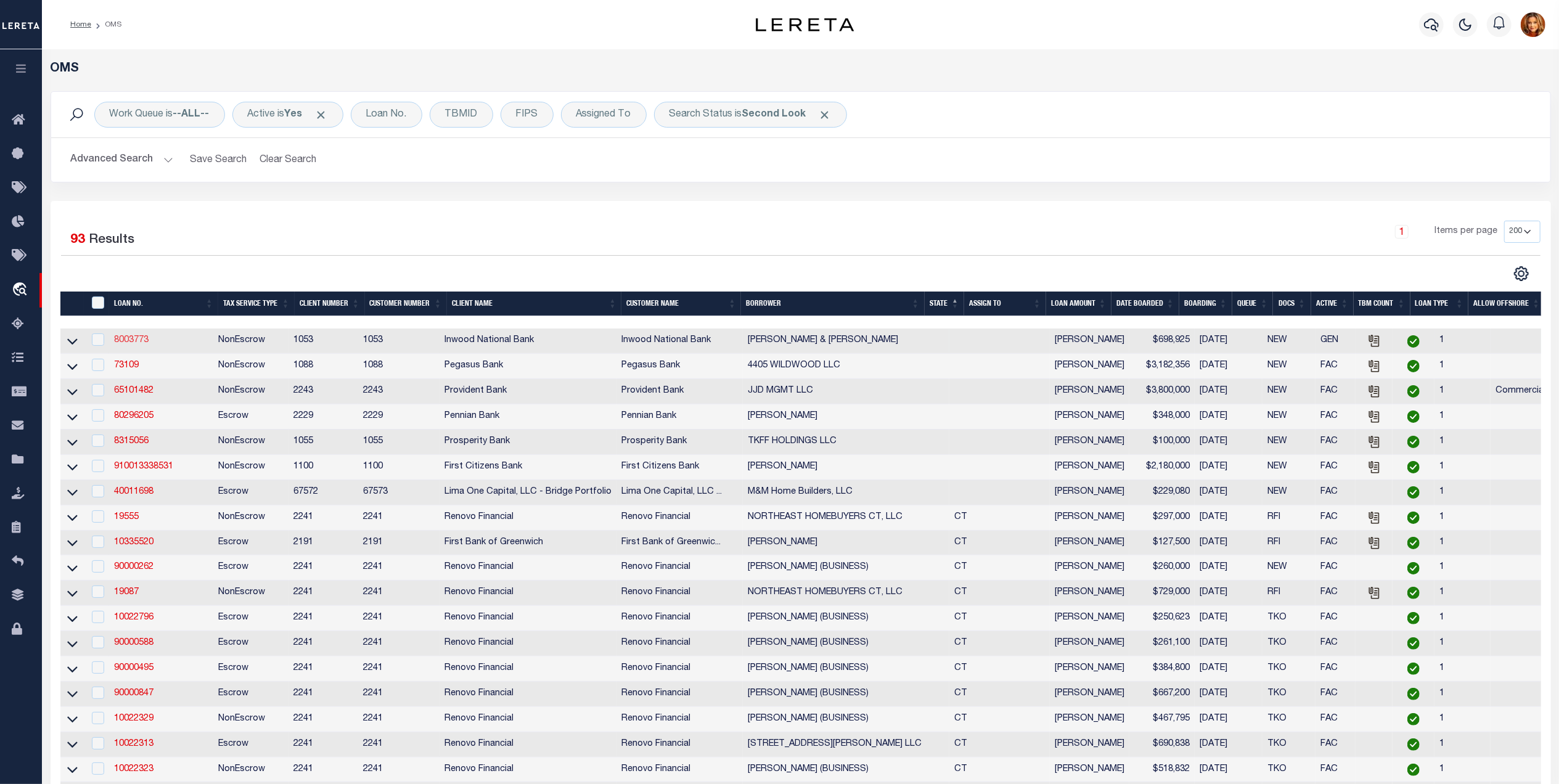
click at [133, 340] on link "8003773" at bounding box center [131, 340] width 35 height 9
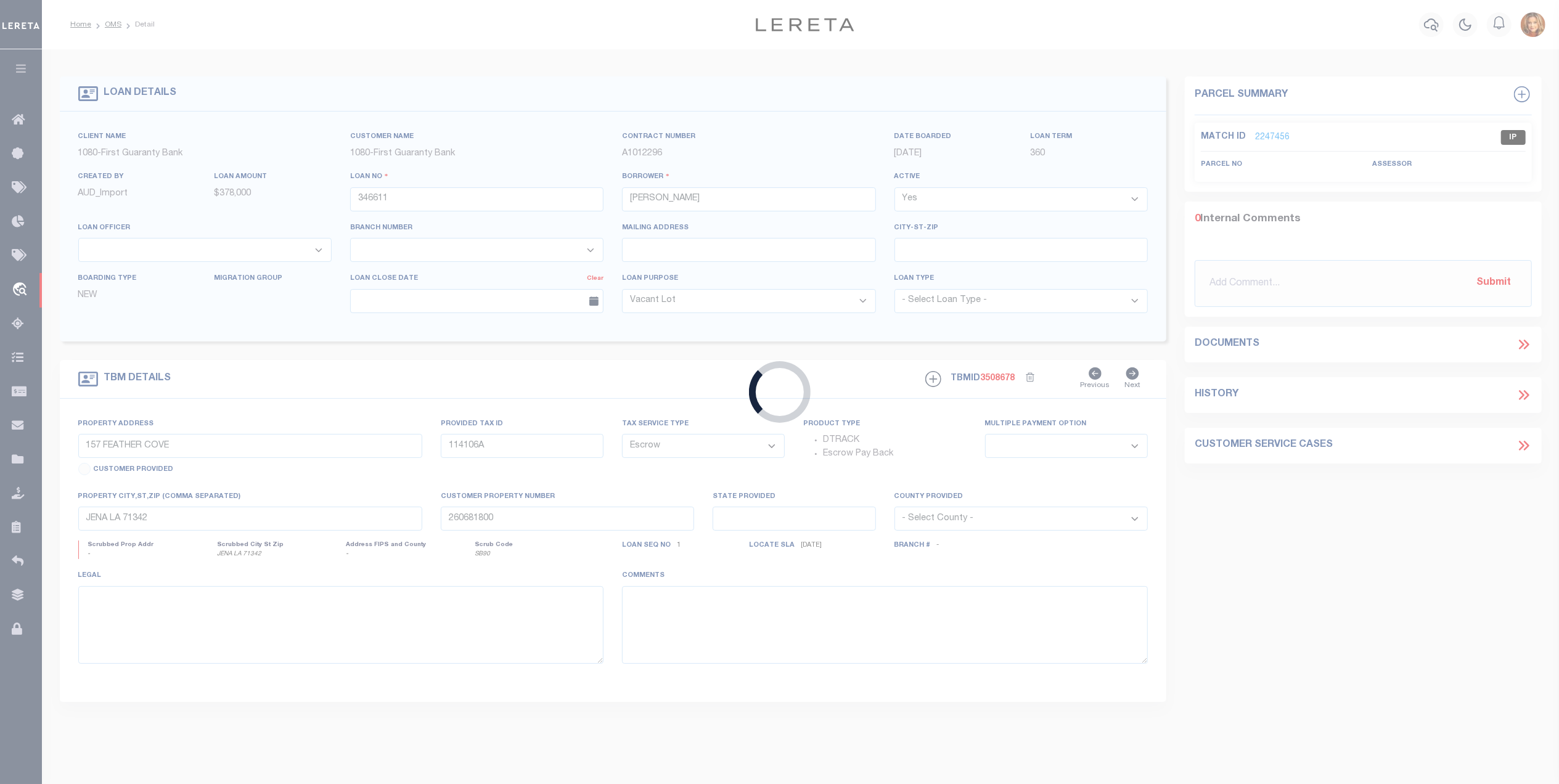
type input "8003773"
type input "SAMUEL & DONNA THORNTON"
select select
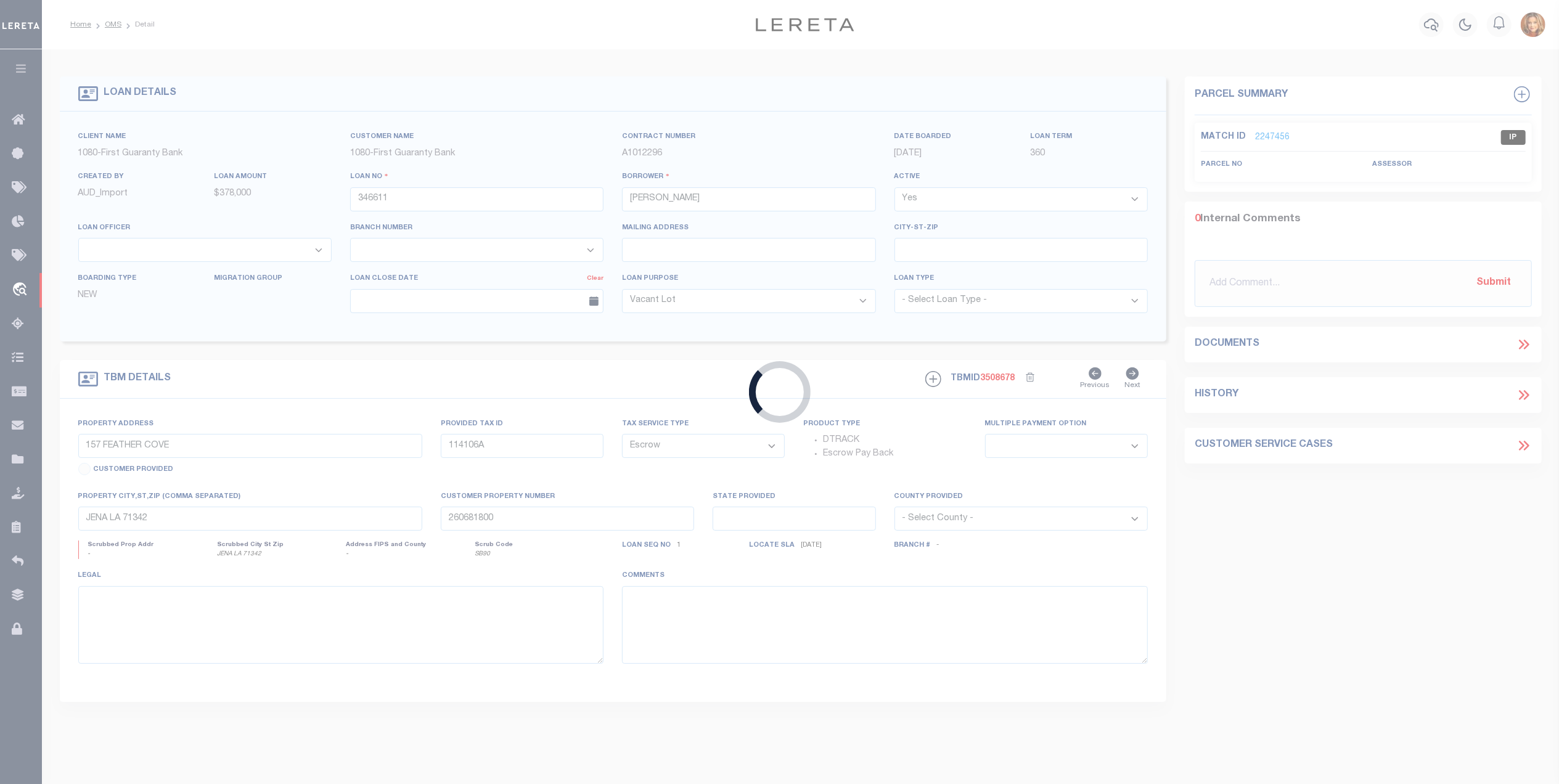
select select "NonEscrow"
select select "260"
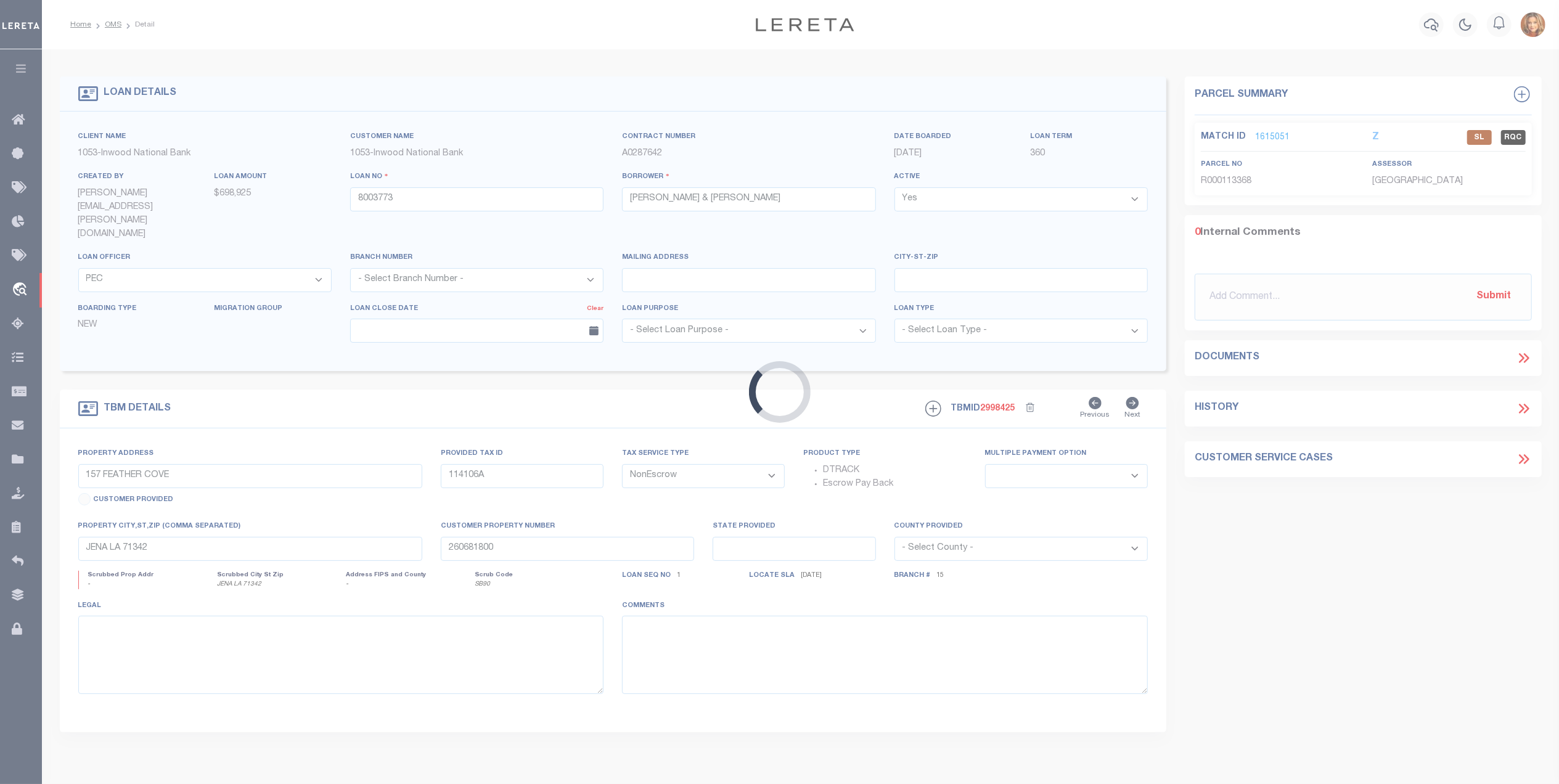
type input "113368"
select select
type textarea "ALL THAT CERTAIN LOT, TRACT OR PARCEL OF LAND SITUATED IN THE THOMAS WELCH SURV…"
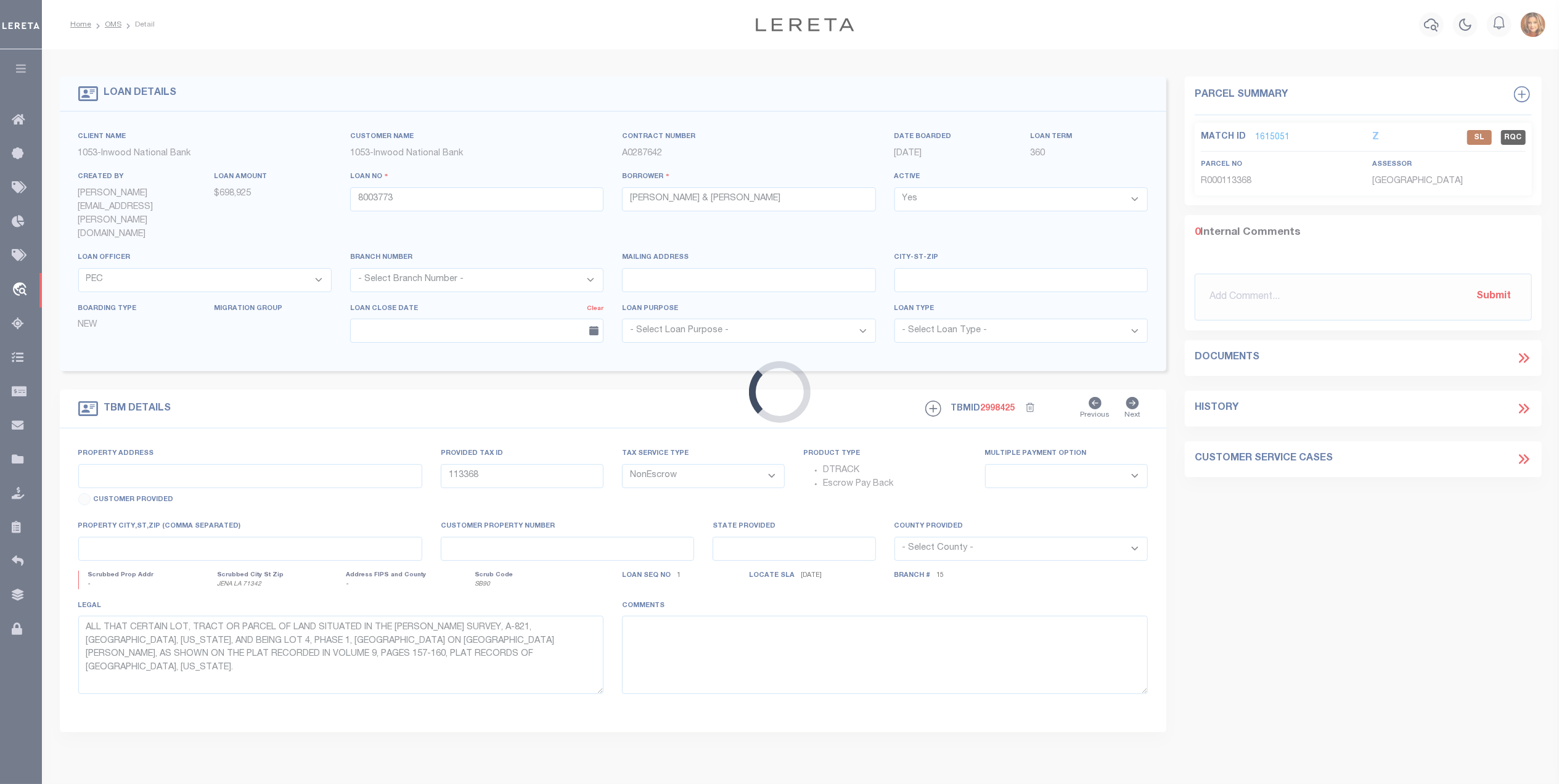
select select "97"
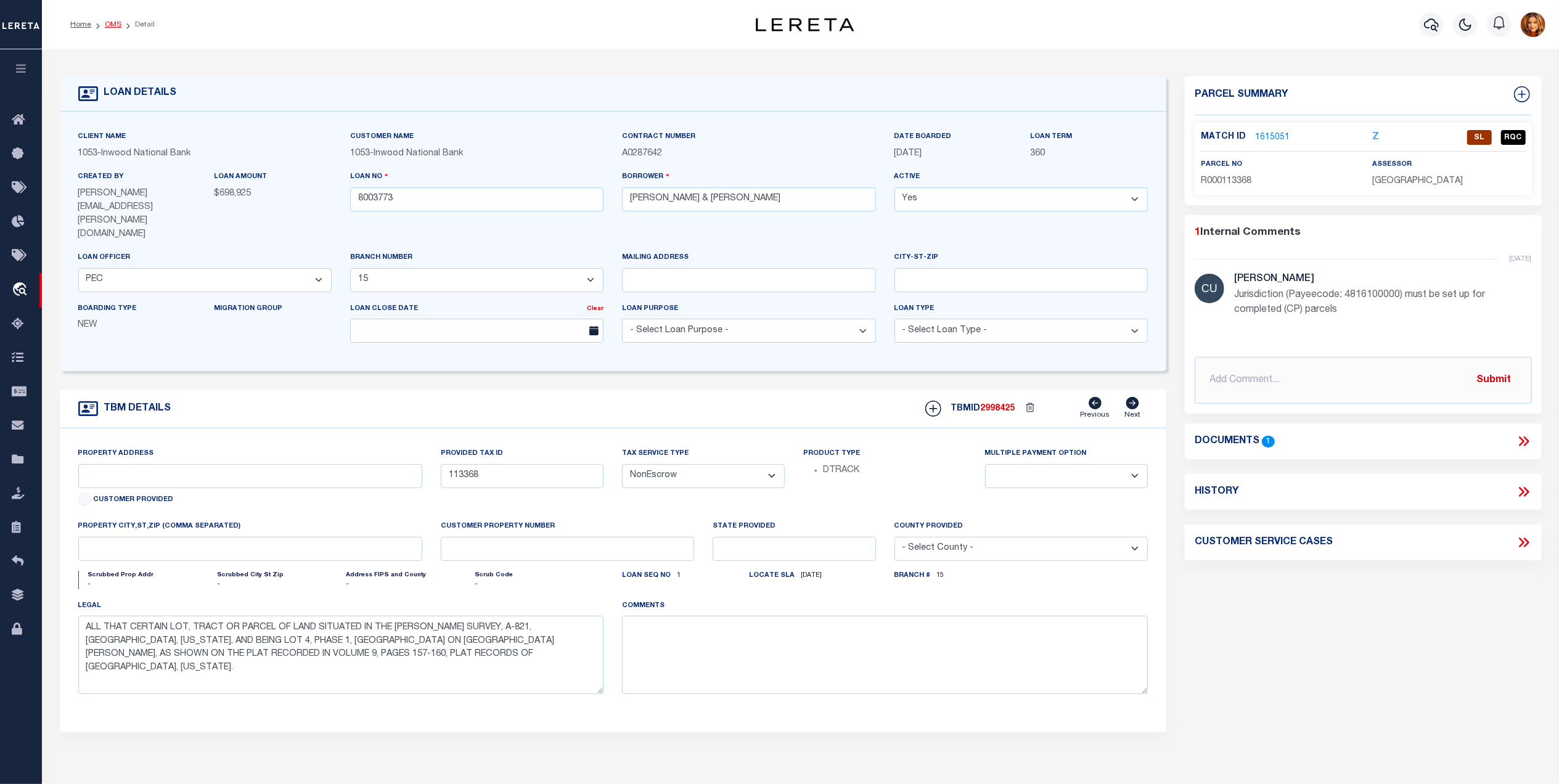
click at [112, 23] on link "OMS" at bounding box center [112, 24] width 17 height 7
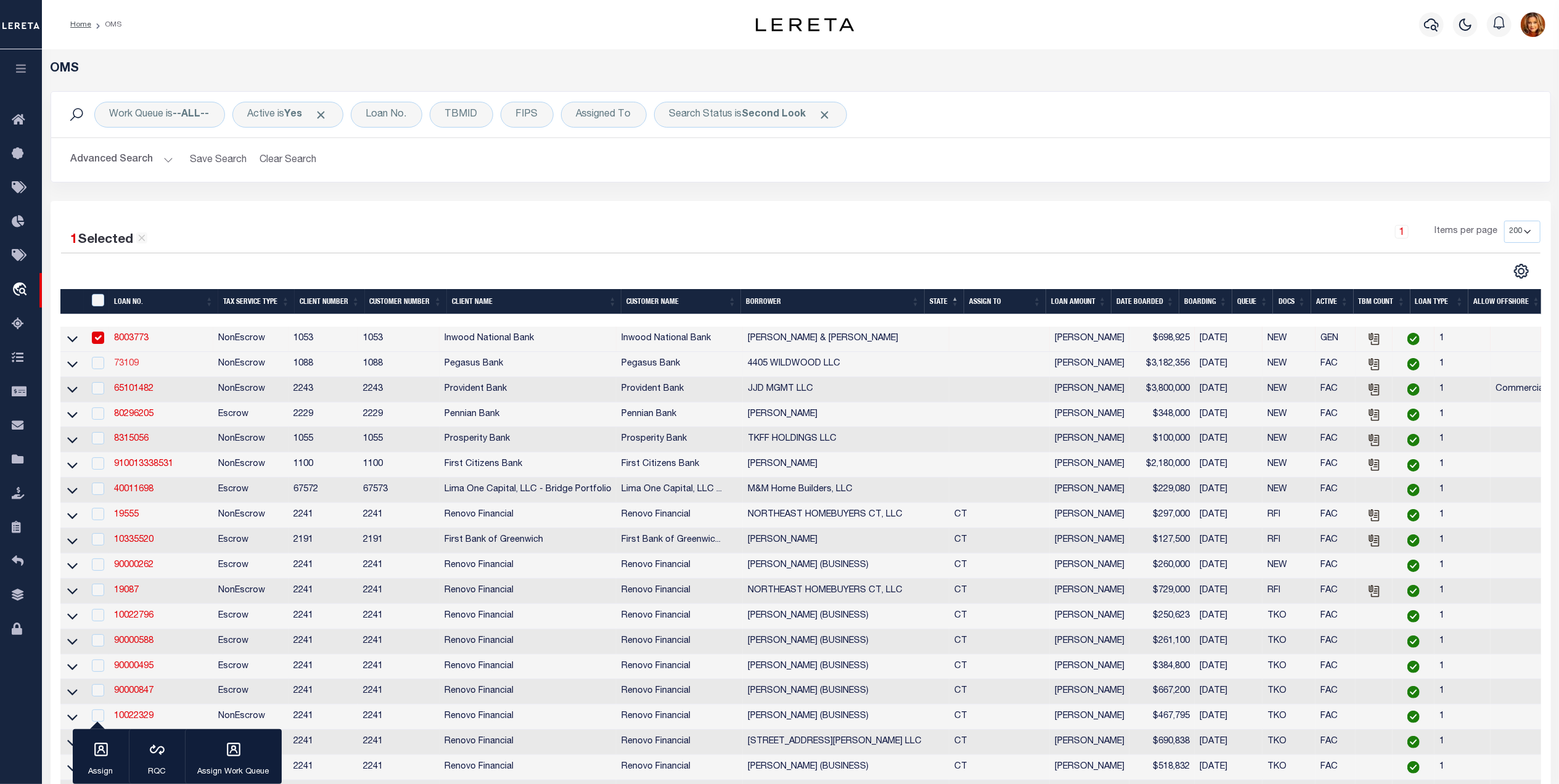
click at [121, 368] on link "73109" at bounding box center [126, 363] width 24 height 9
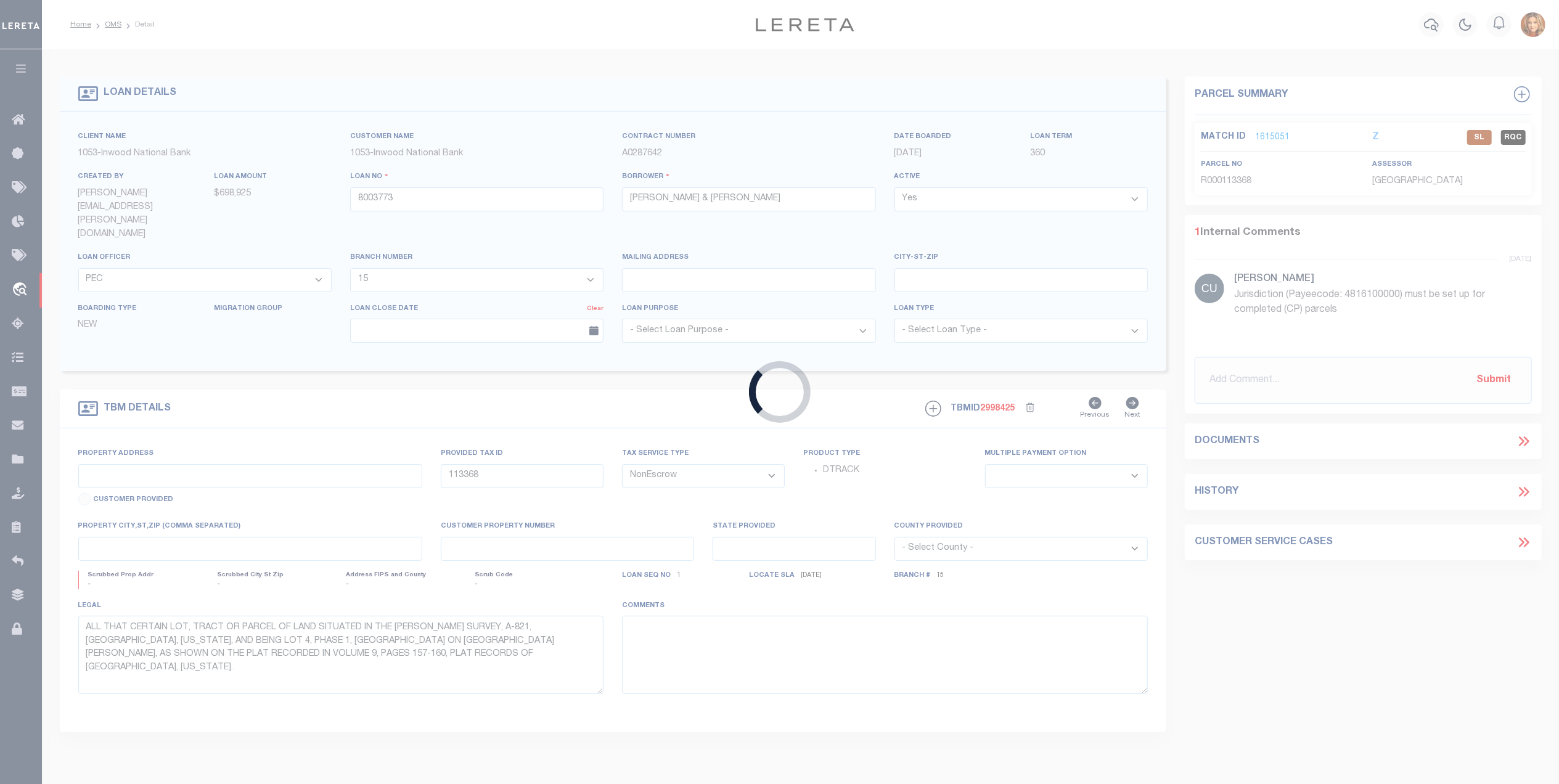
type input "73109"
type input "4405 WILDWOOD LLC"
select select
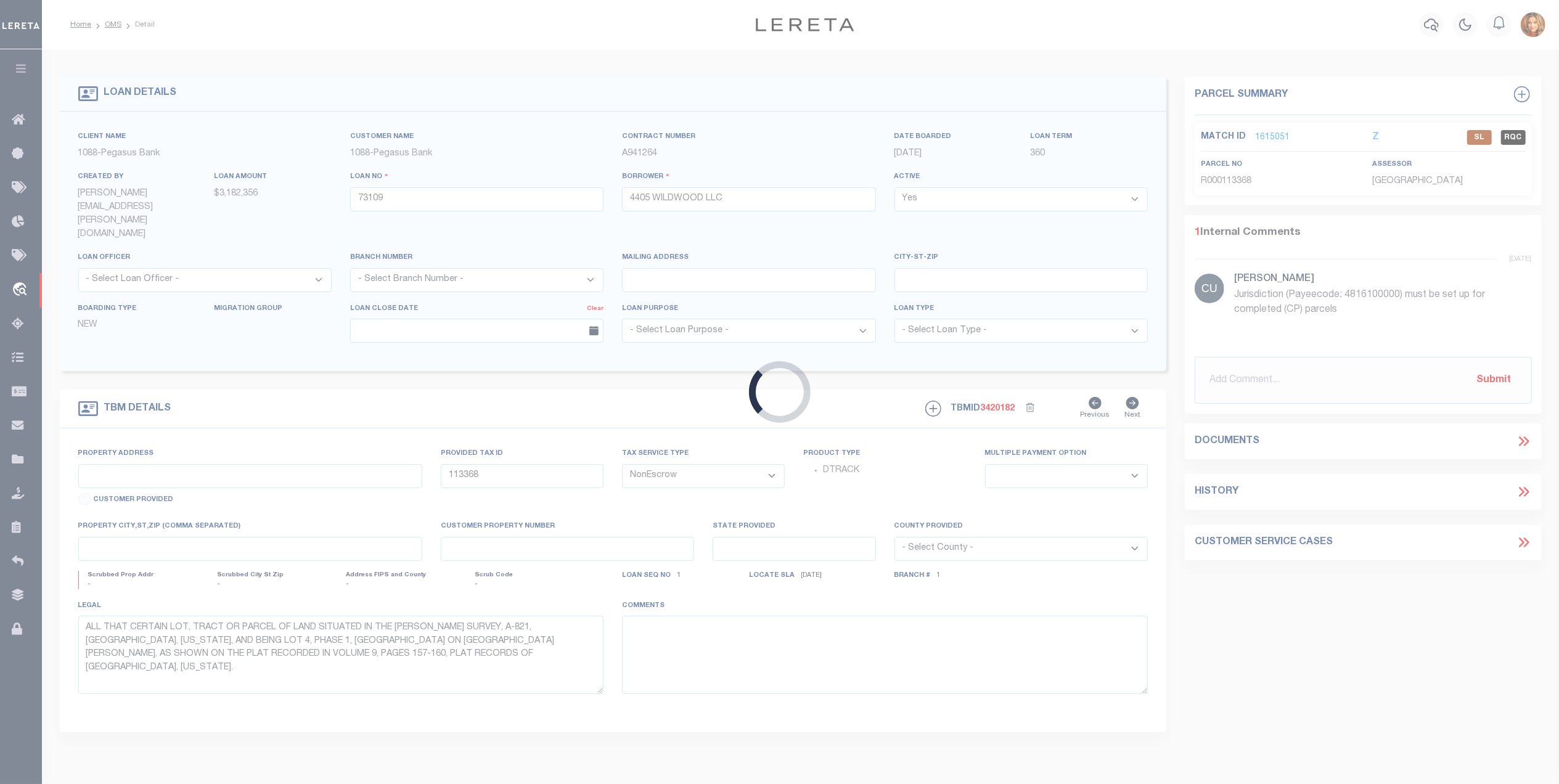
select select
select select "1871"
select select "986"
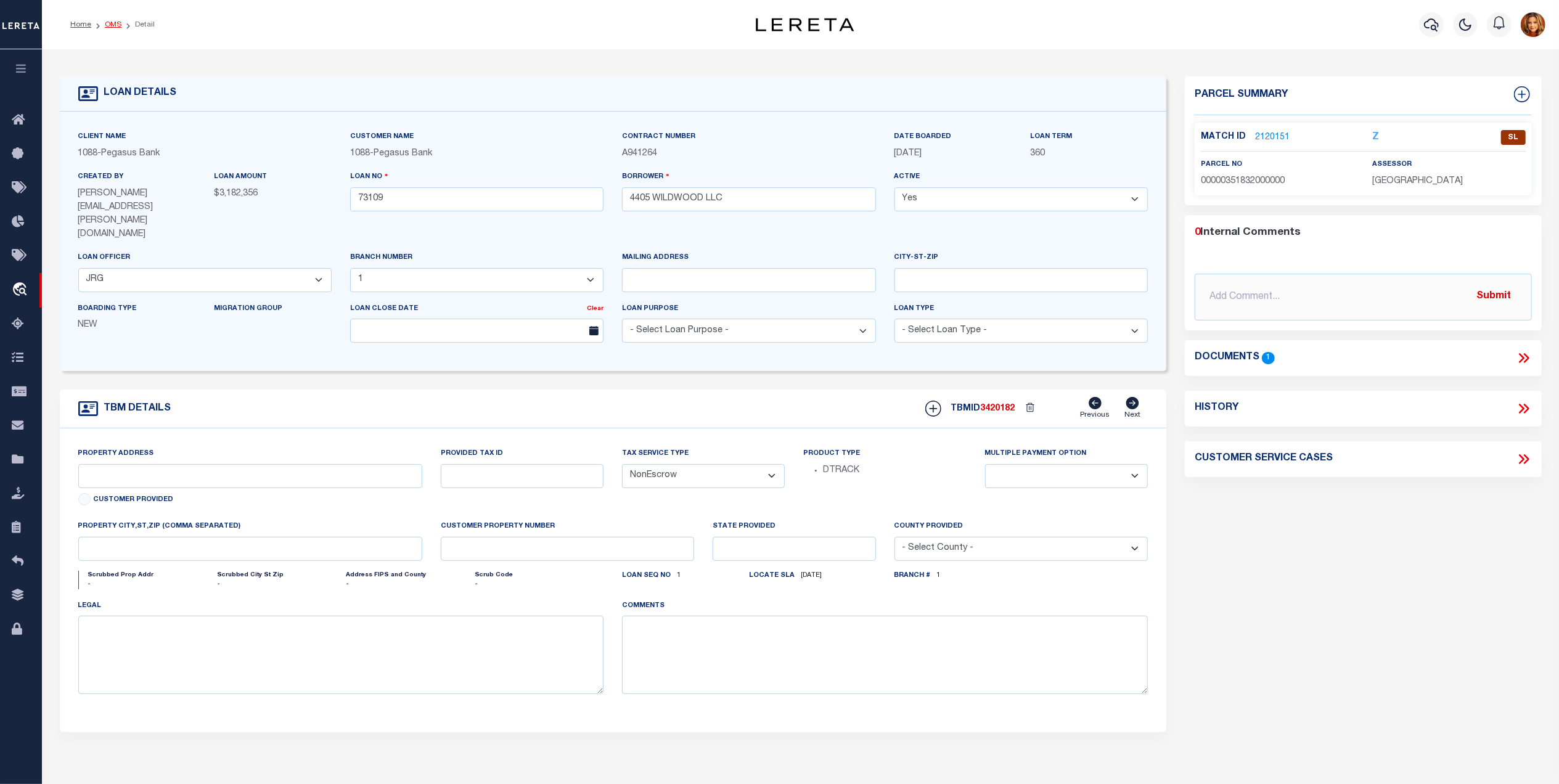
click at [114, 22] on link "OMS" at bounding box center [112, 24] width 17 height 7
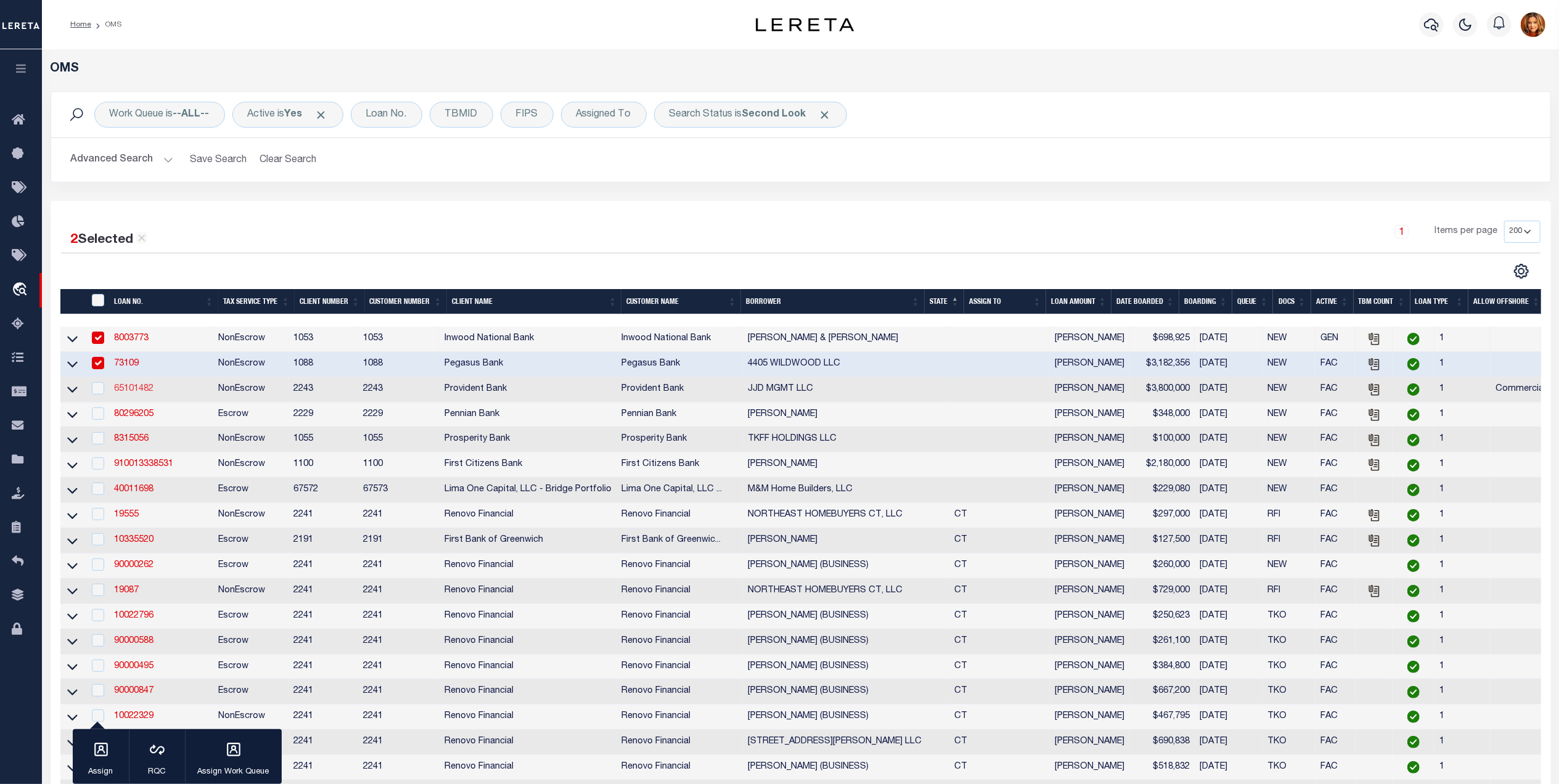
click at [126, 390] on link "65101482" at bounding box center [134, 388] width 39 height 9
checkbox input "true"
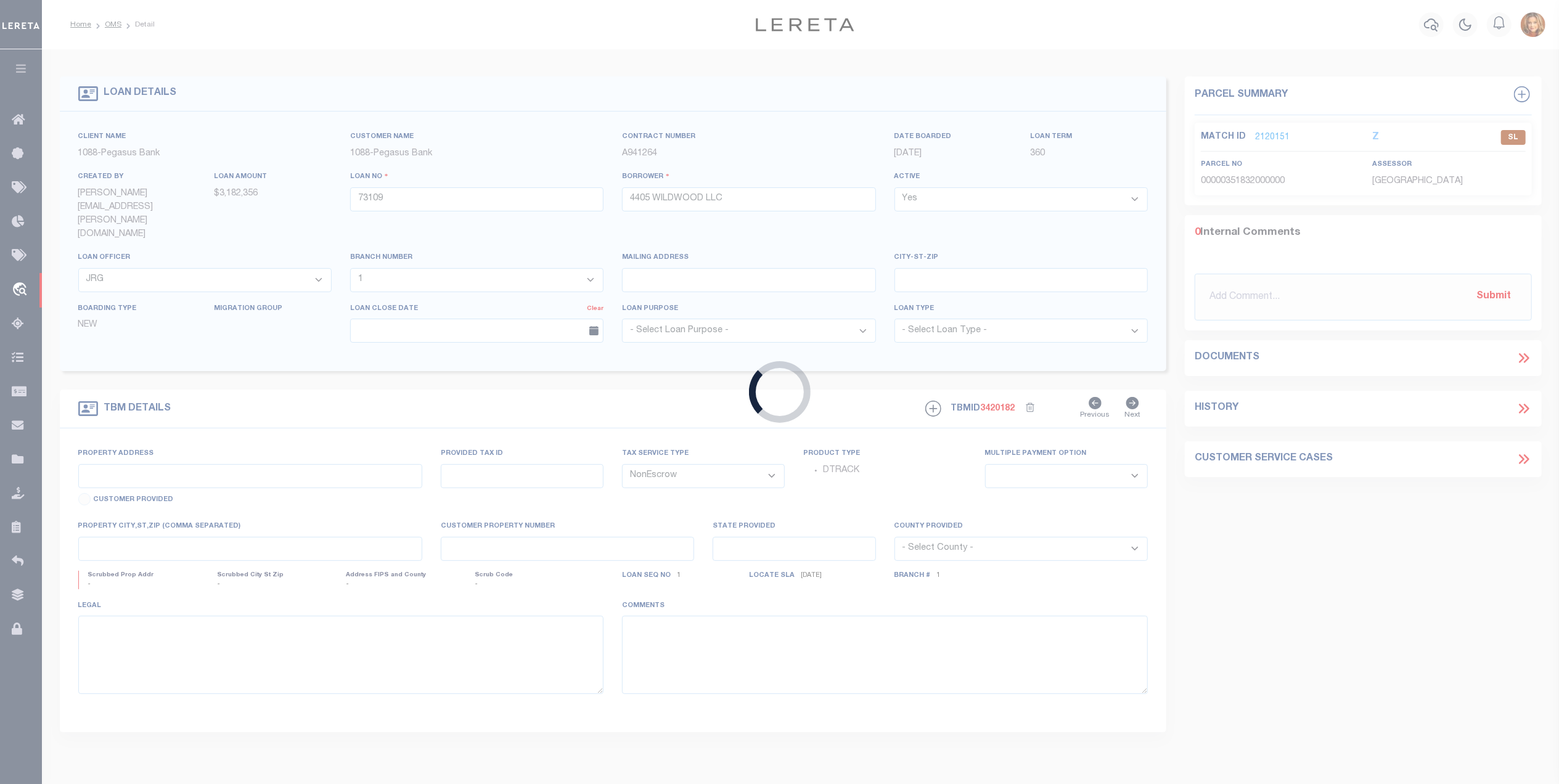
type input "65101482"
type input "JJD MGMT LLC"
select select
type input "06/16/2025"
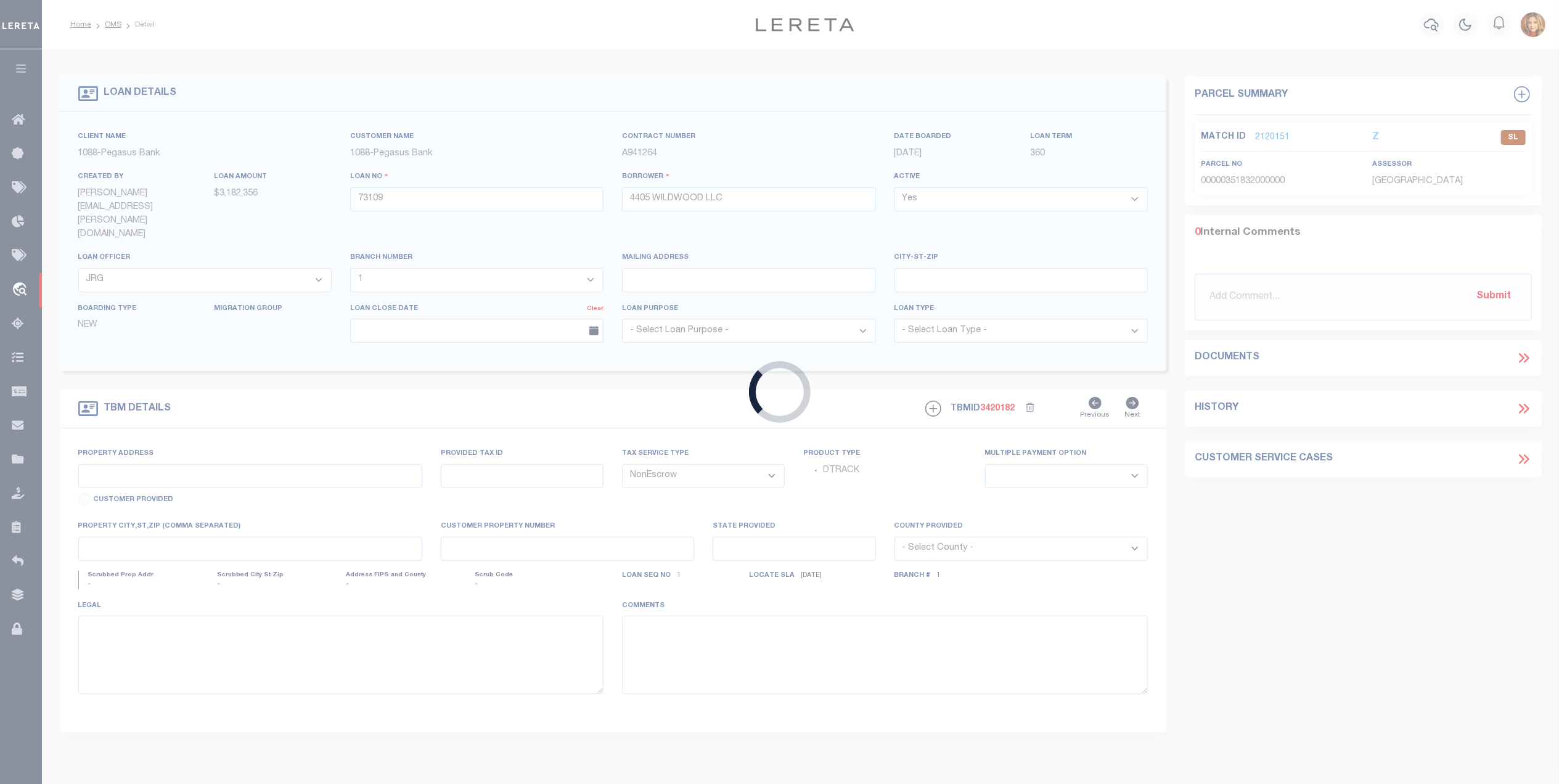
select select "20"
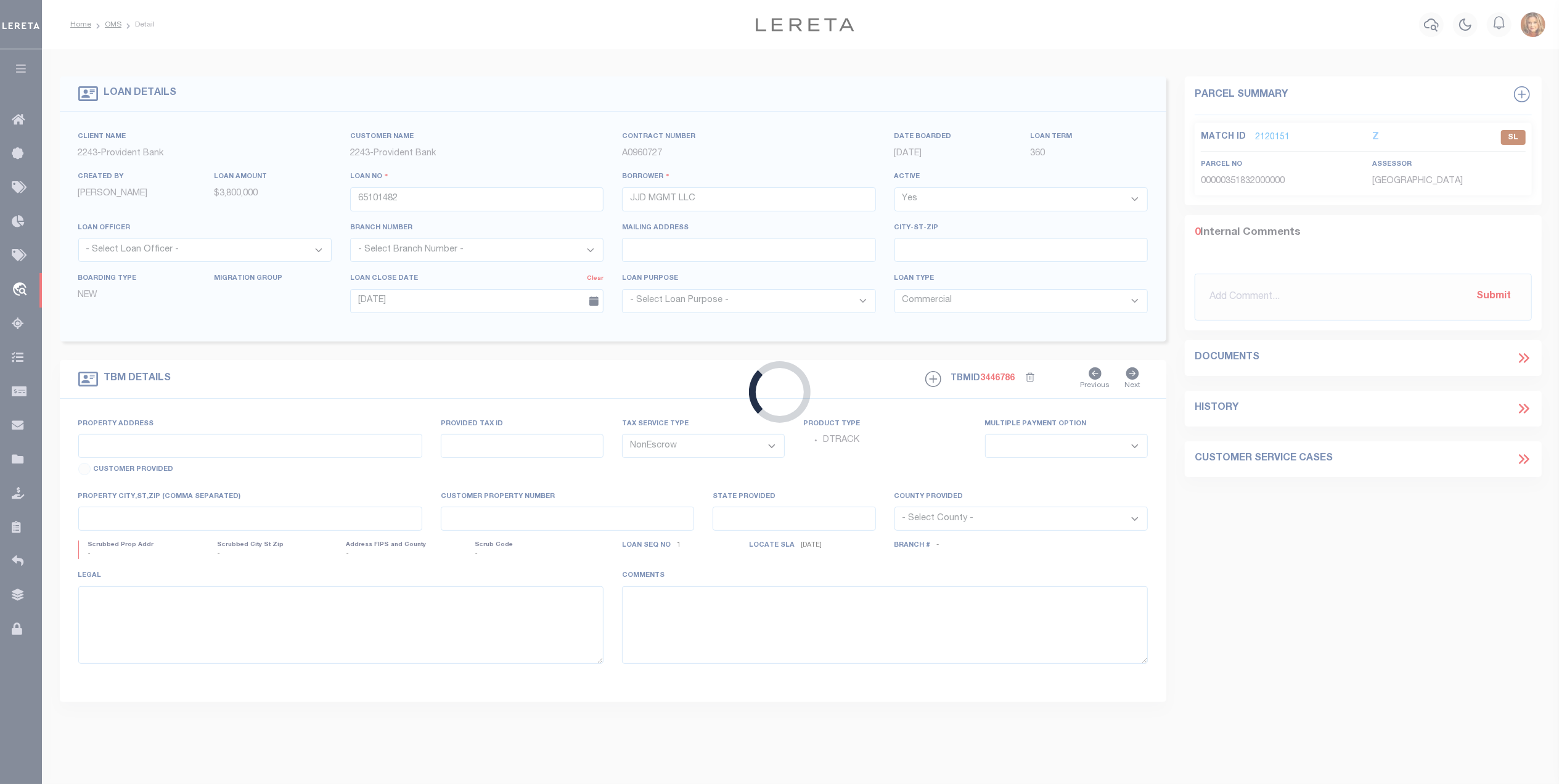
type input "161-163 1/2 MAIN STREET"
select select
type input "HACKENSACK NJ 07601"
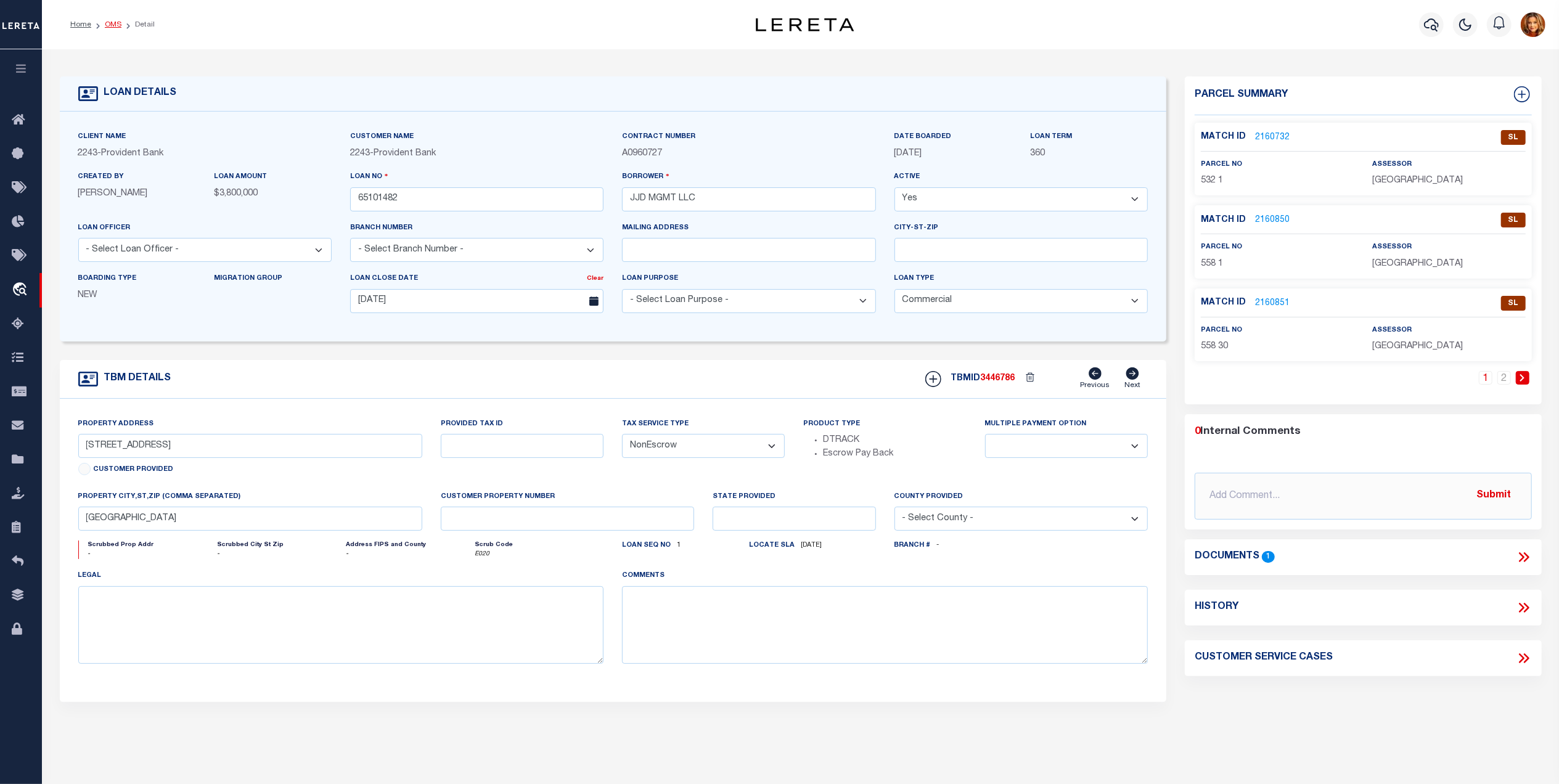
click at [112, 23] on link "OMS" at bounding box center [112, 24] width 17 height 7
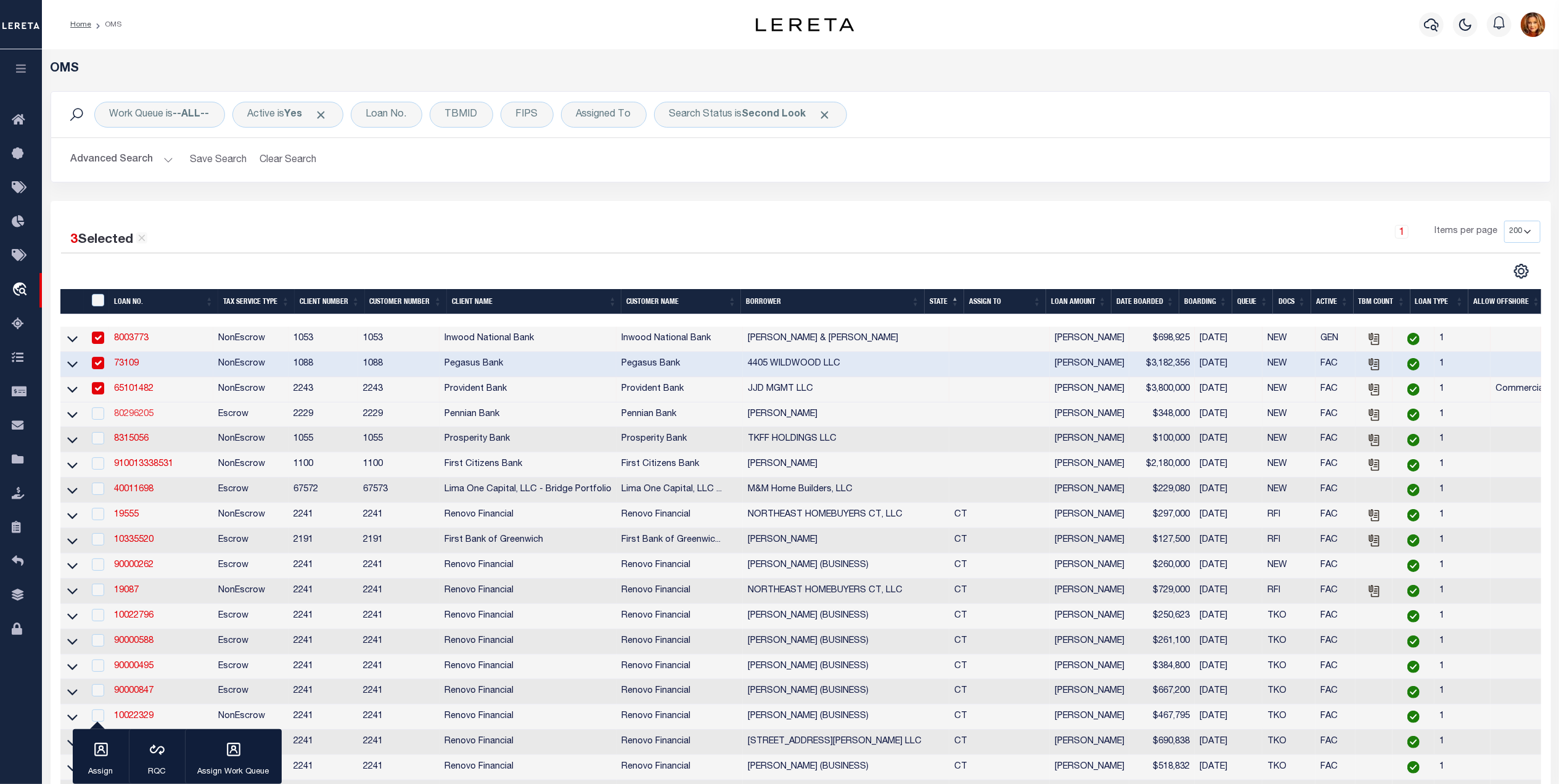
click at [129, 418] on link "80296205" at bounding box center [134, 414] width 39 height 9
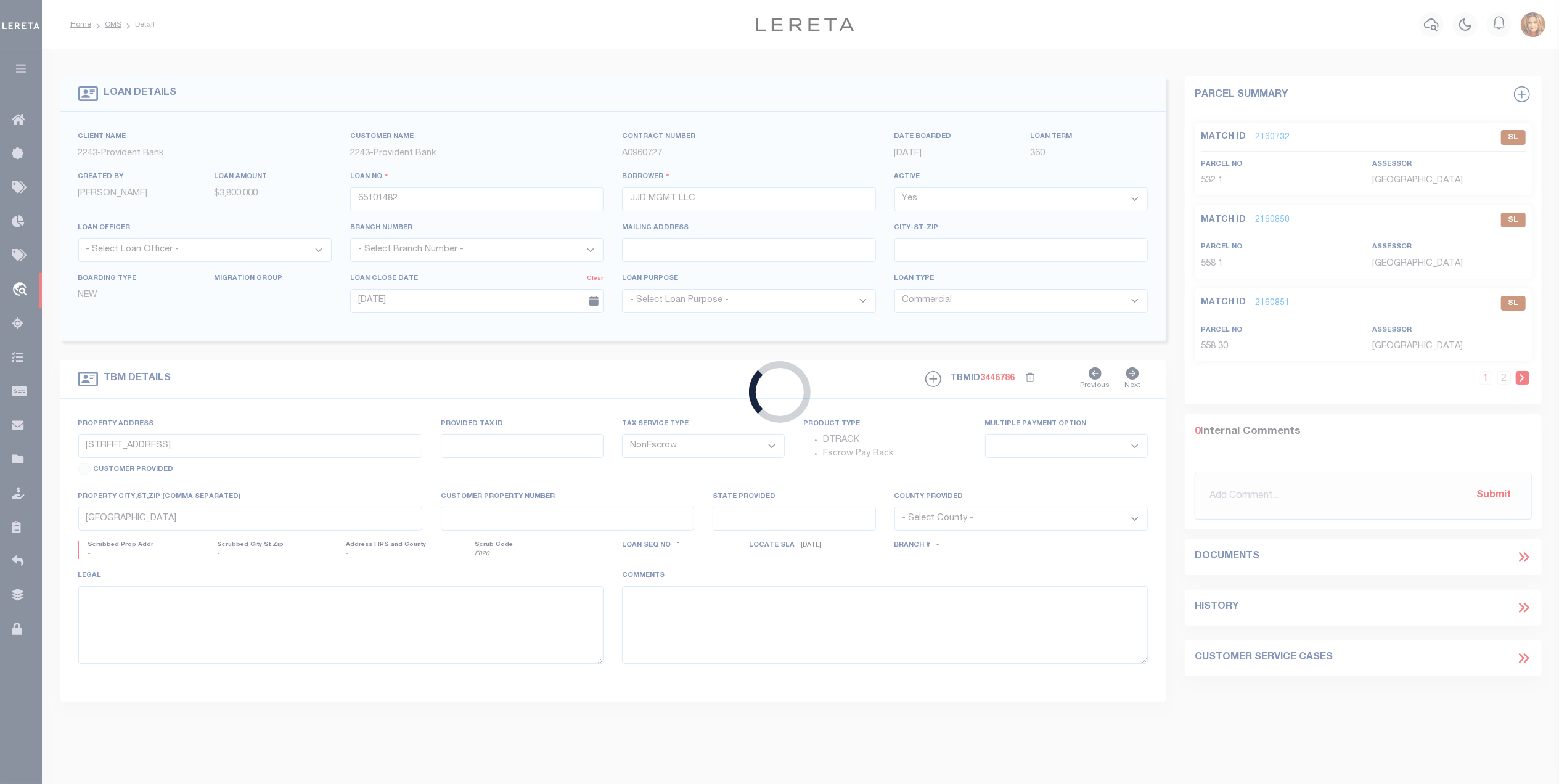
type input "80296205"
type input "Steven M Stoltzfoos"
select select "100"
select select
select select "Escrow"
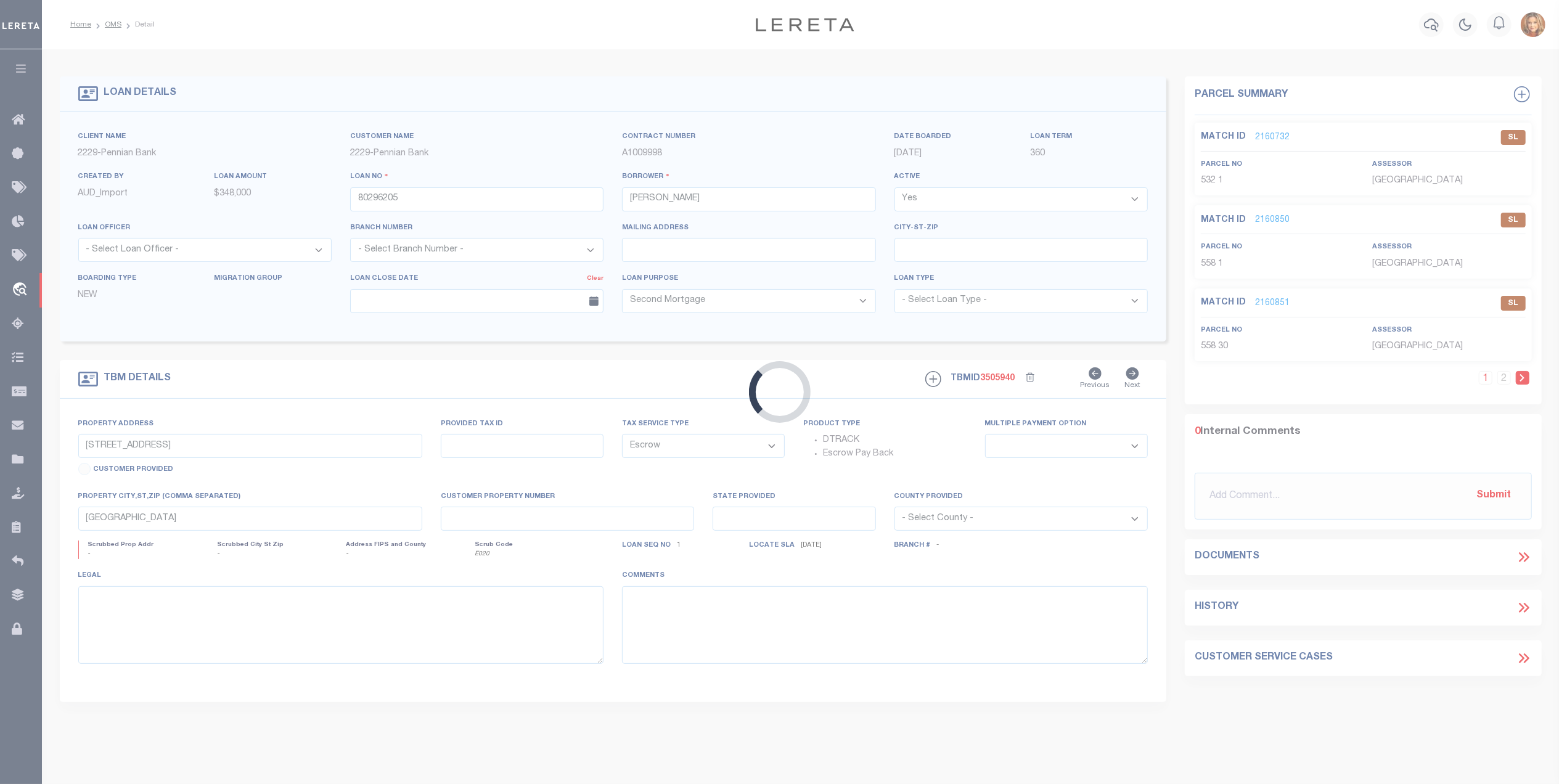
type input "Rt 850"
type input "16.16 .017.000 16.16 .017.001 16.16 .017.002"
select select
type input "Honey Grove, PA 117035-7182"
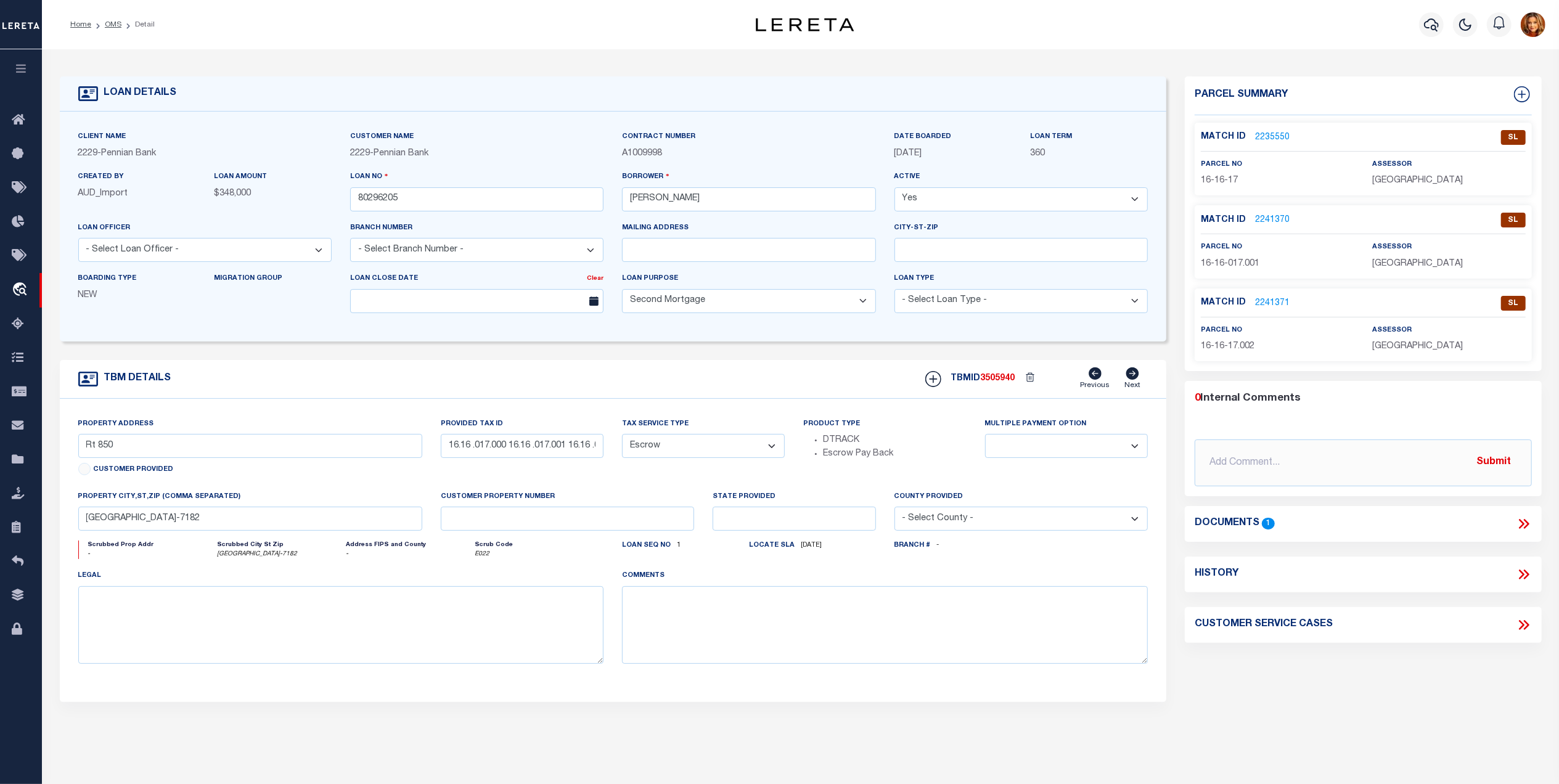
click at [1268, 134] on link "2235550" at bounding box center [1273, 138] width 35 height 13
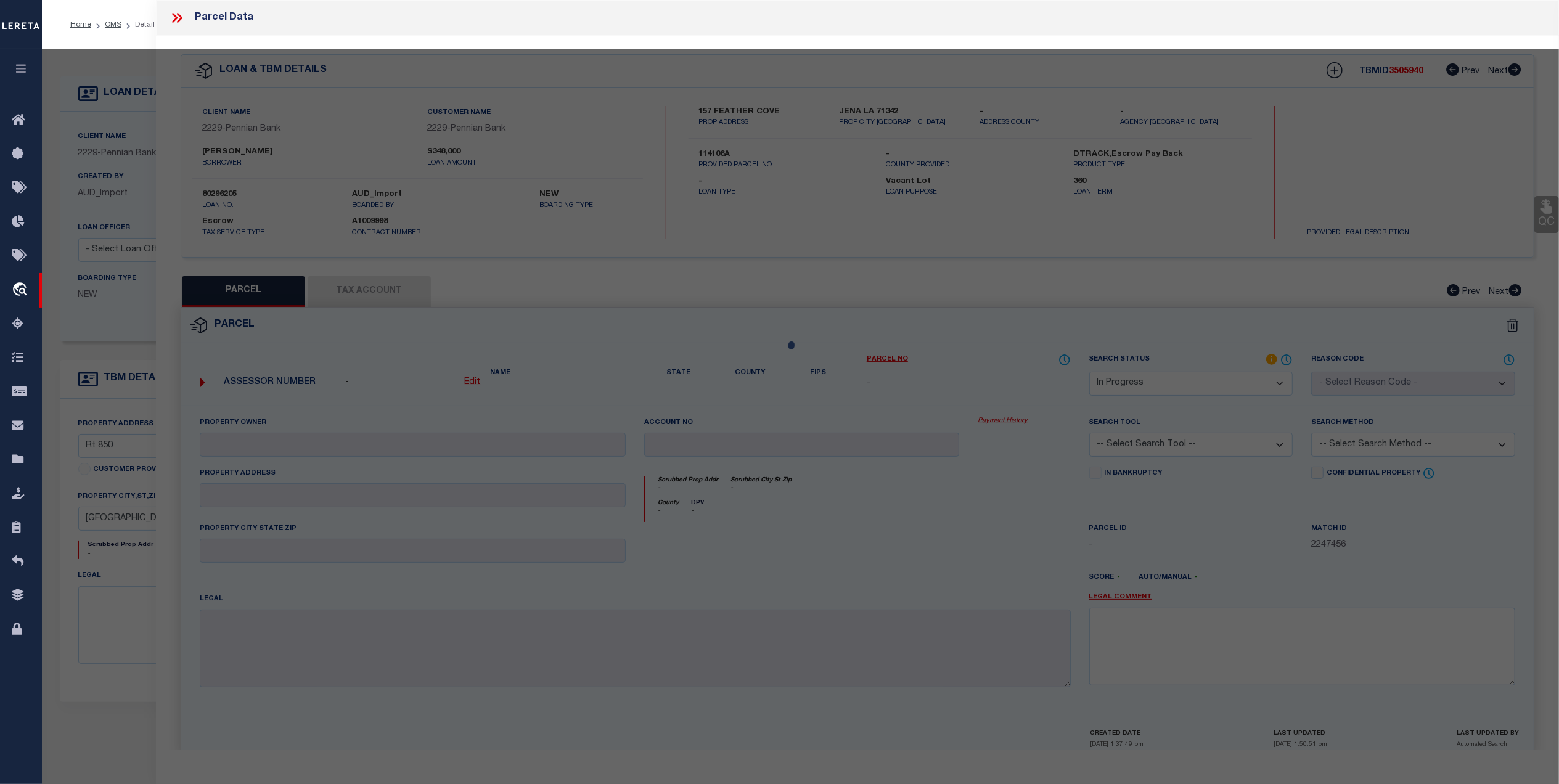
select select "AS"
checkbox input "false"
select select "SL"
type input "GRAYBILL PAULINE M"
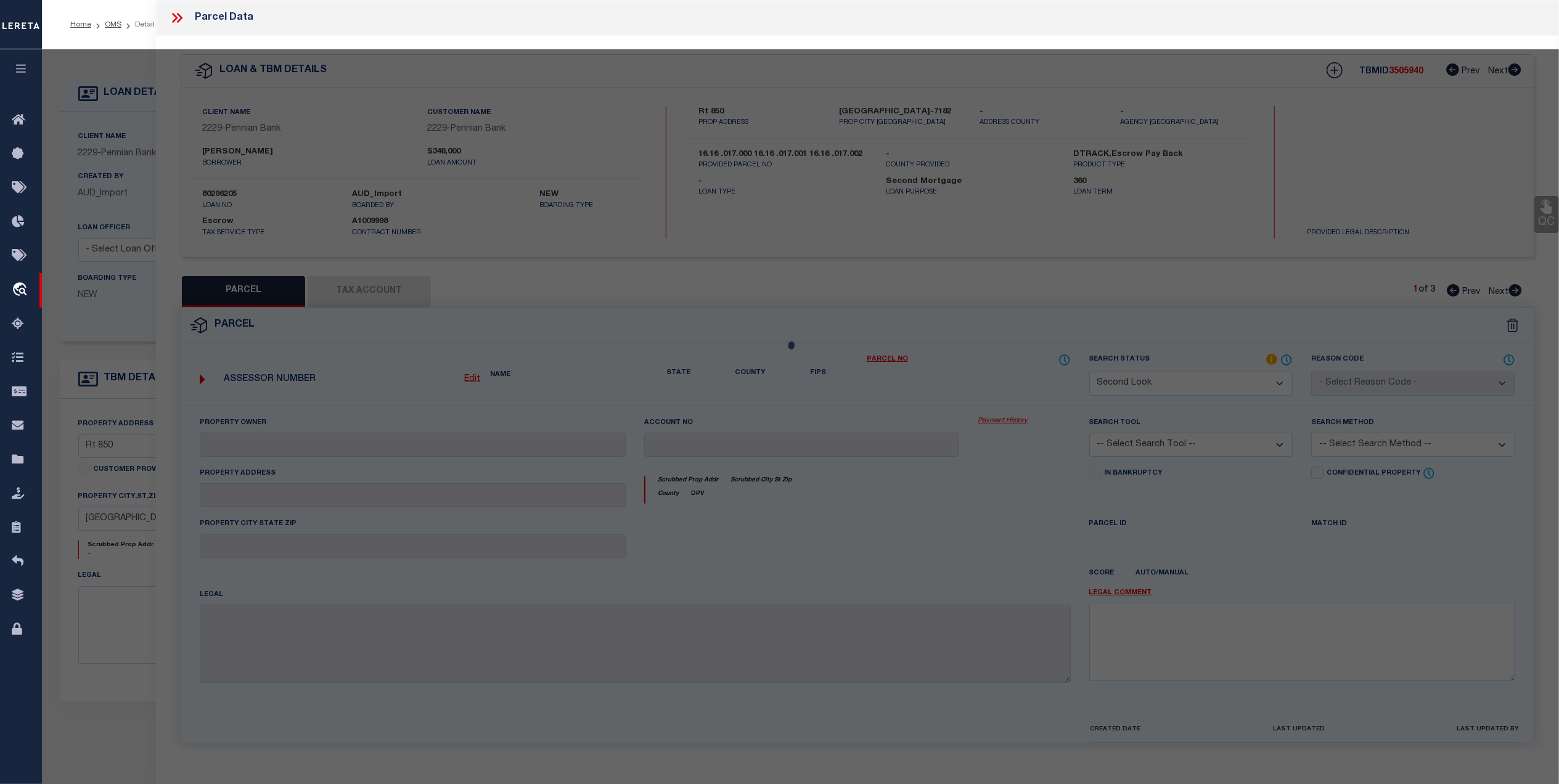
select select "AGW"
select select "LEG"
type input "RT 850"
type input "Honey Grove, PA 117035"
type textarea "Acreage: 16.93"
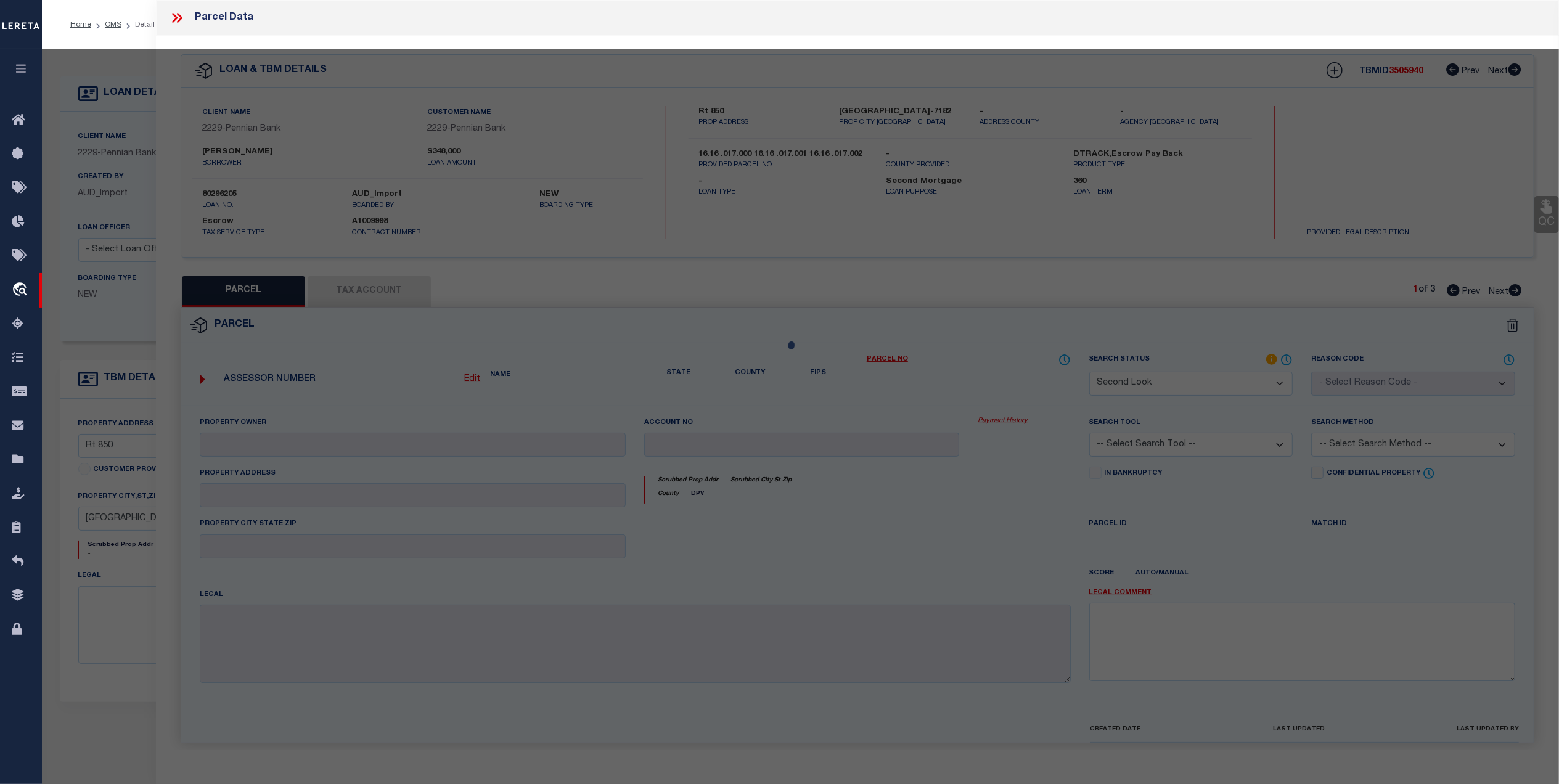
type textarea "TaxID should be formatted as "1616 017" to fit mask. MLC 8/28/2025 TUSCARORA TO…"
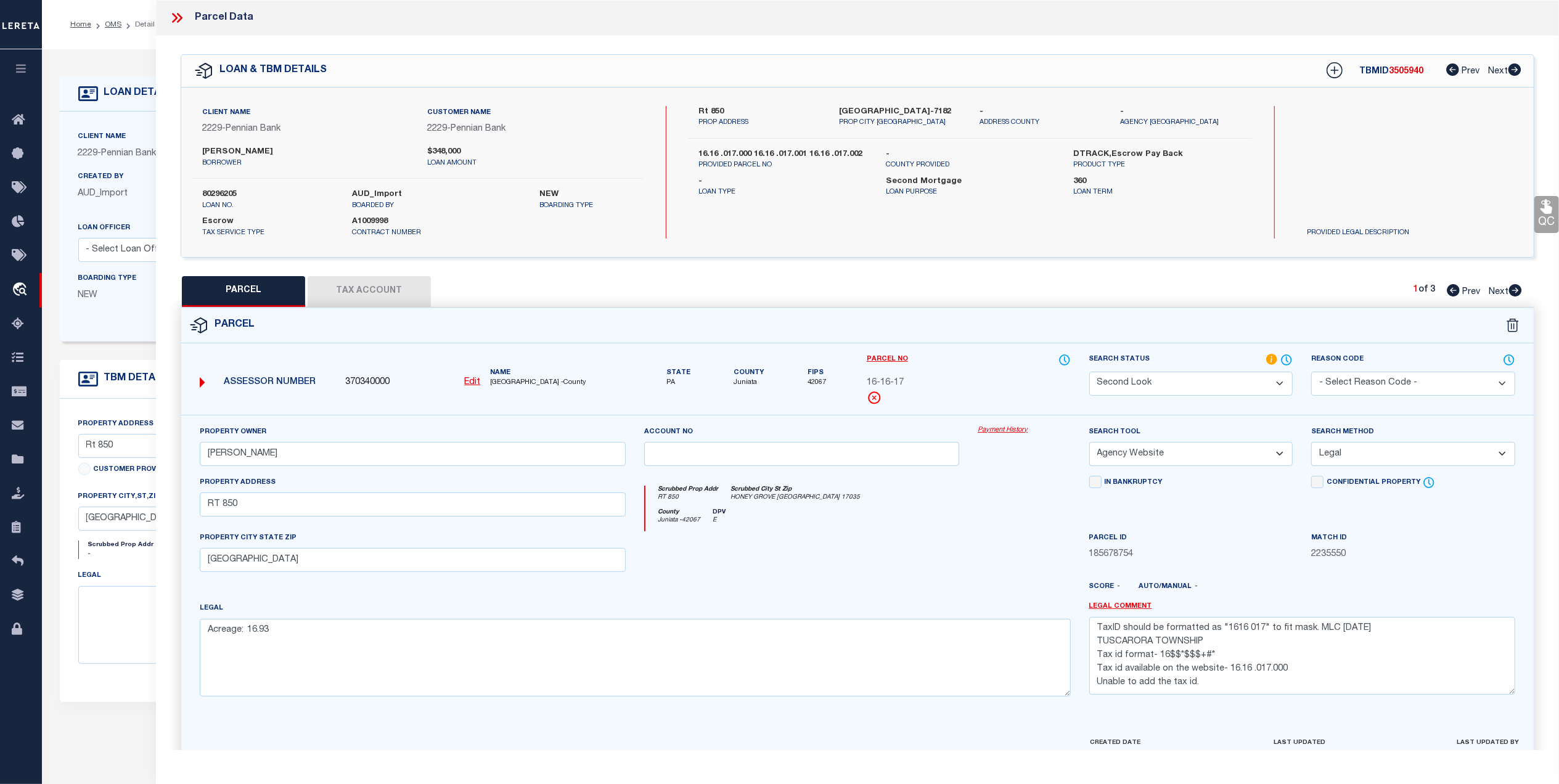
click at [1283, 376] on select "Automated Search Bad Parcel Complete Duplicate Parcel High Dollar Reporting In …" at bounding box center [1191, 384] width 204 height 24
click at [1089, 372] on select "Automated Search Bad Parcel Complete Duplicate Parcel High Dollar Reporting In …" at bounding box center [1191, 384] width 204 height 24
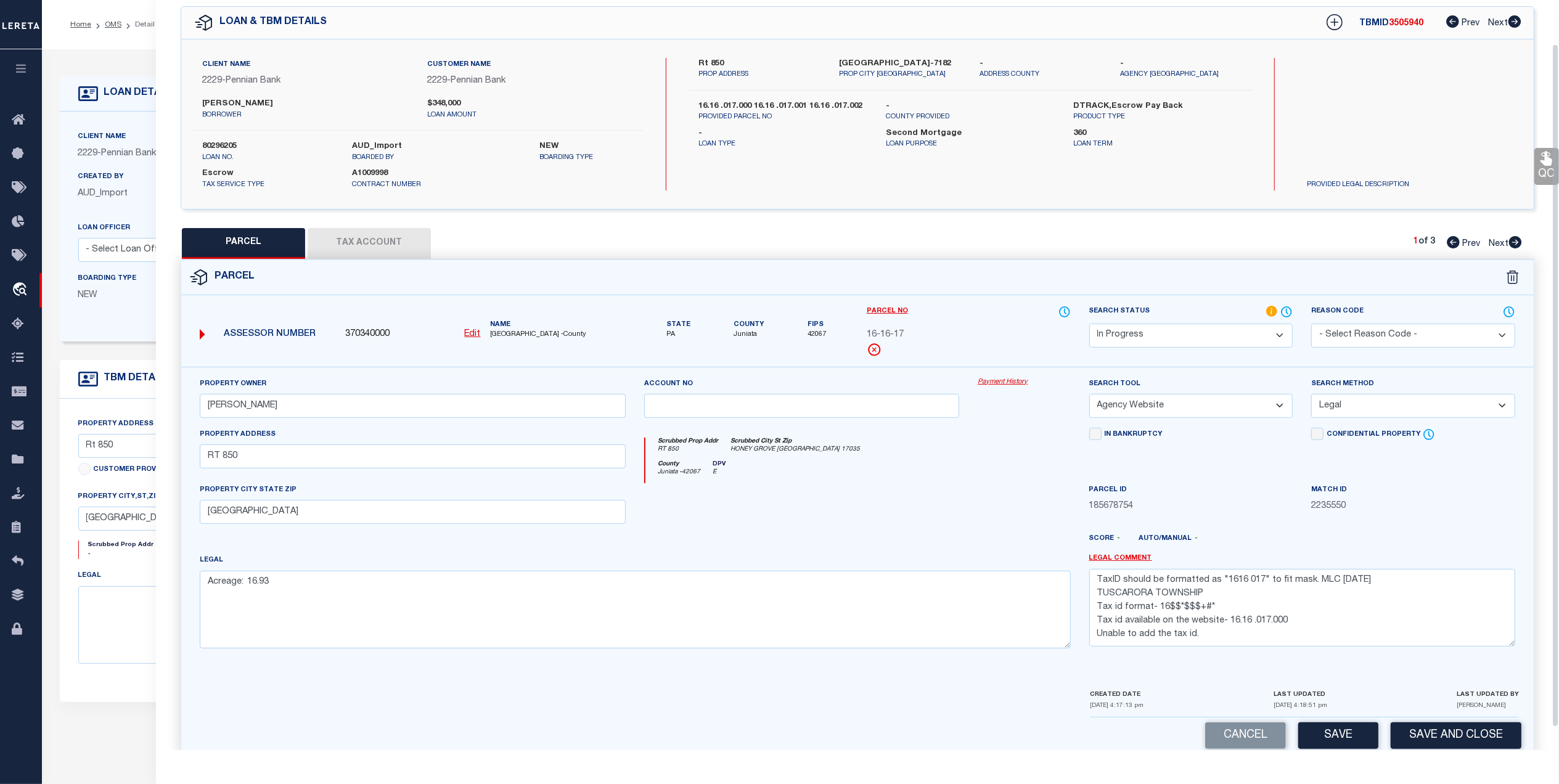
scroll to position [72, 0]
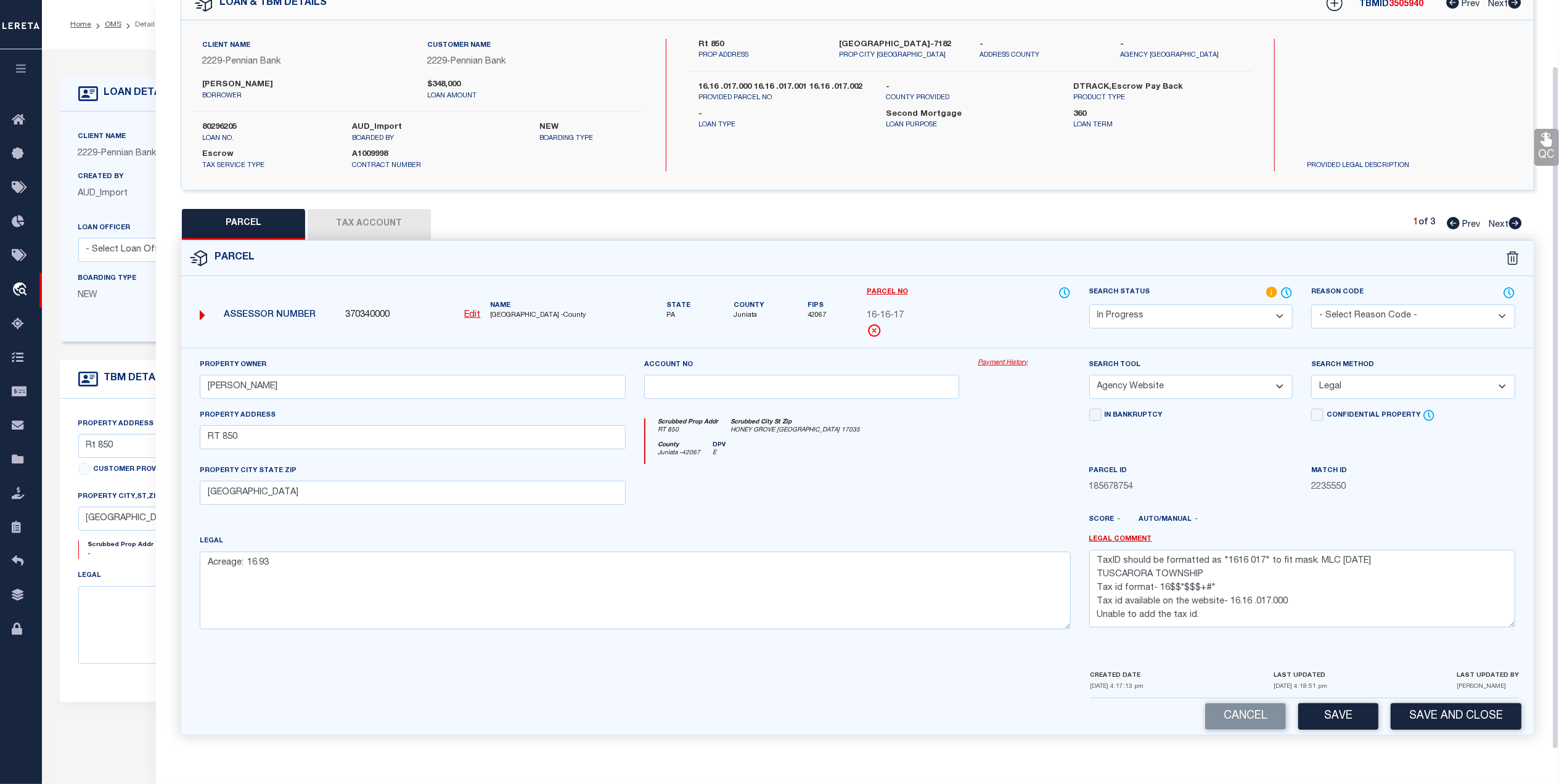
click at [1328, 711] on button "Save" at bounding box center [1339, 716] width 80 height 27
select select "AS"
select select
checkbox input "false"
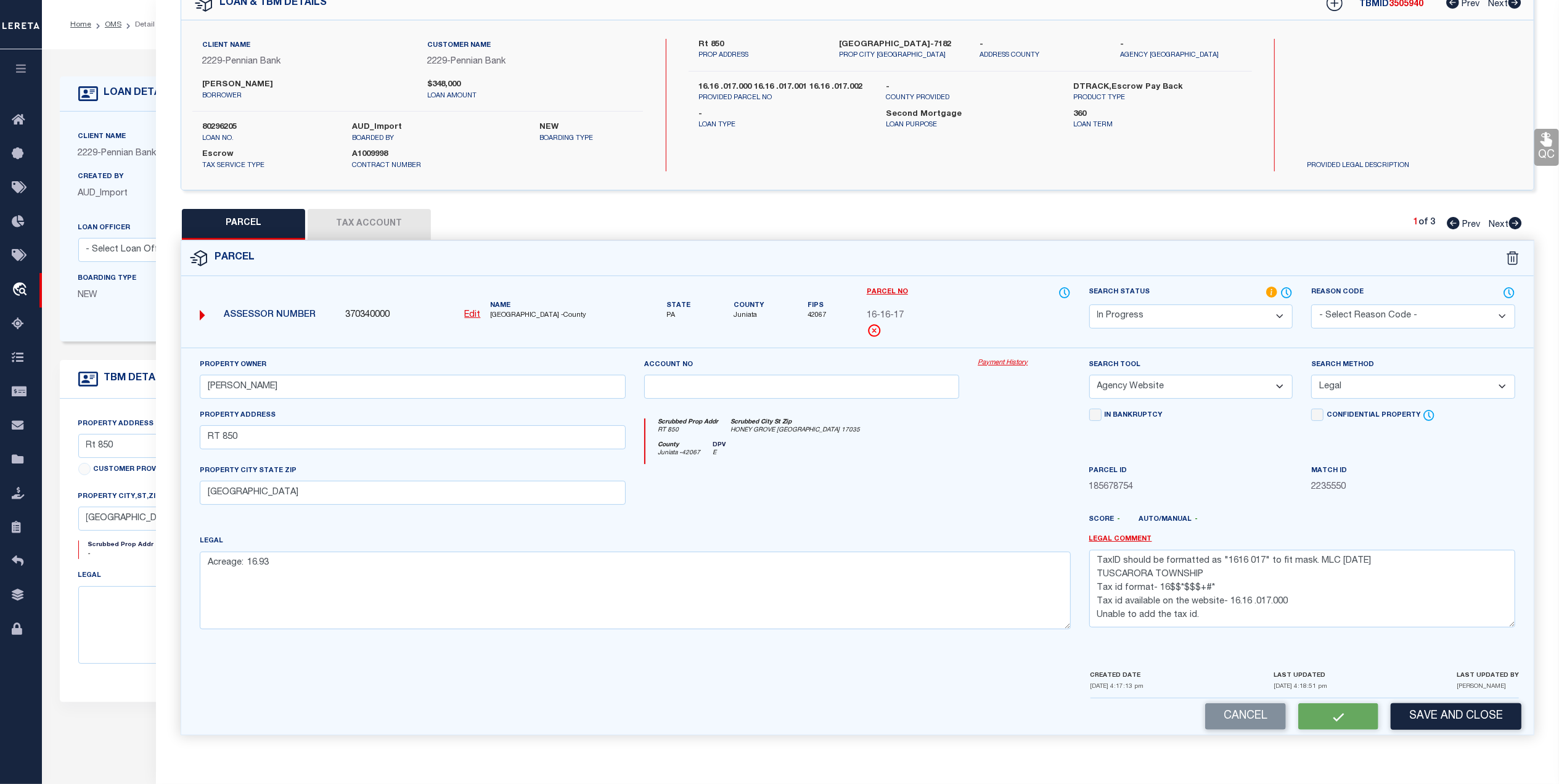
checkbox input "false"
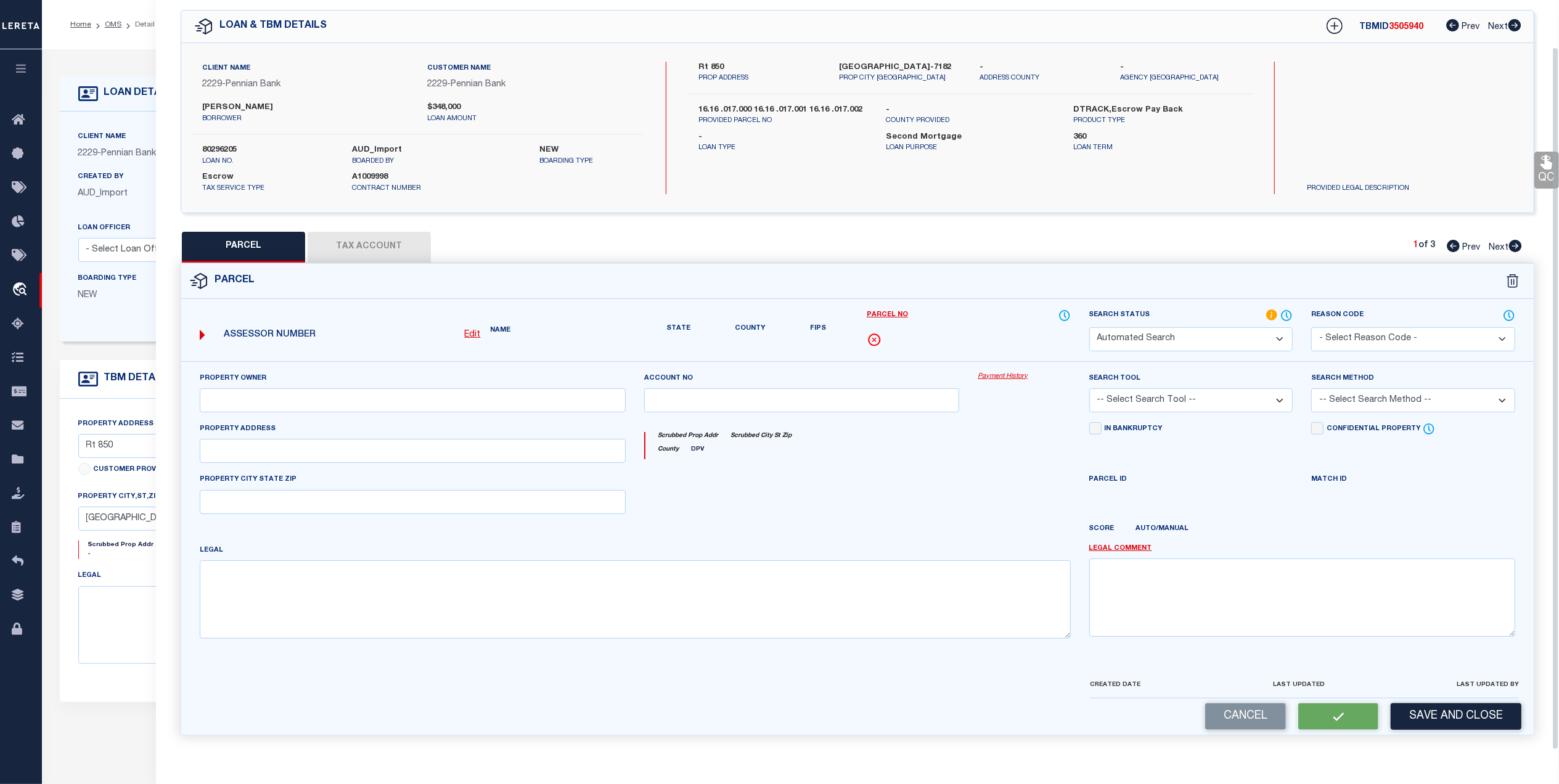
select select "IP"
type input "GRAYBILL PAULINE M"
select select "AGW"
select select "LEG"
type input "RT 850"
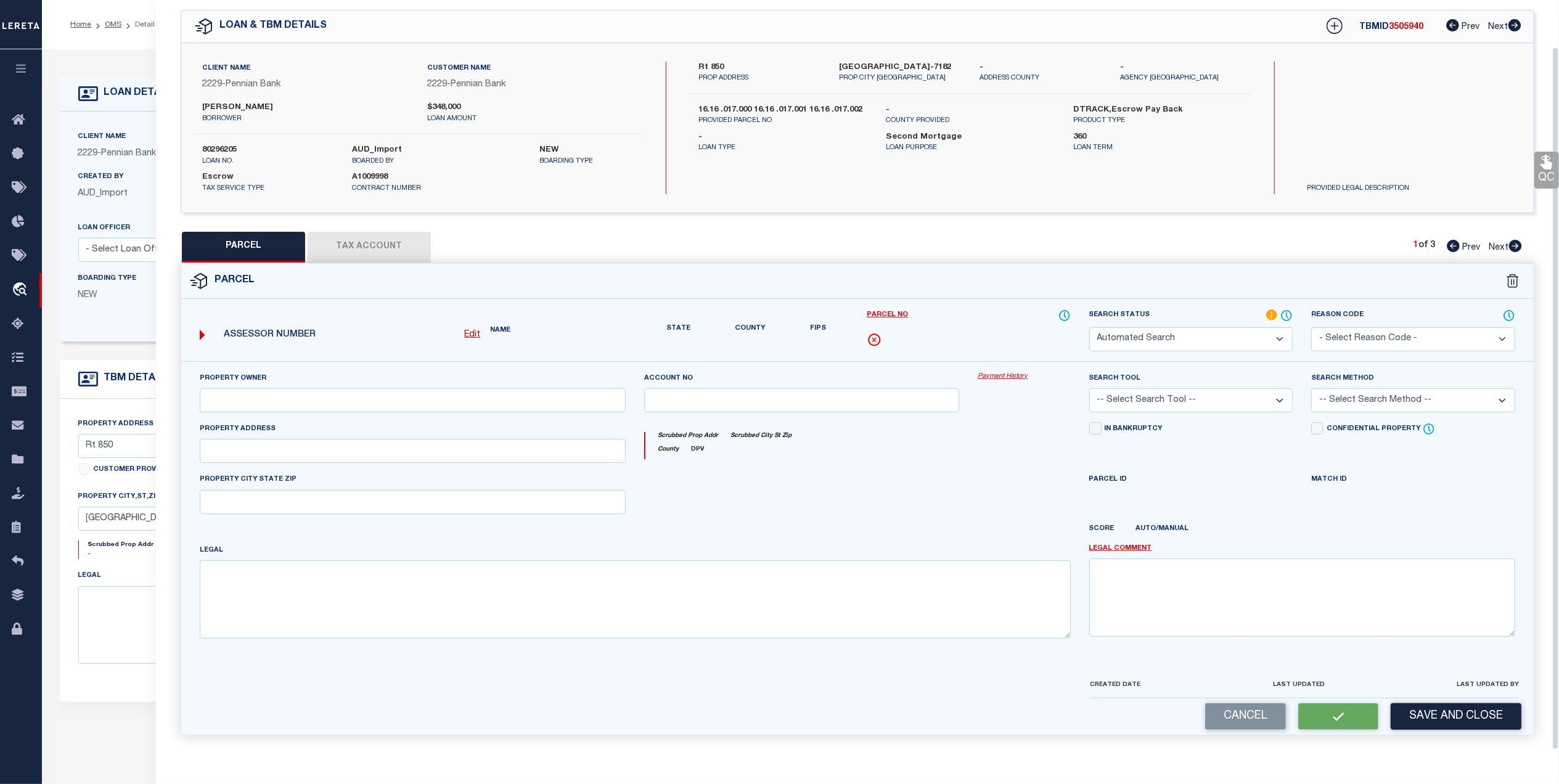
type input "Honey Grove, PA 117035"
type textarea "Acreage: 16.93"
type textarea "TaxID should be formatted as "1616 017" to fit mask. MLC 8/28/2025 TUSCARORA TO…"
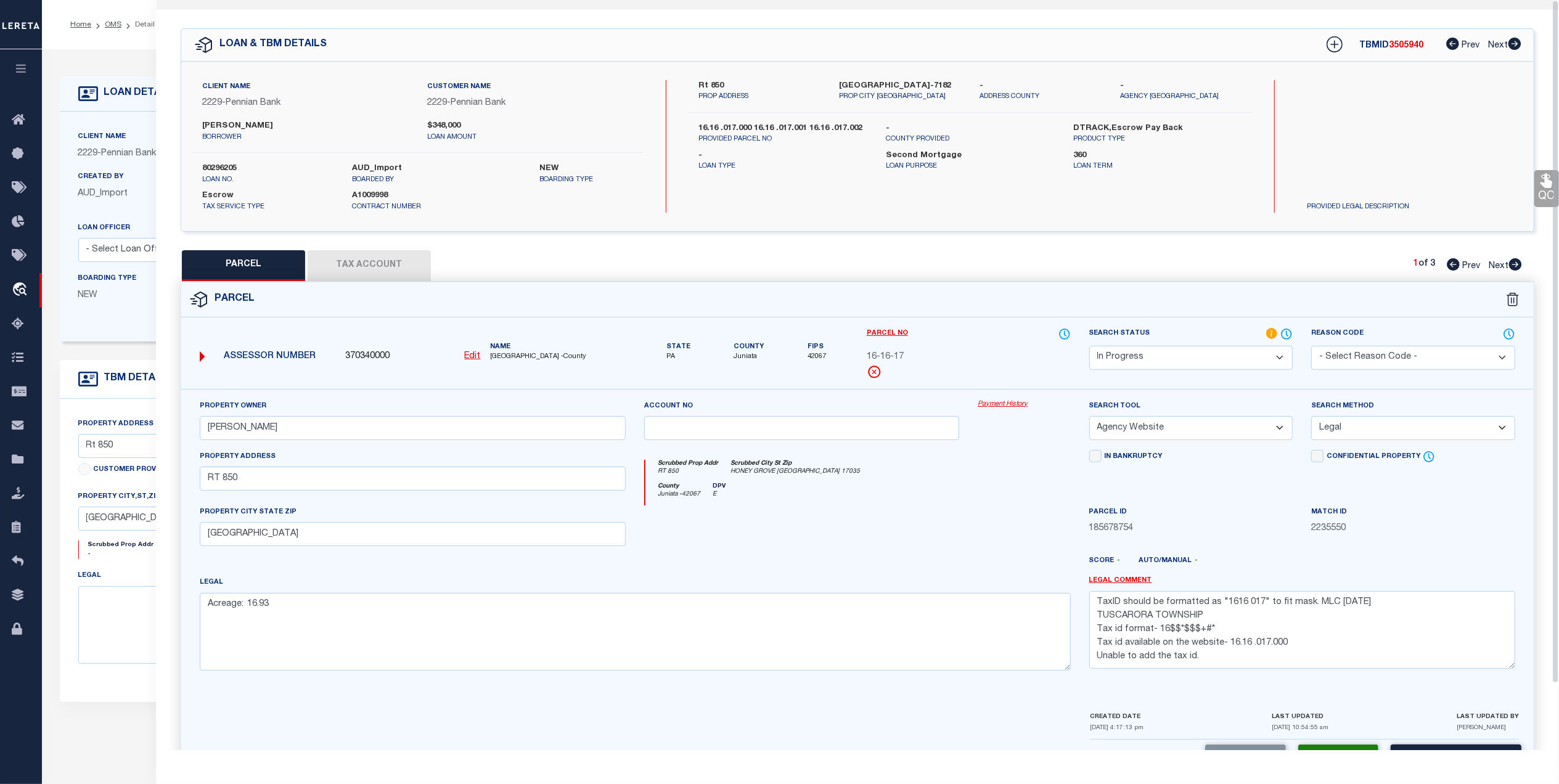
scroll to position [0, 0]
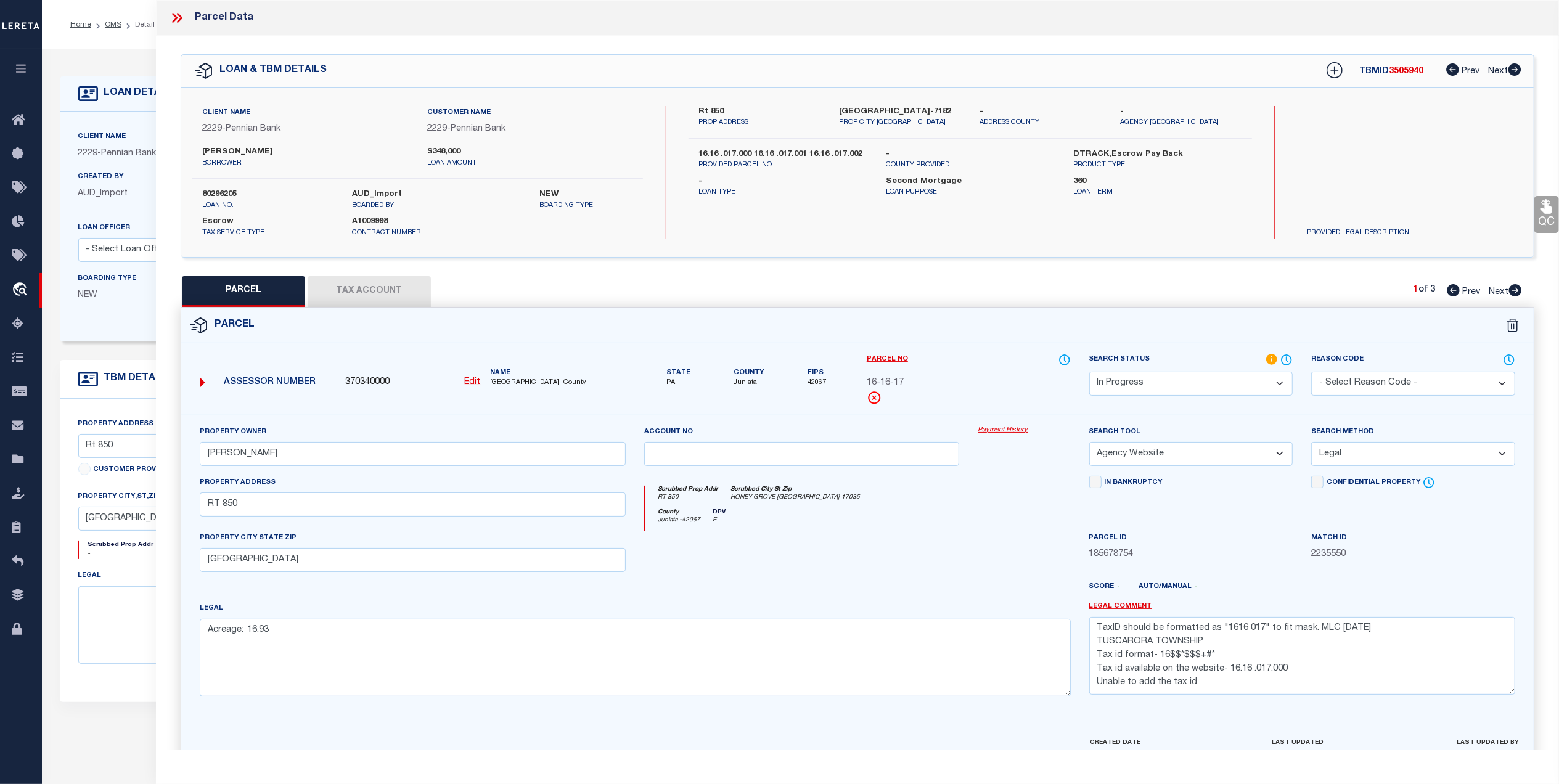
click at [1490, 289] on span "Next" at bounding box center [1498, 292] width 20 height 9
select select "AS"
select select
checkbox input "false"
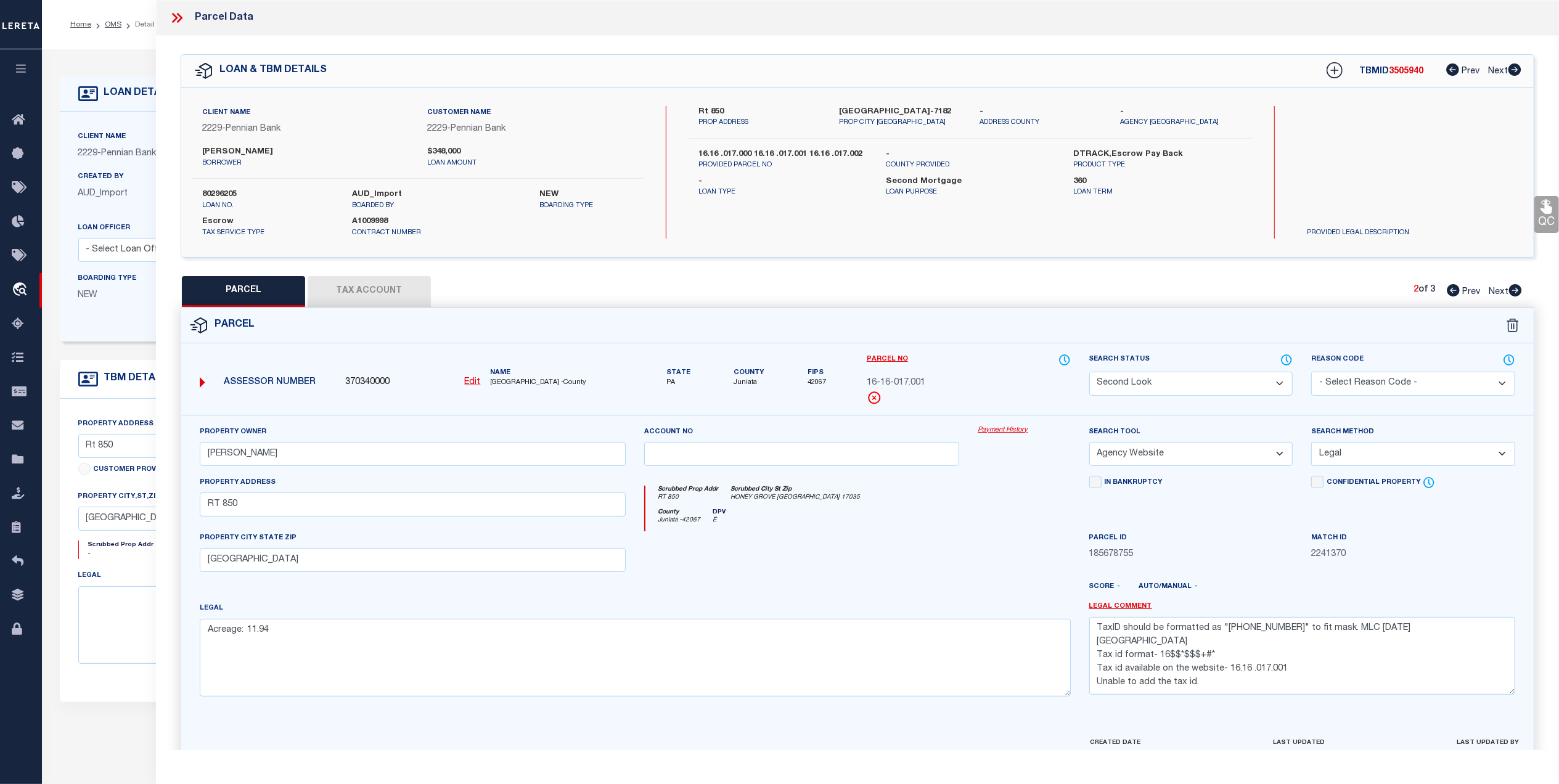
click at [1186, 382] on select "Automated Search Bad Parcel Complete Duplicate Parcel High Dollar Reporting In …" at bounding box center [1191, 384] width 204 height 24
click at [1089, 372] on select "Automated Search Bad Parcel Complete Duplicate Parcel High Dollar Reporting In …" at bounding box center [1191, 384] width 204 height 24
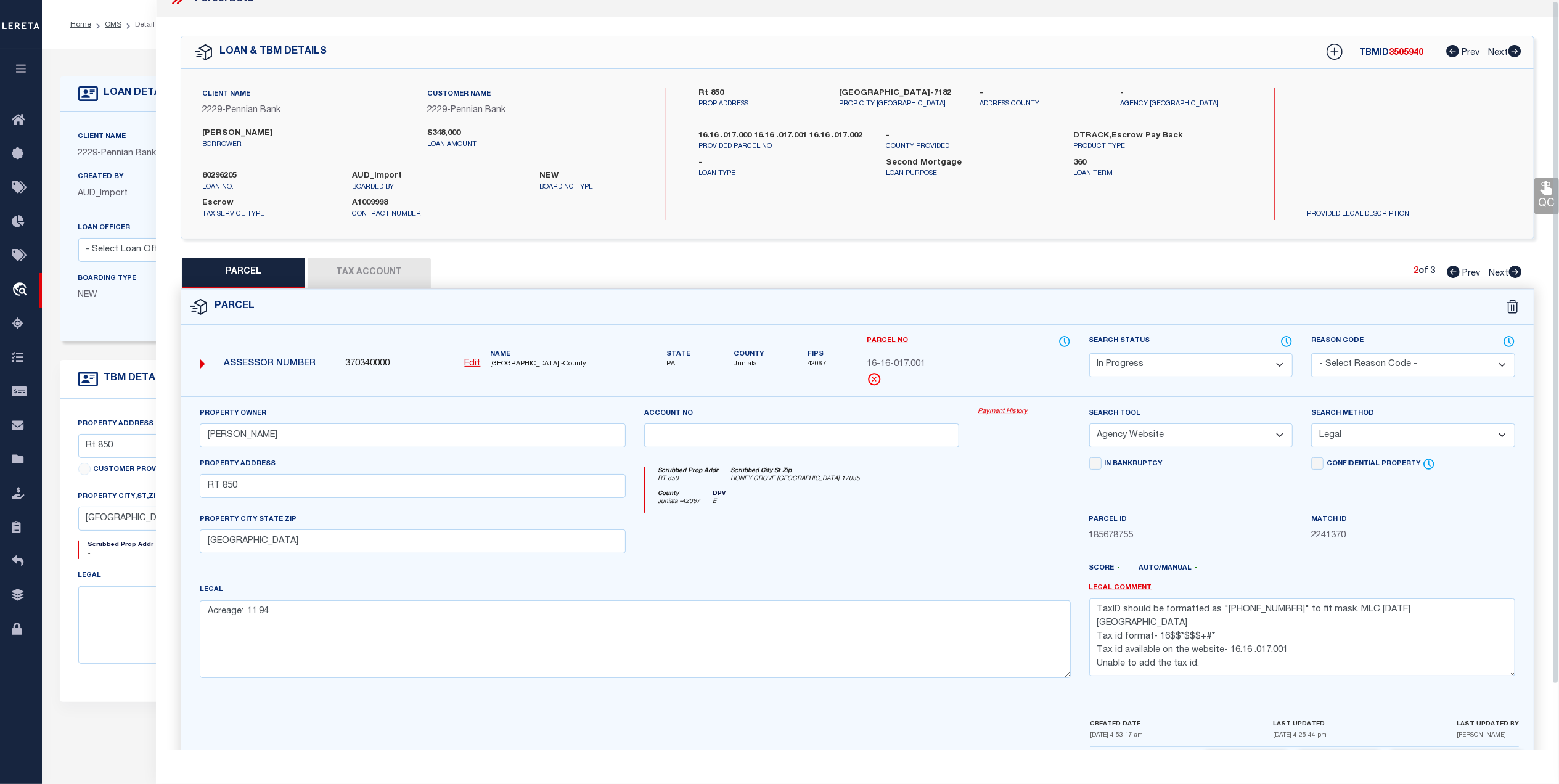
scroll to position [72, 0]
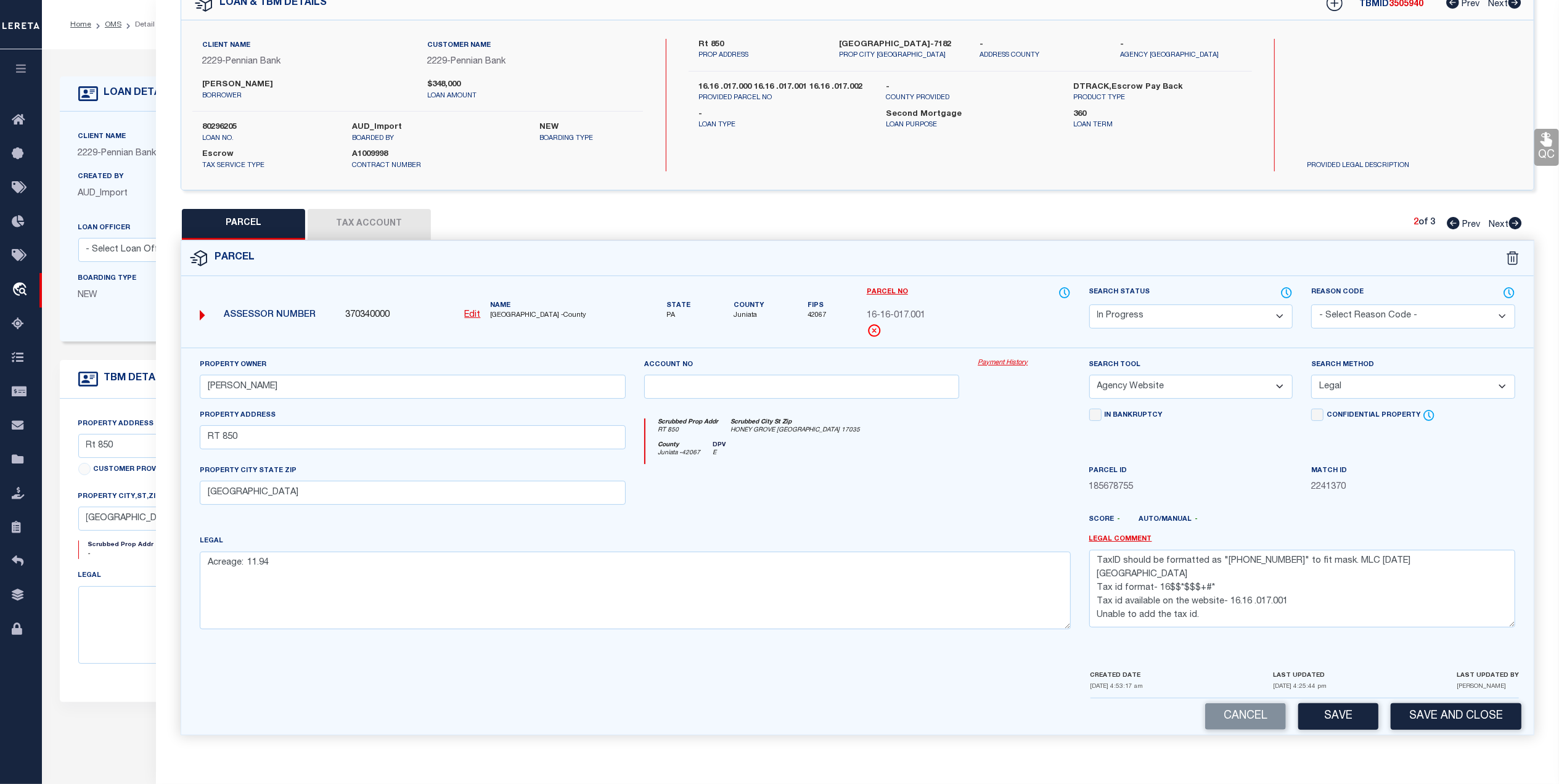
click at [1327, 712] on button "Save" at bounding box center [1339, 716] width 80 height 27
click at [1495, 221] on span "Next" at bounding box center [1498, 225] width 20 height 9
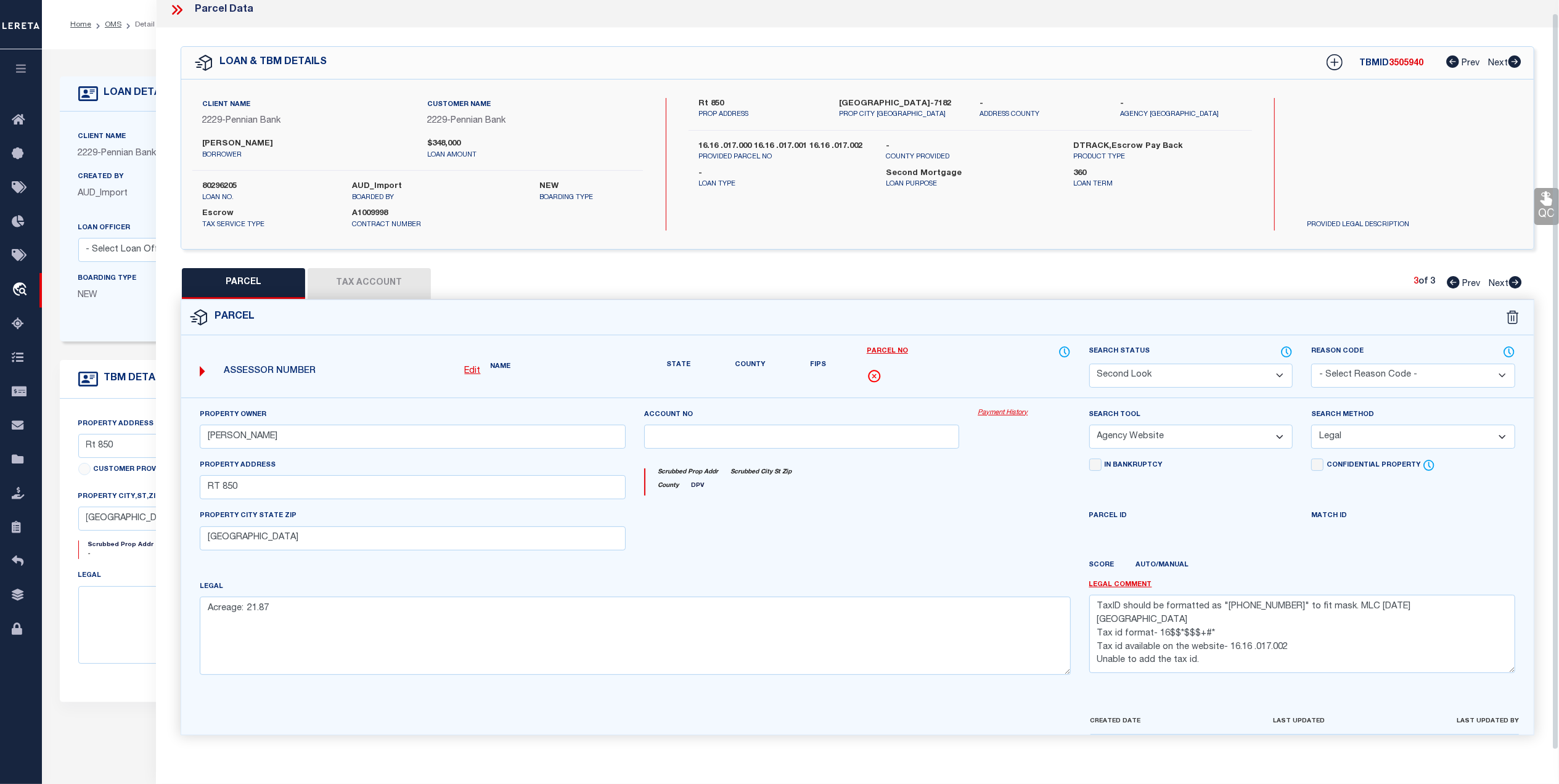
scroll to position [35, 0]
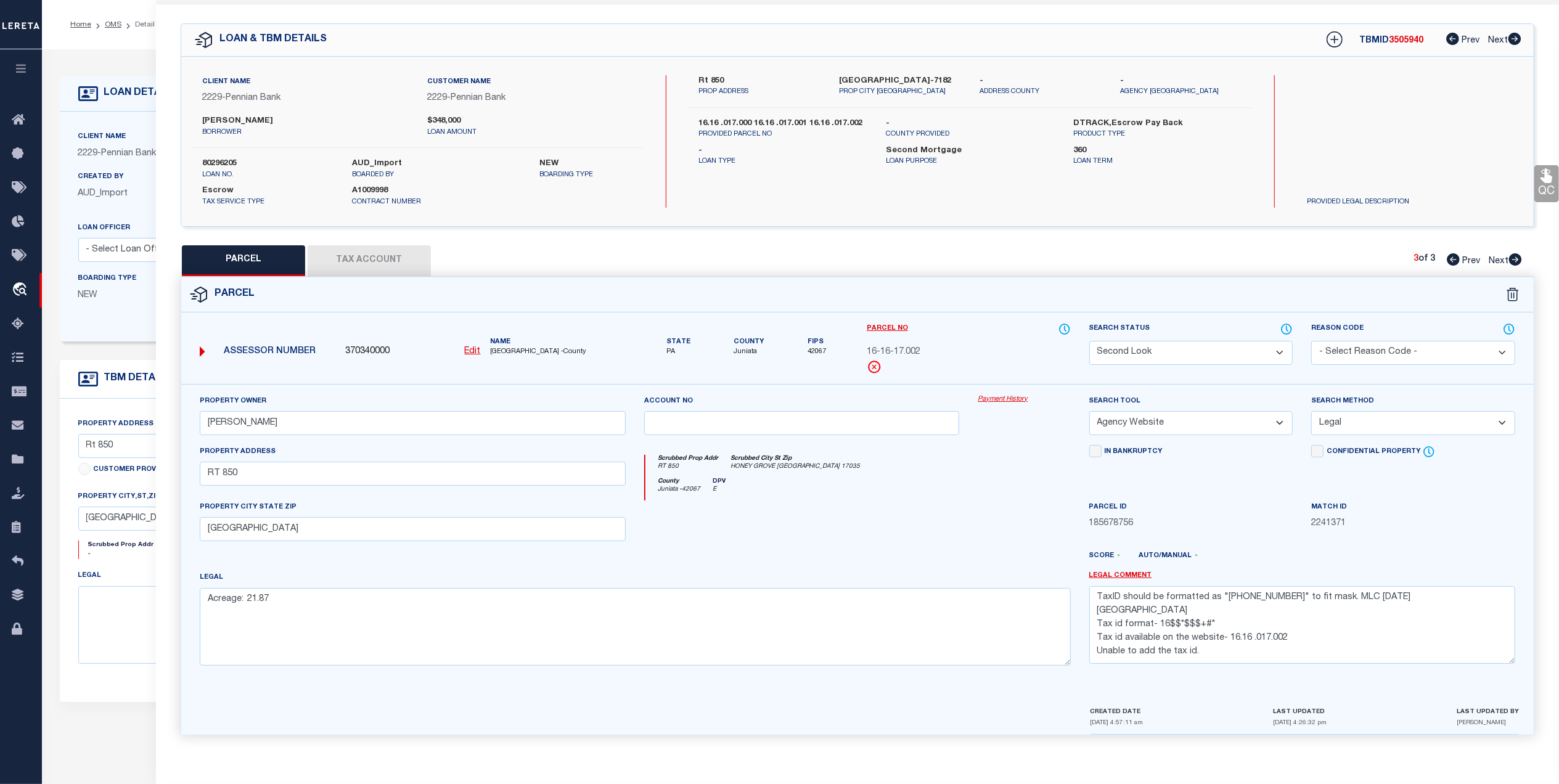
click at [1157, 352] on select "Automated Search Bad Parcel Complete Duplicate Parcel High Dollar Reporting In …" at bounding box center [1191, 352] width 204 height 24
click at [1089, 340] on select "Automated Search Bad Parcel Complete Duplicate Parcel High Dollar Reporting In …" at bounding box center [1191, 352] width 204 height 24
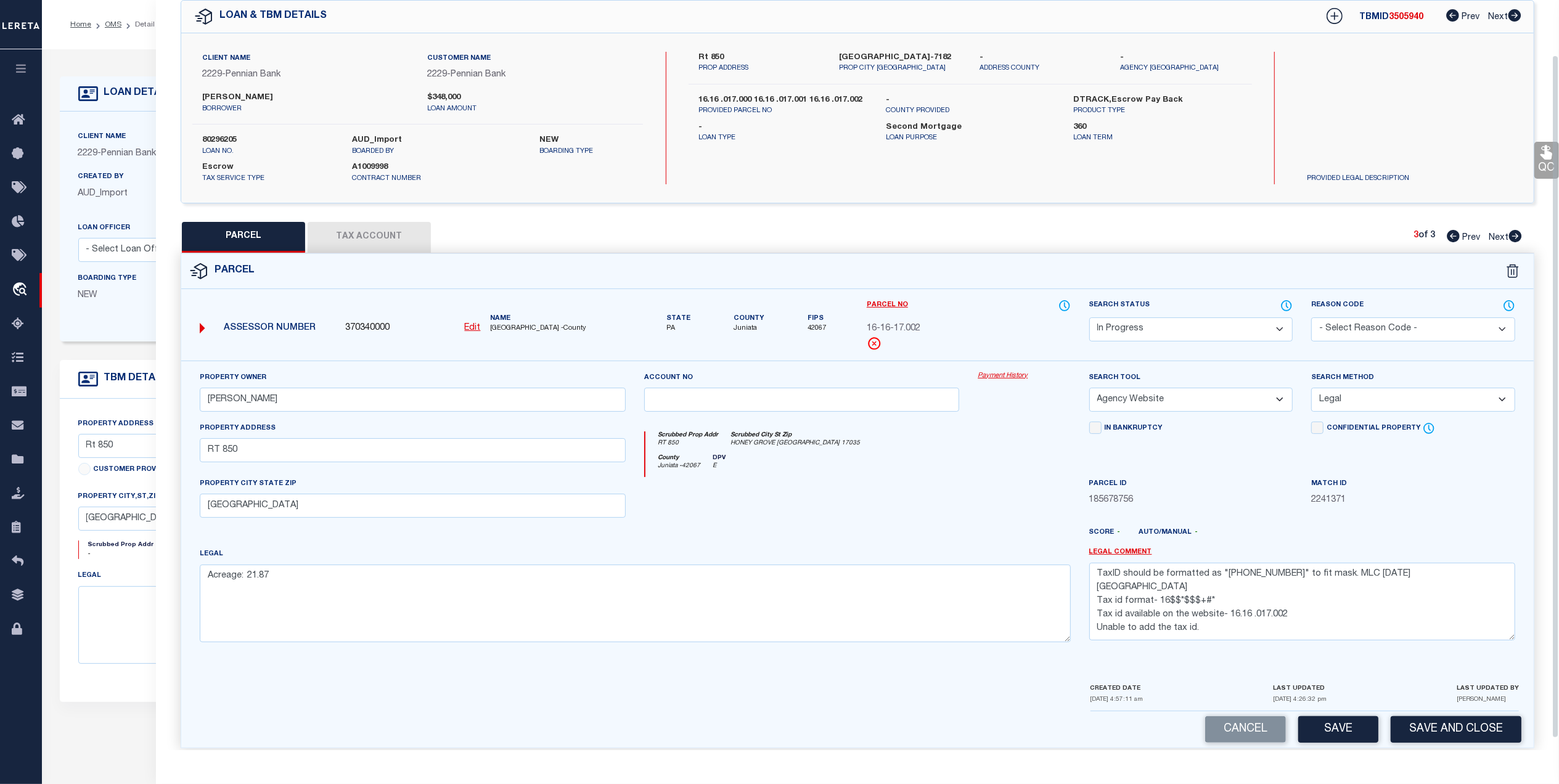
scroll to position [72, 0]
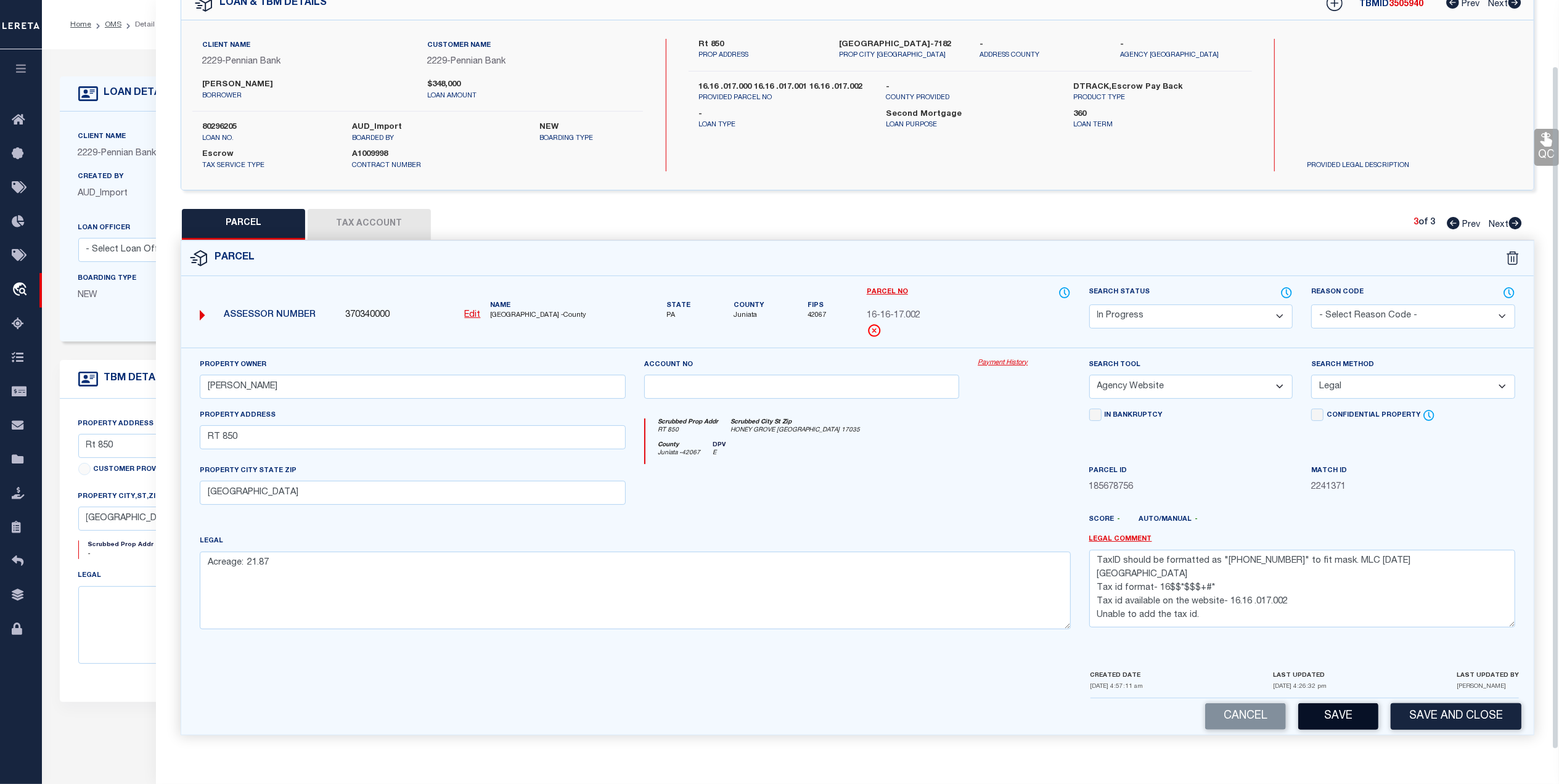
click at [1336, 716] on button "Save" at bounding box center [1339, 716] width 80 height 27
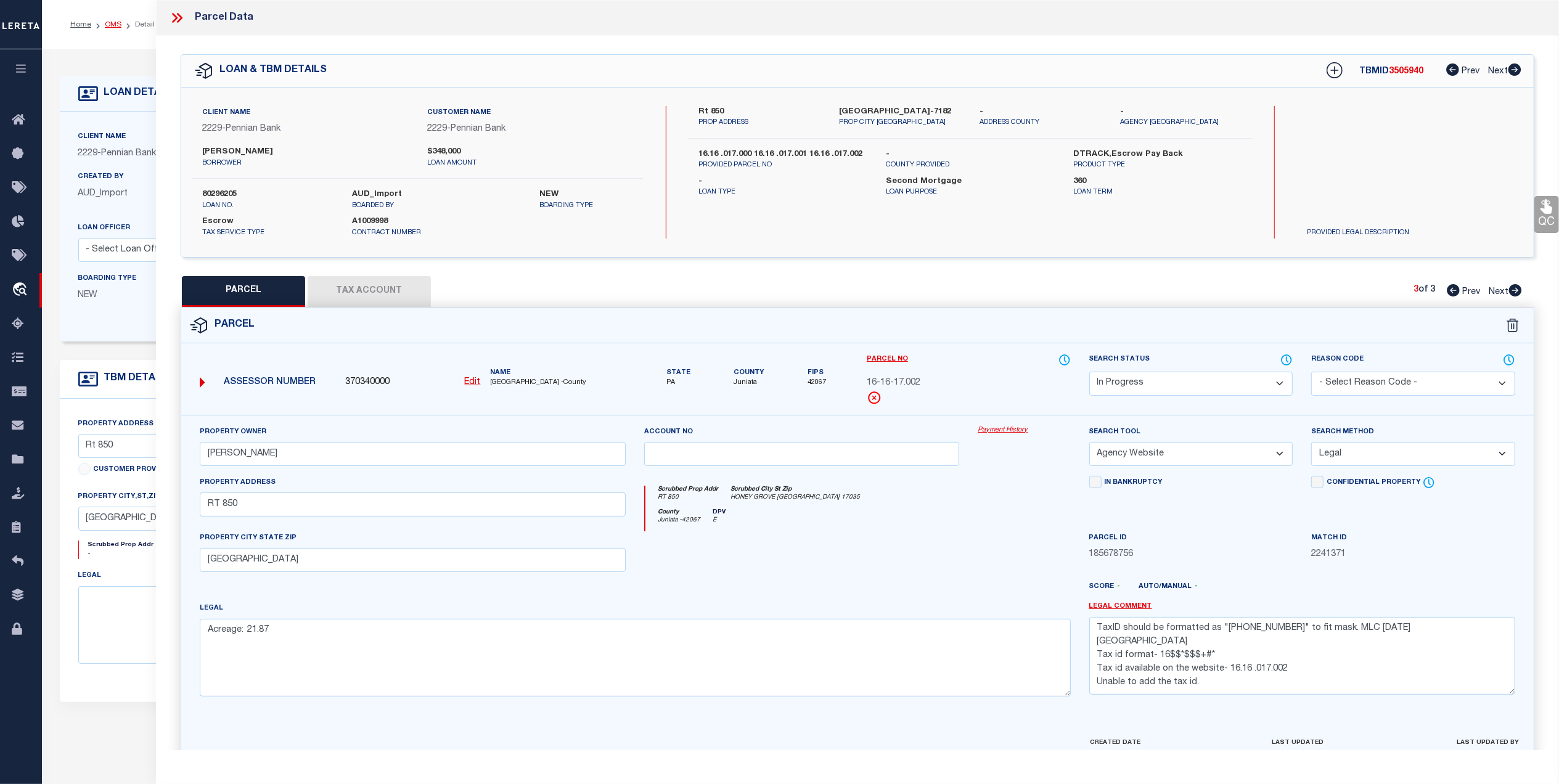
click at [112, 21] on link "OMS" at bounding box center [112, 24] width 17 height 7
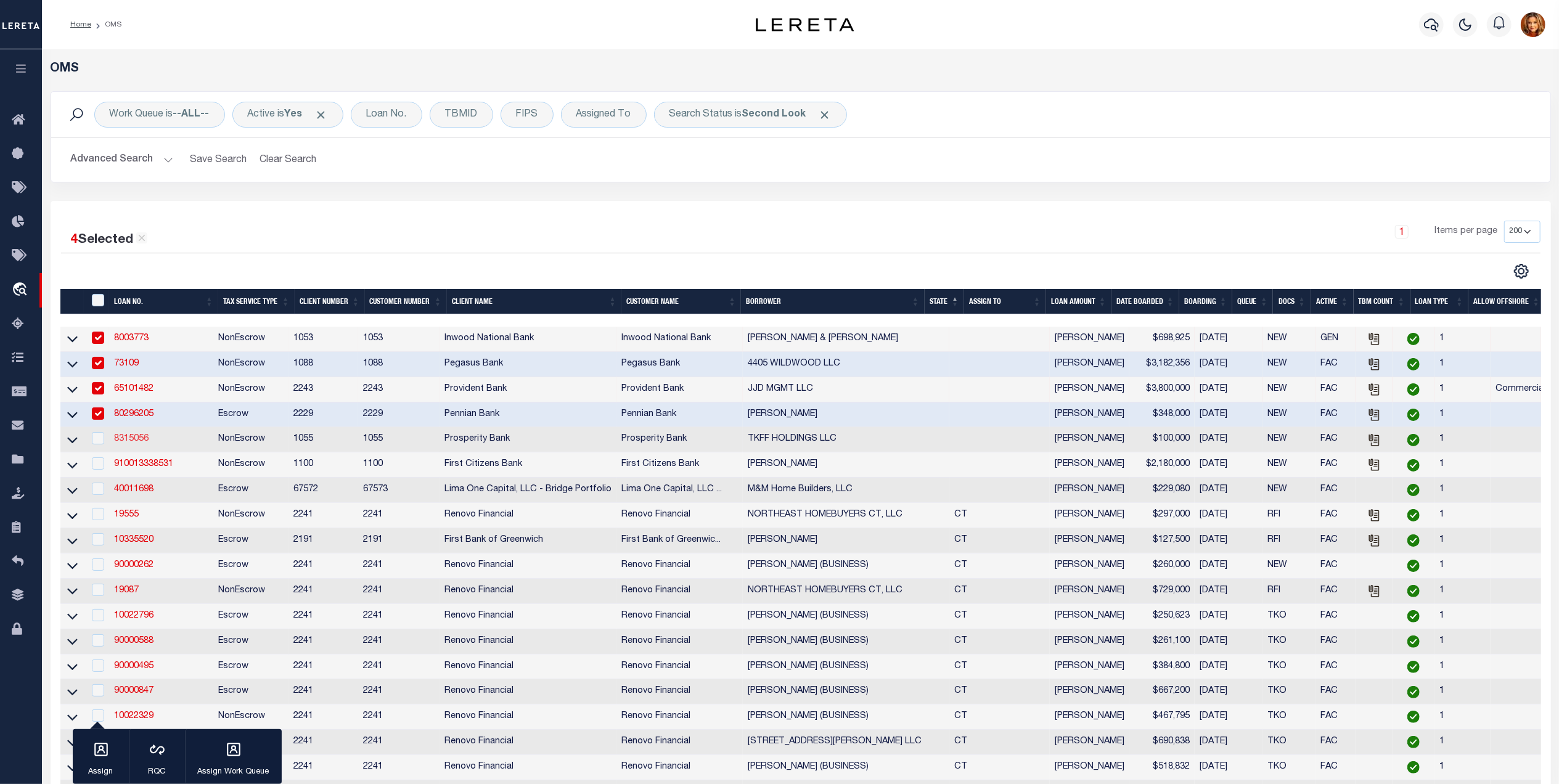
click at [132, 444] on link "8315056" at bounding box center [131, 439] width 35 height 9
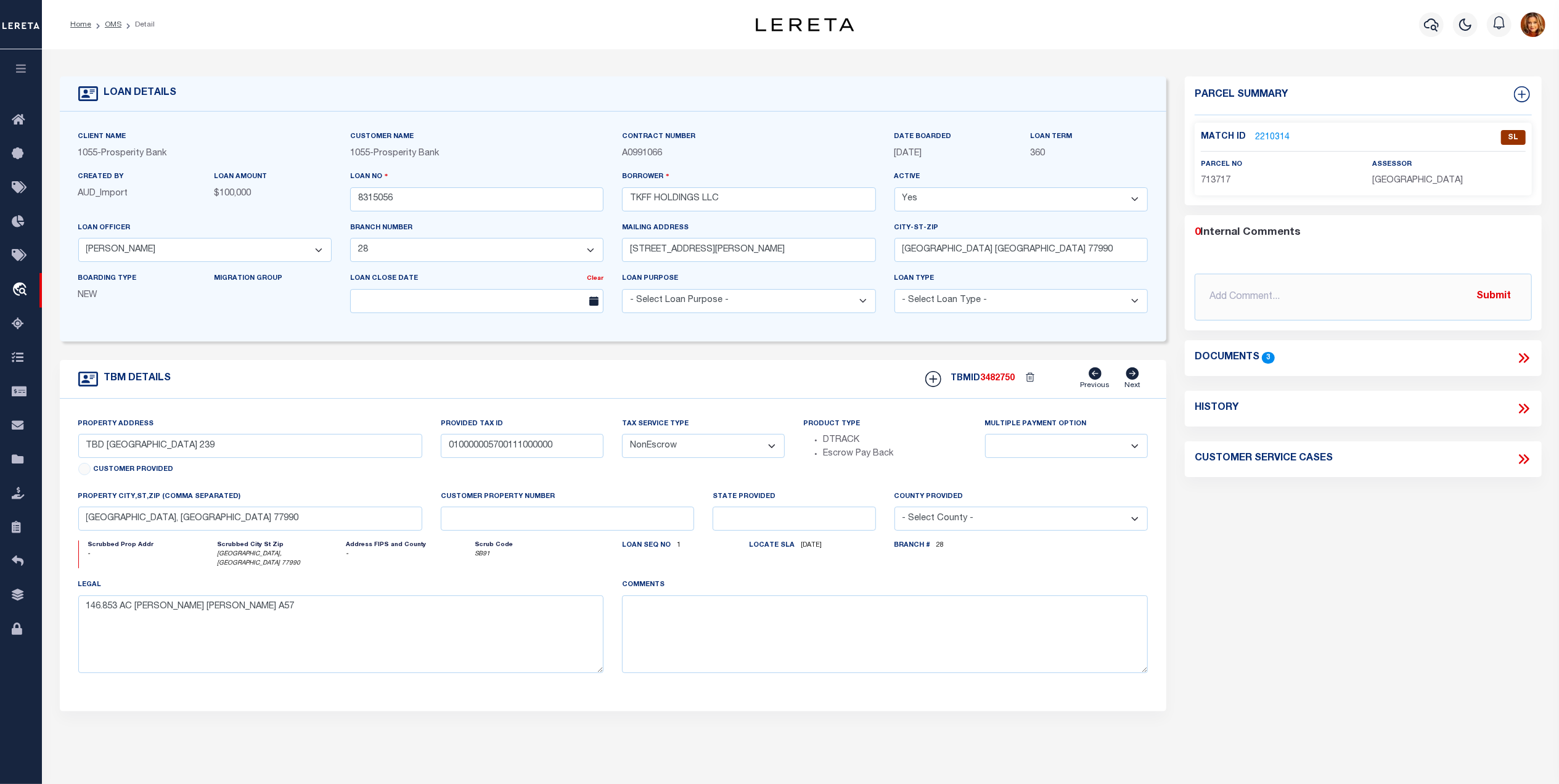
click at [1267, 134] on link "2210314" at bounding box center [1273, 138] width 35 height 13
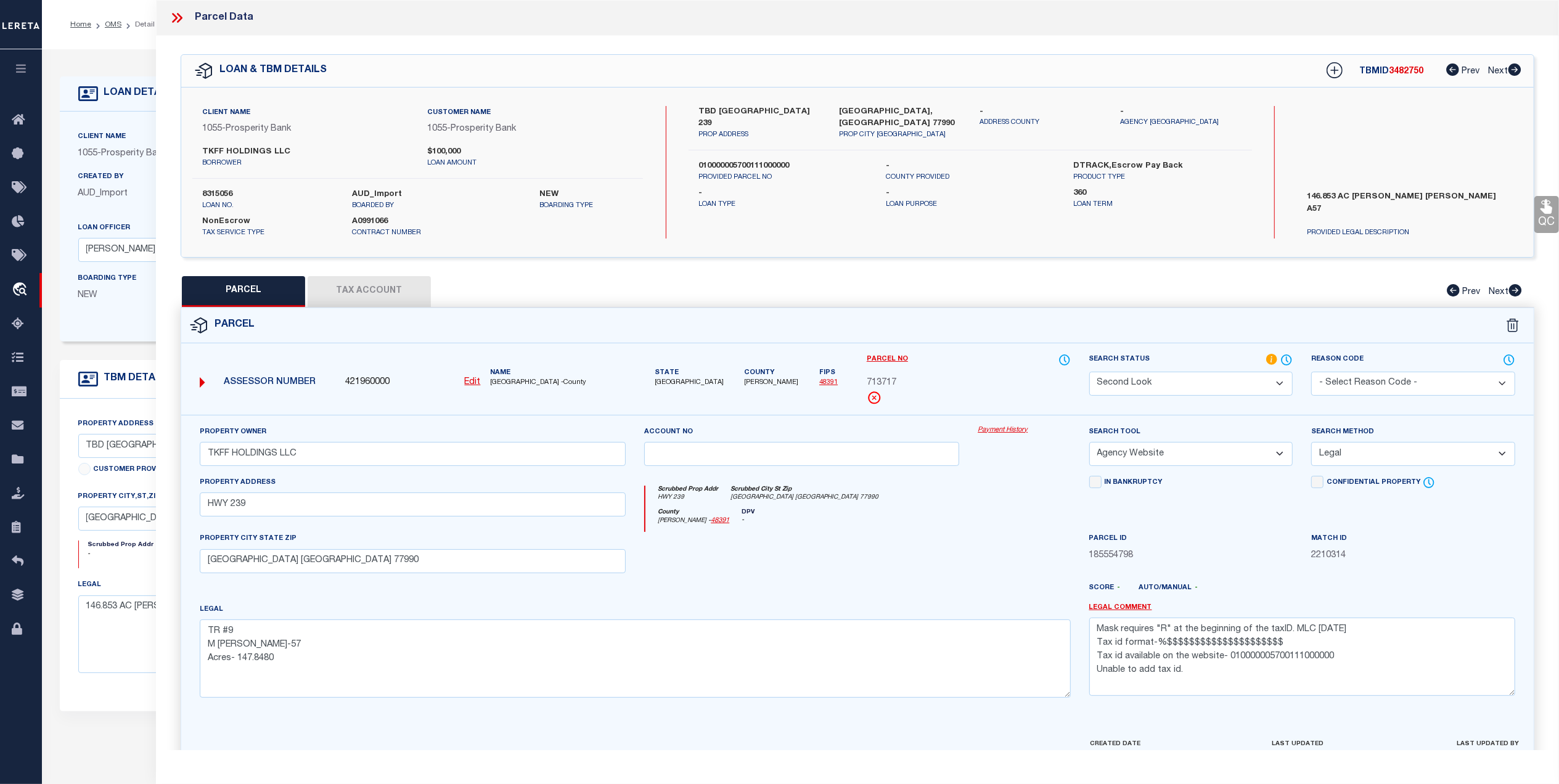
click at [1232, 381] on select "Automated Search Bad Parcel Complete Duplicate Parcel High Dollar Reporting In …" at bounding box center [1191, 384] width 204 height 24
click at [1089, 372] on select "Automated Search Bad Parcel Complete Duplicate Parcel High Dollar Reporting In …" at bounding box center [1191, 384] width 204 height 24
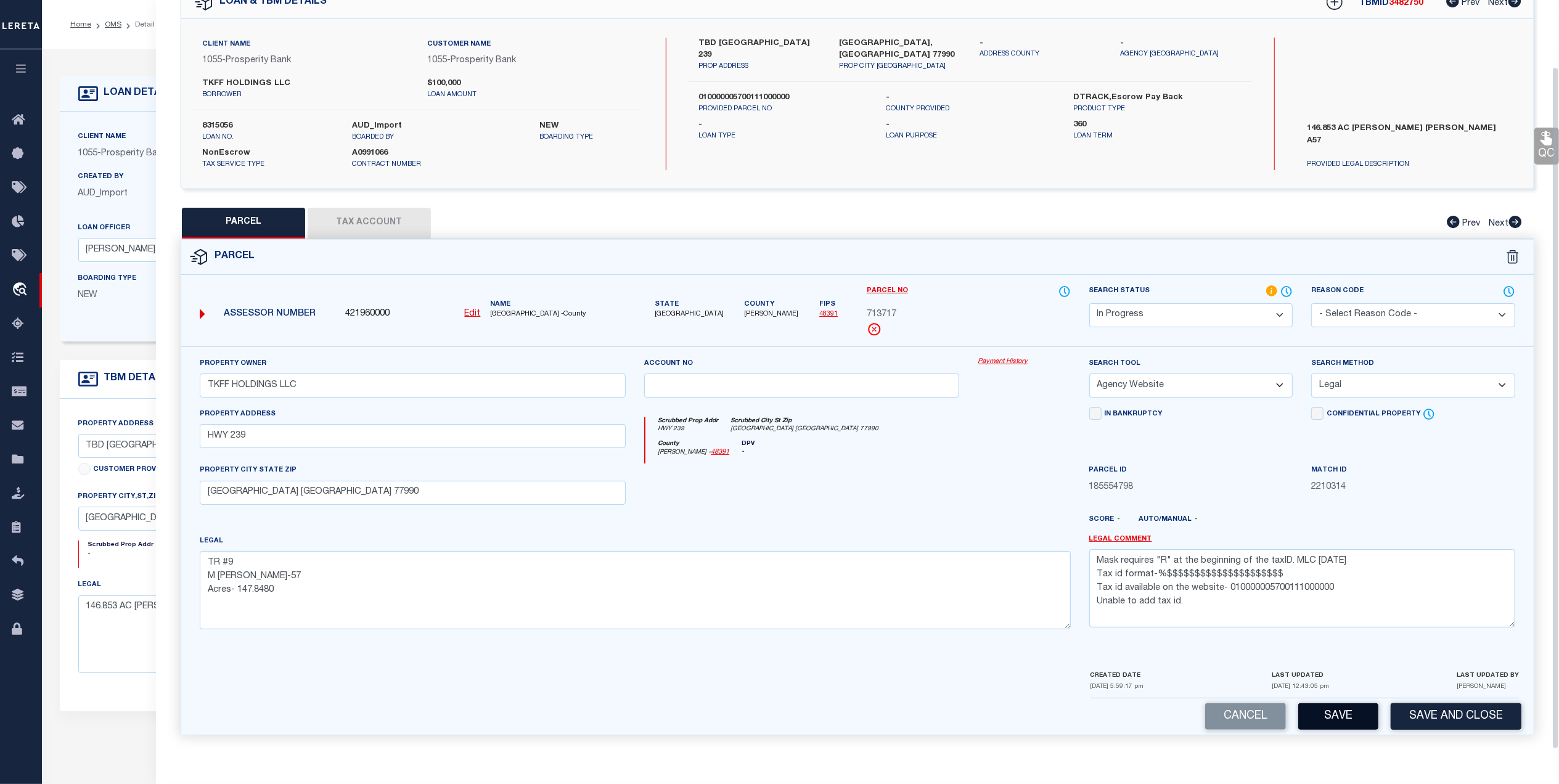
click at [1316, 716] on button "Save" at bounding box center [1339, 716] width 80 height 27
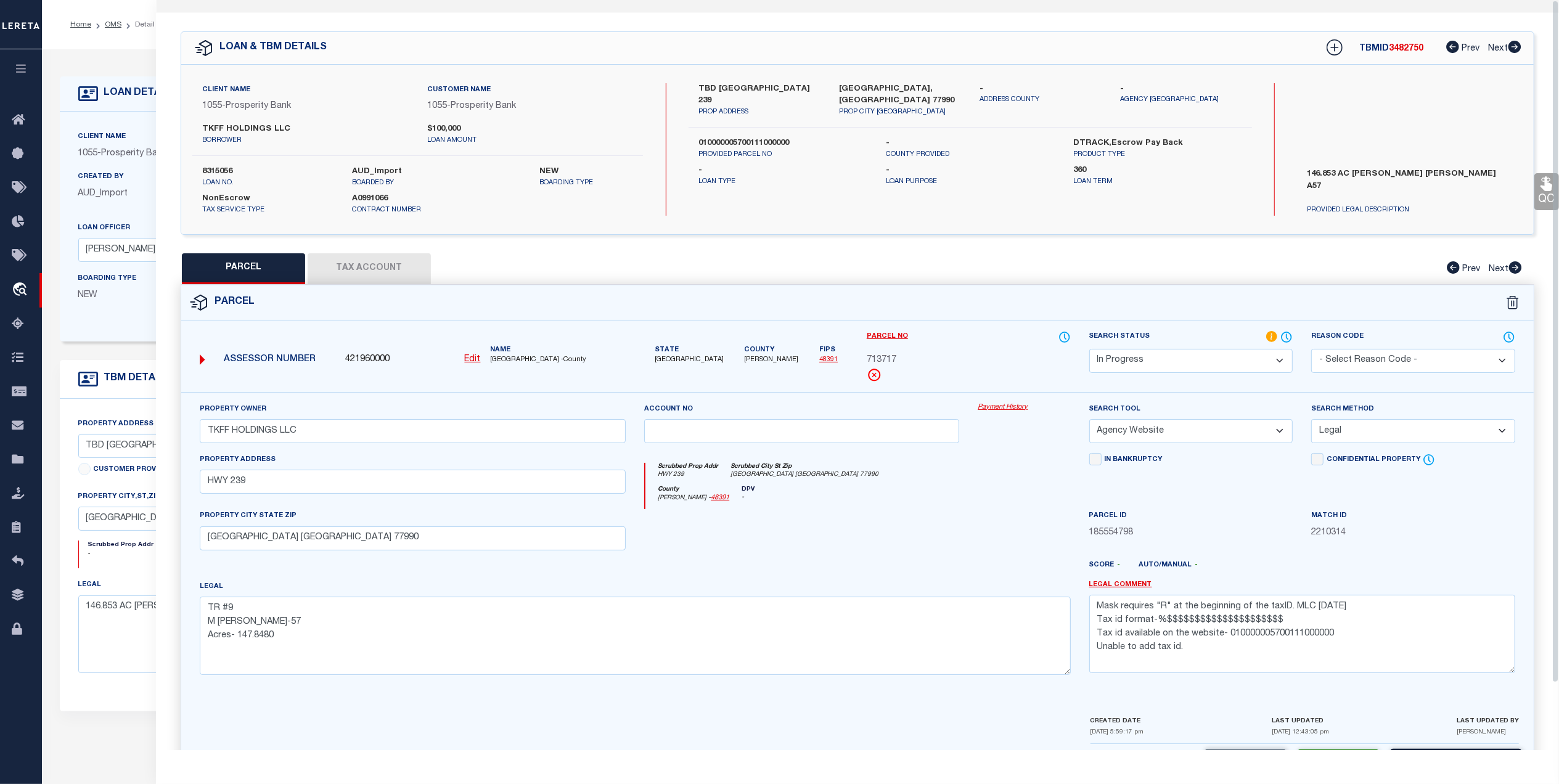
scroll to position [0, 0]
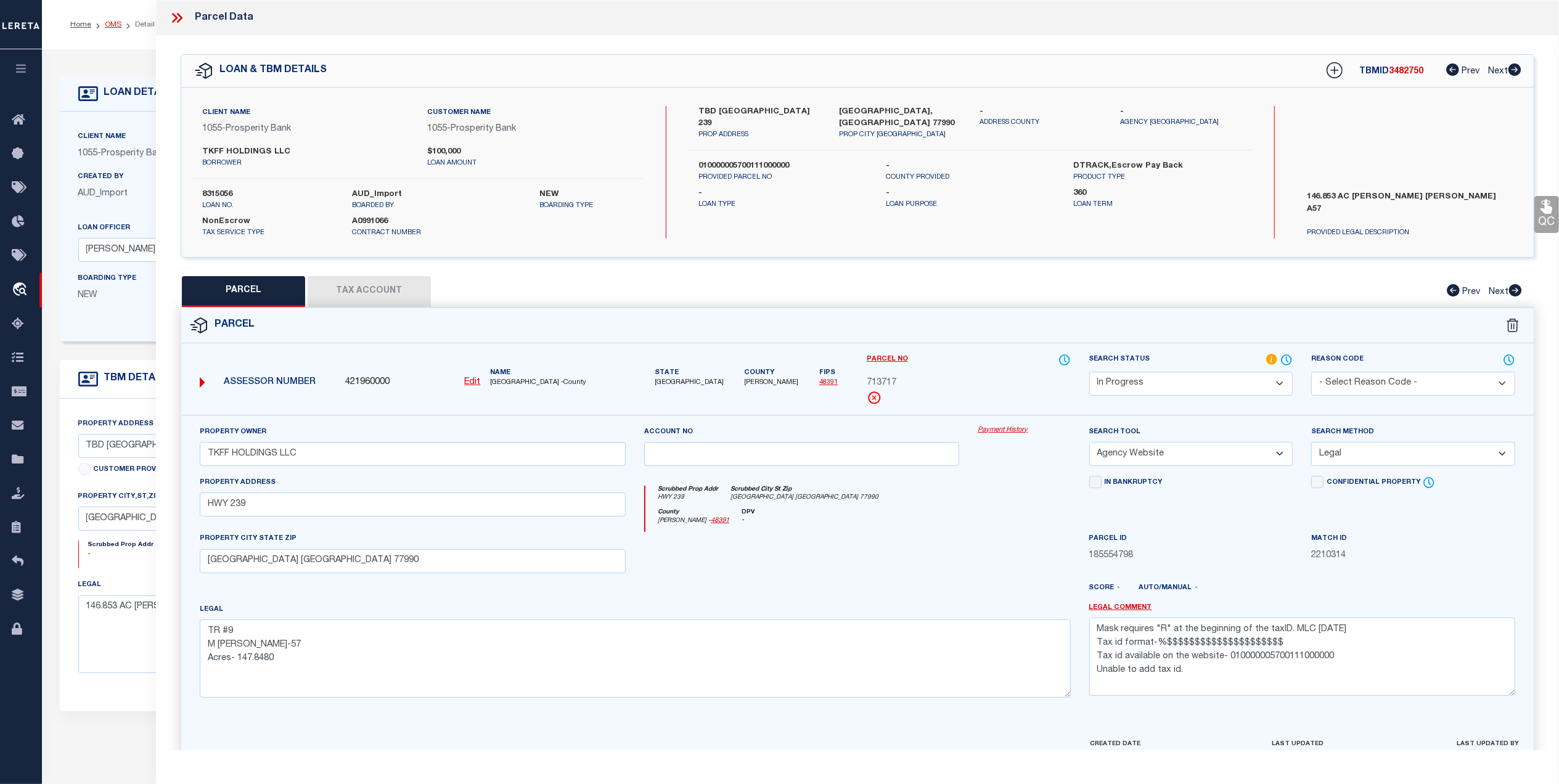
click at [116, 24] on link "OMS" at bounding box center [112, 24] width 17 height 7
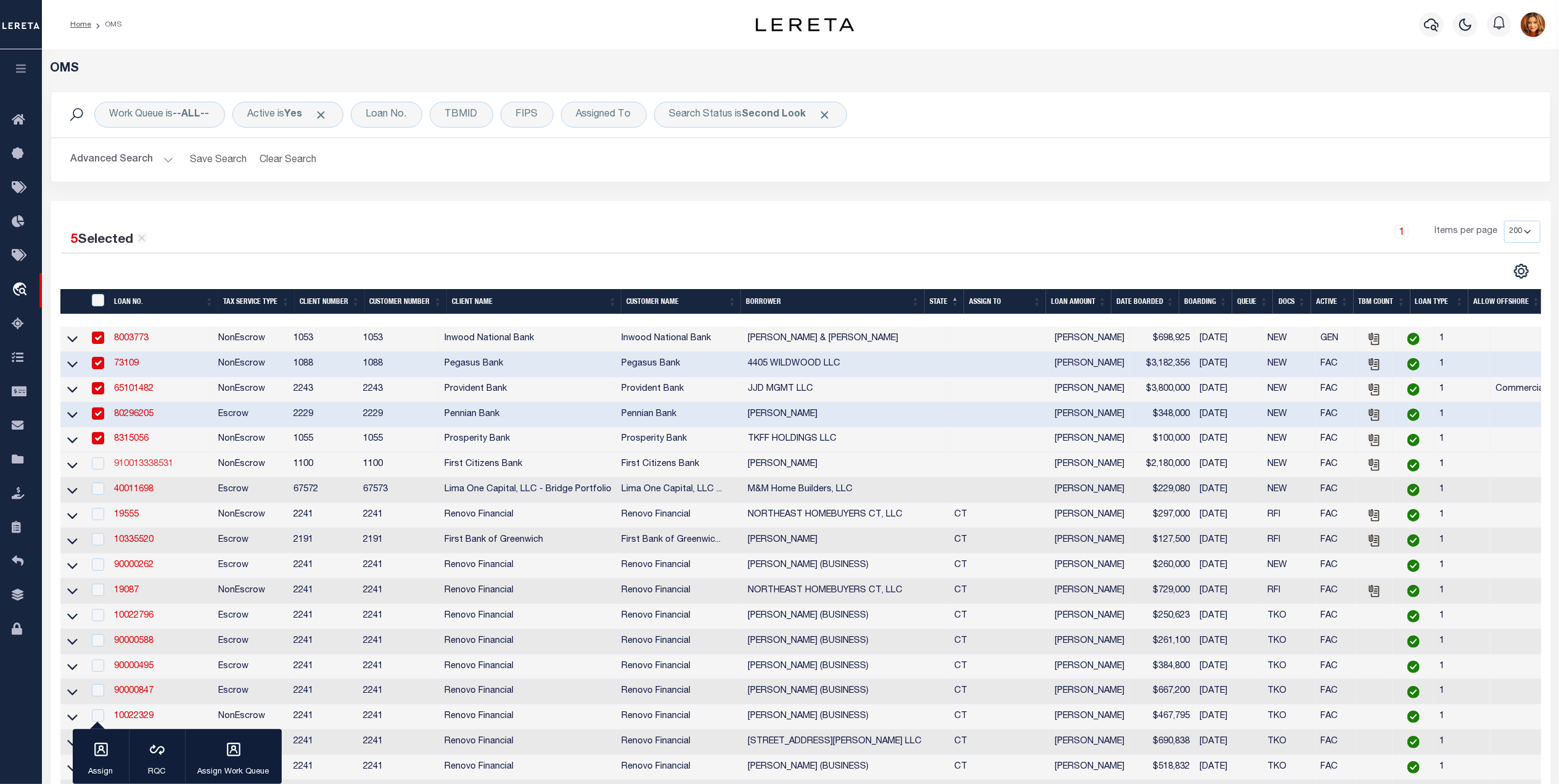
click at [129, 469] on link "910013338531" at bounding box center [143, 464] width 59 height 9
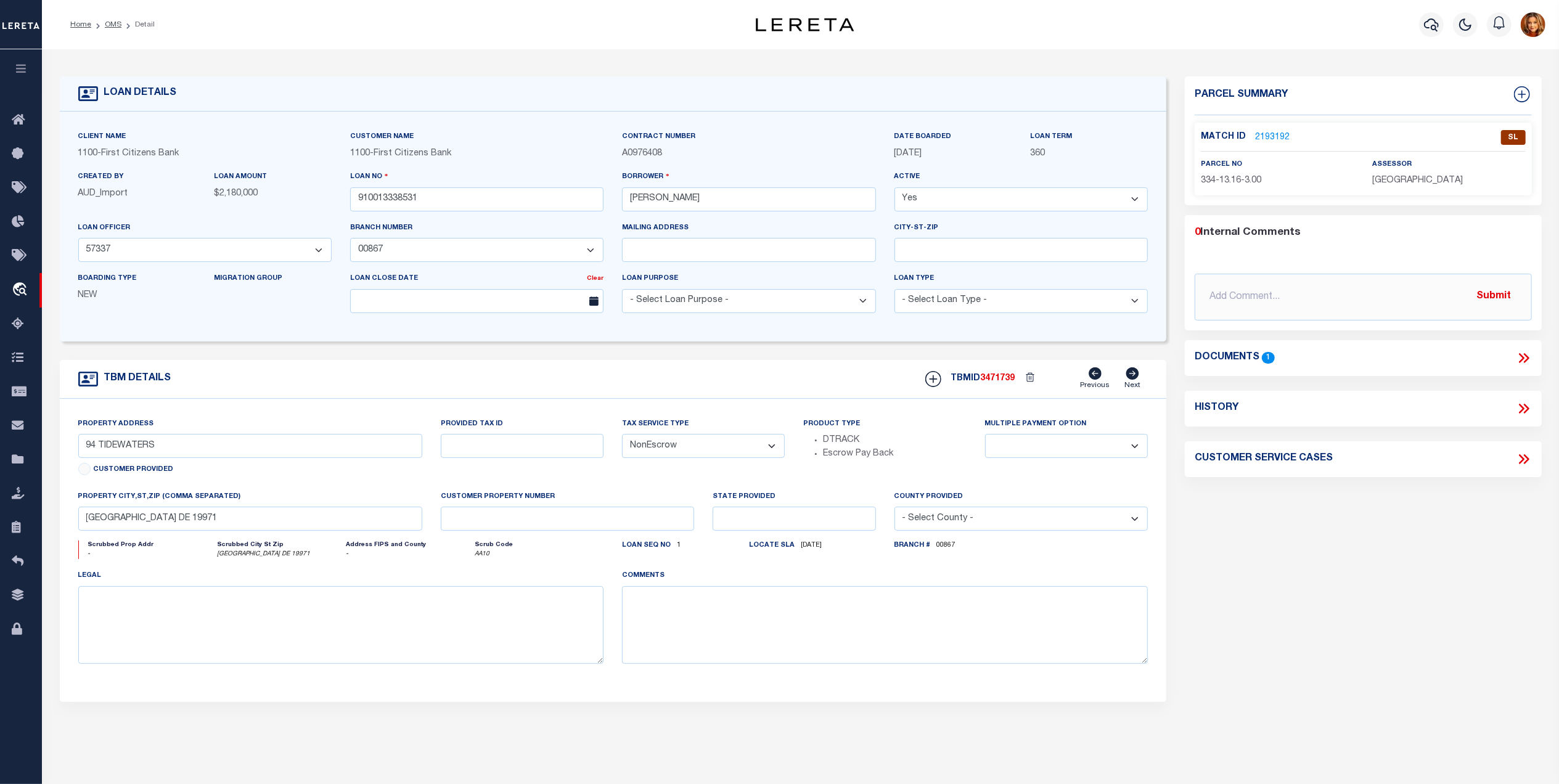
click at [1275, 132] on link "2193192" at bounding box center [1273, 138] width 35 height 13
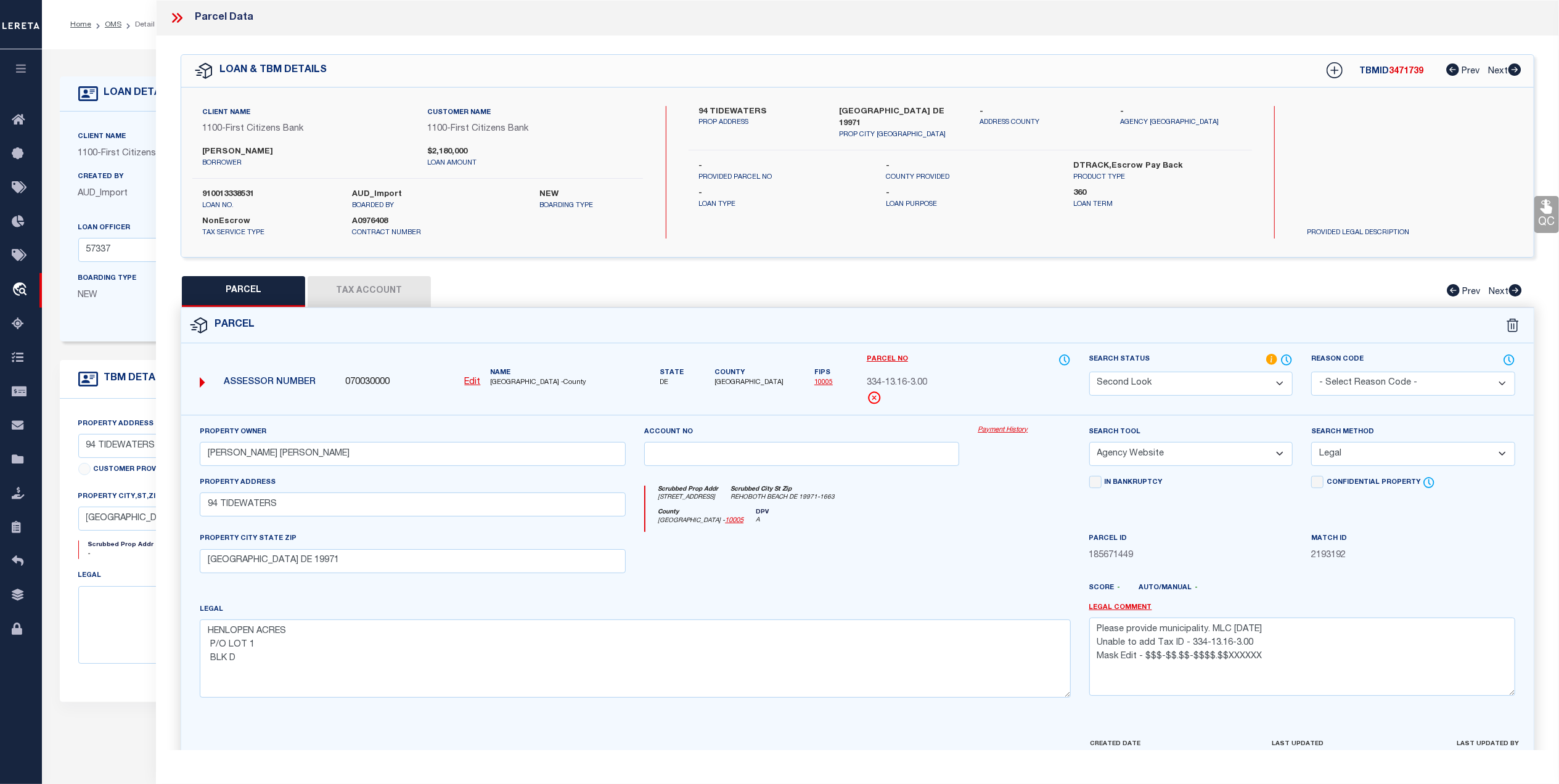
click at [1185, 377] on select "Automated Search Bad Parcel Complete Duplicate Parcel High Dollar Reporting In …" at bounding box center [1191, 384] width 204 height 24
click at [1089, 372] on select "Automated Search Bad Parcel Complete Duplicate Parcel High Dollar Reporting In …" at bounding box center [1191, 384] width 204 height 24
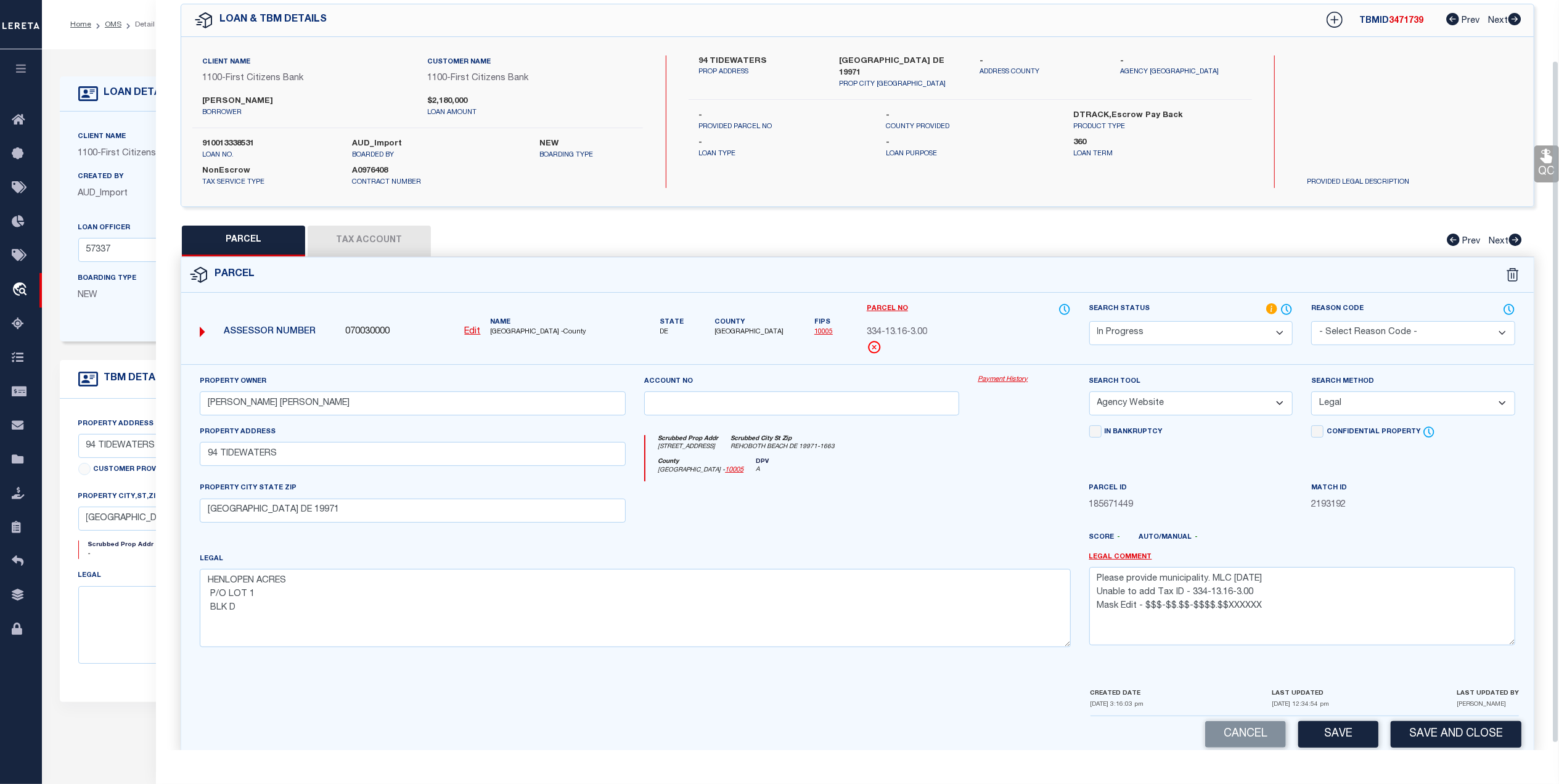
scroll to position [72, 0]
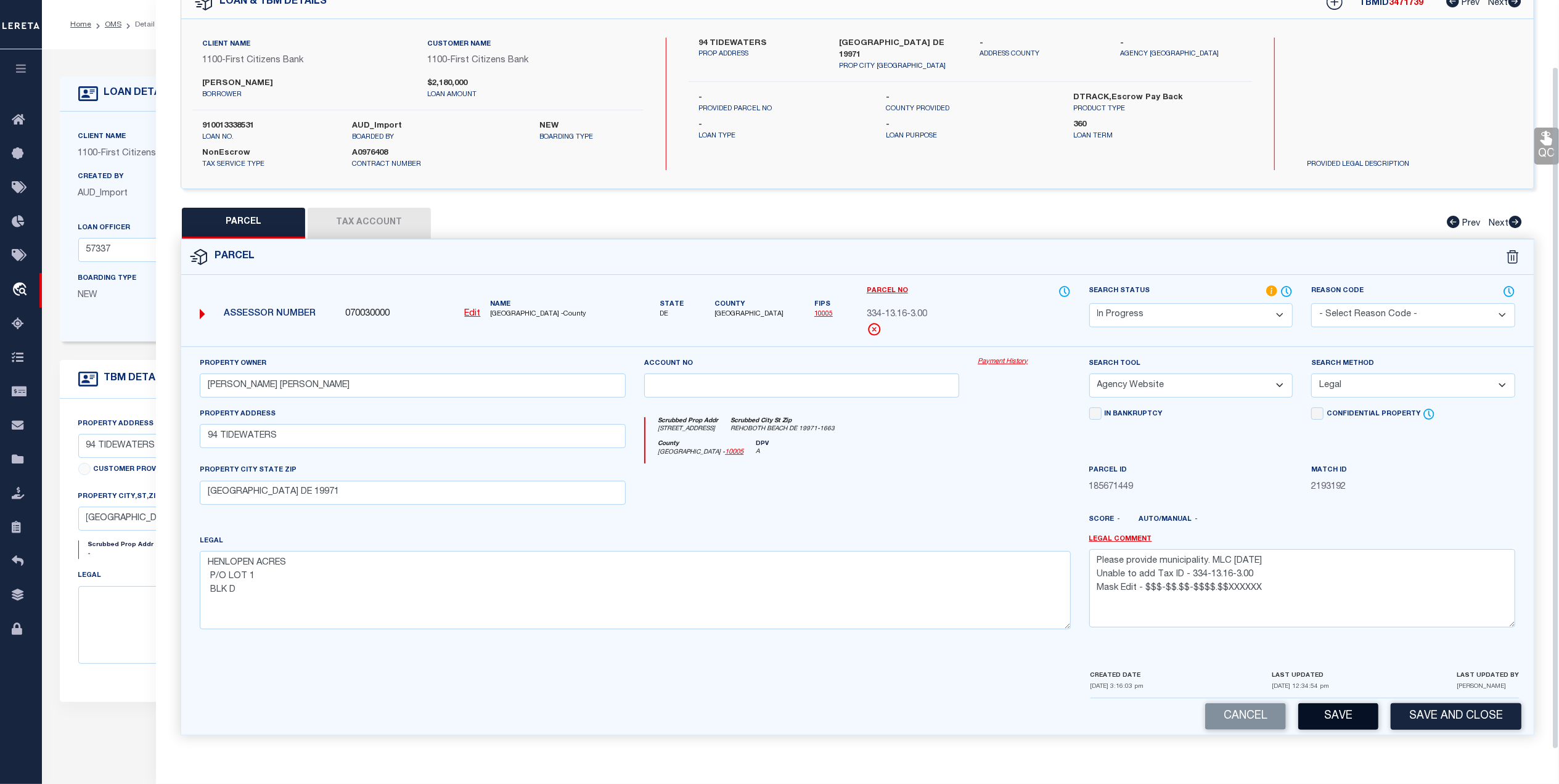
click at [1312, 716] on button "Save" at bounding box center [1339, 716] width 80 height 27
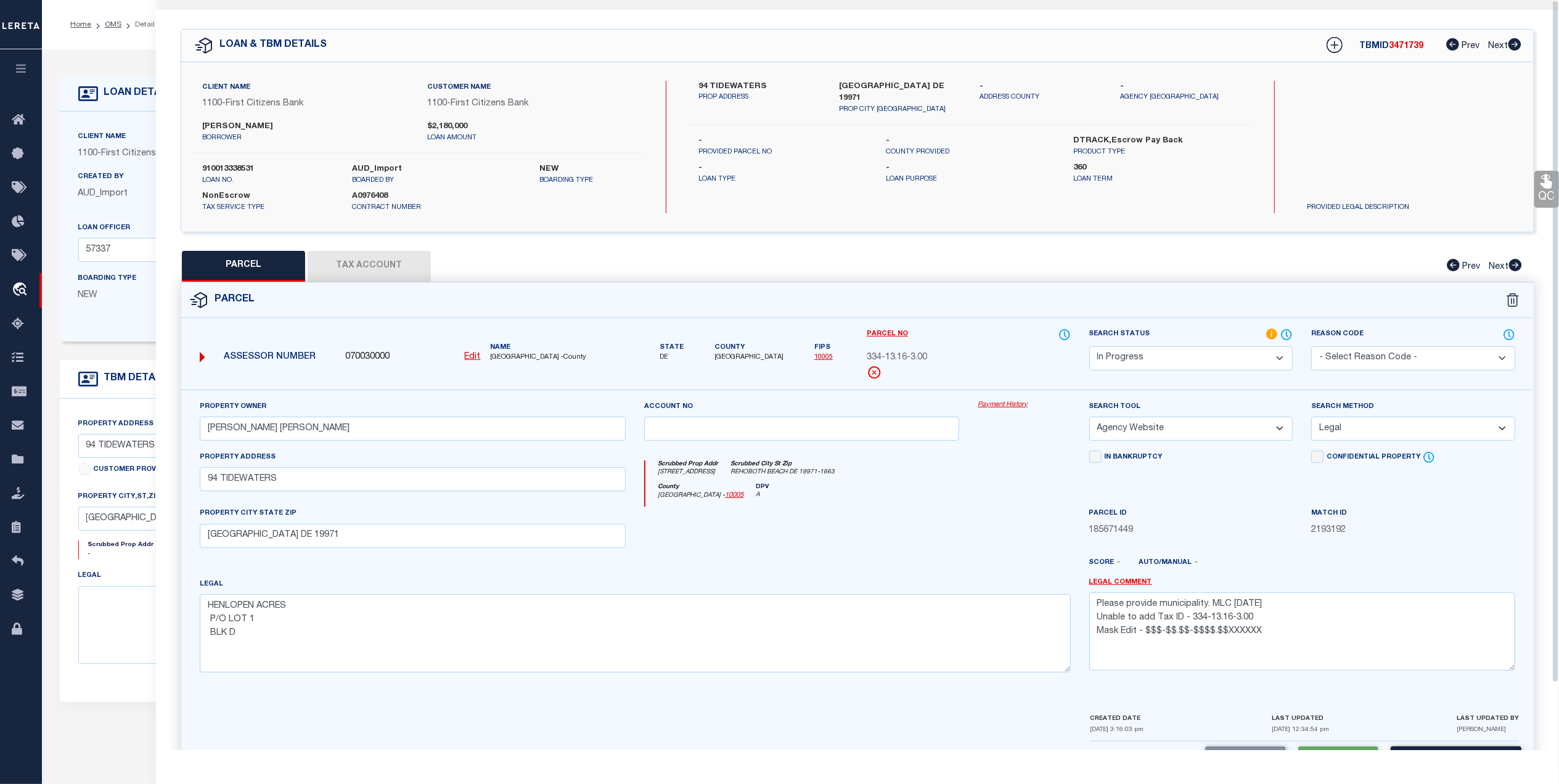
scroll to position [0, 0]
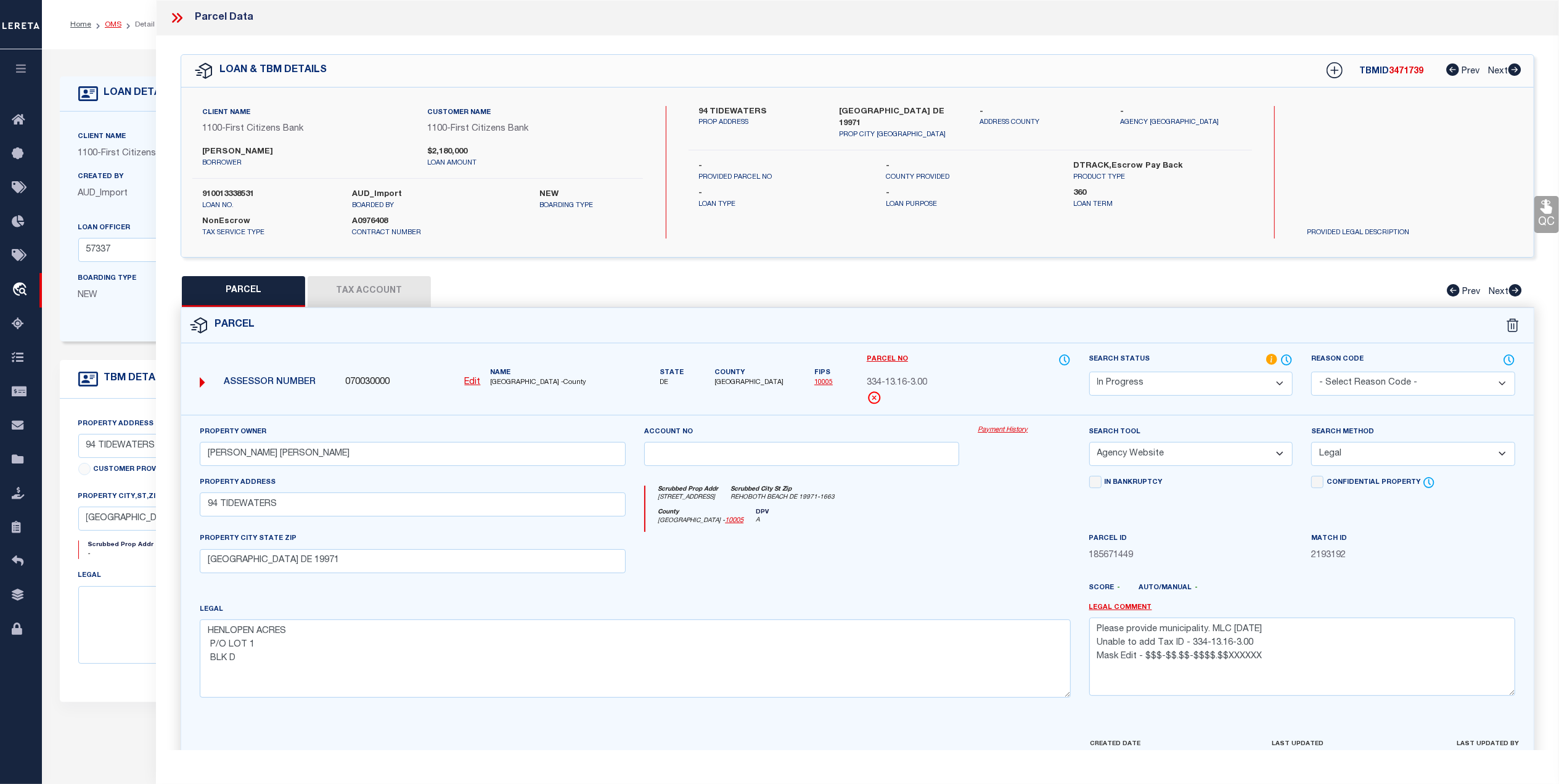
click at [109, 22] on link "OMS" at bounding box center [112, 24] width 17 height 7
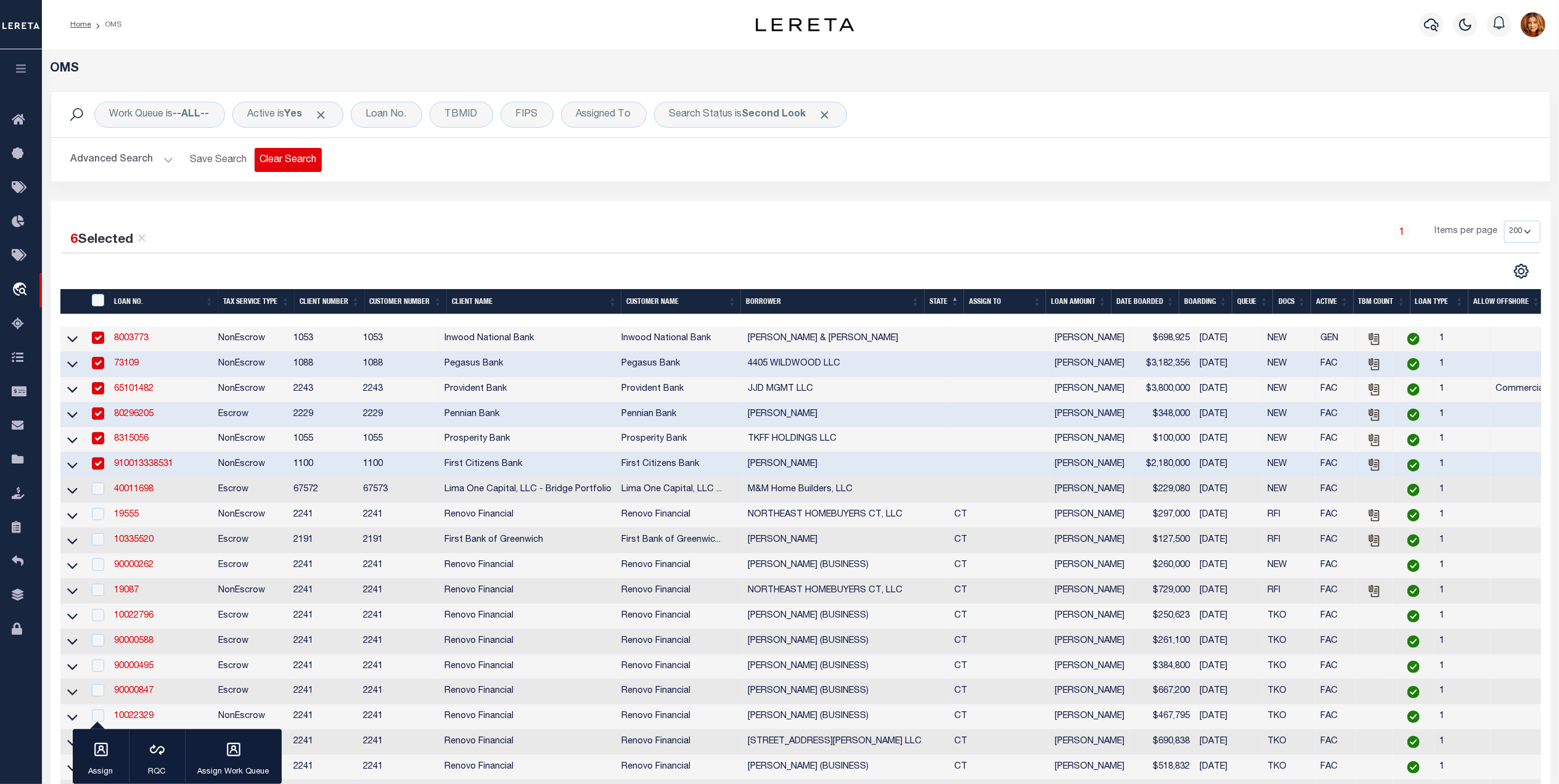
click at [270, 158] on button "Clear Search" at bounding box center [288, 160] width 67 height 24
